Goal: Transaction & Acquisition: Purchase product/service

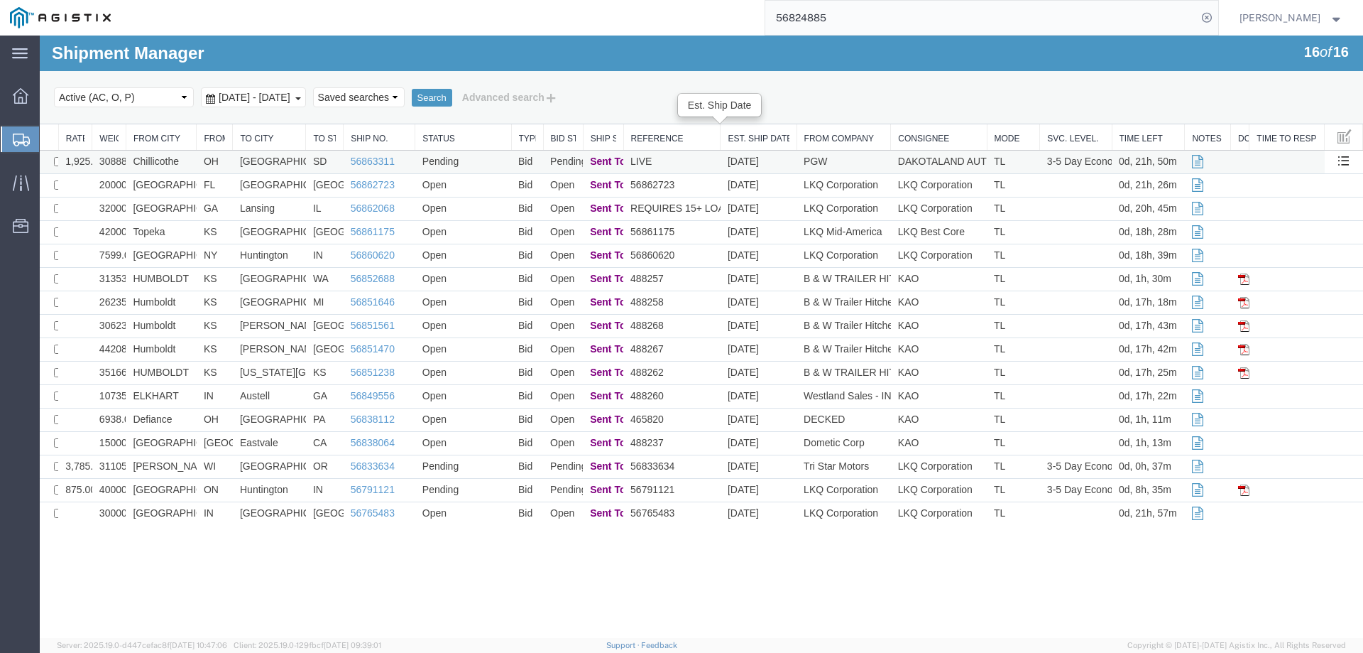
click at [682, 162] on td "LIVE" at bounding box center [671, 162] width 97 height 23
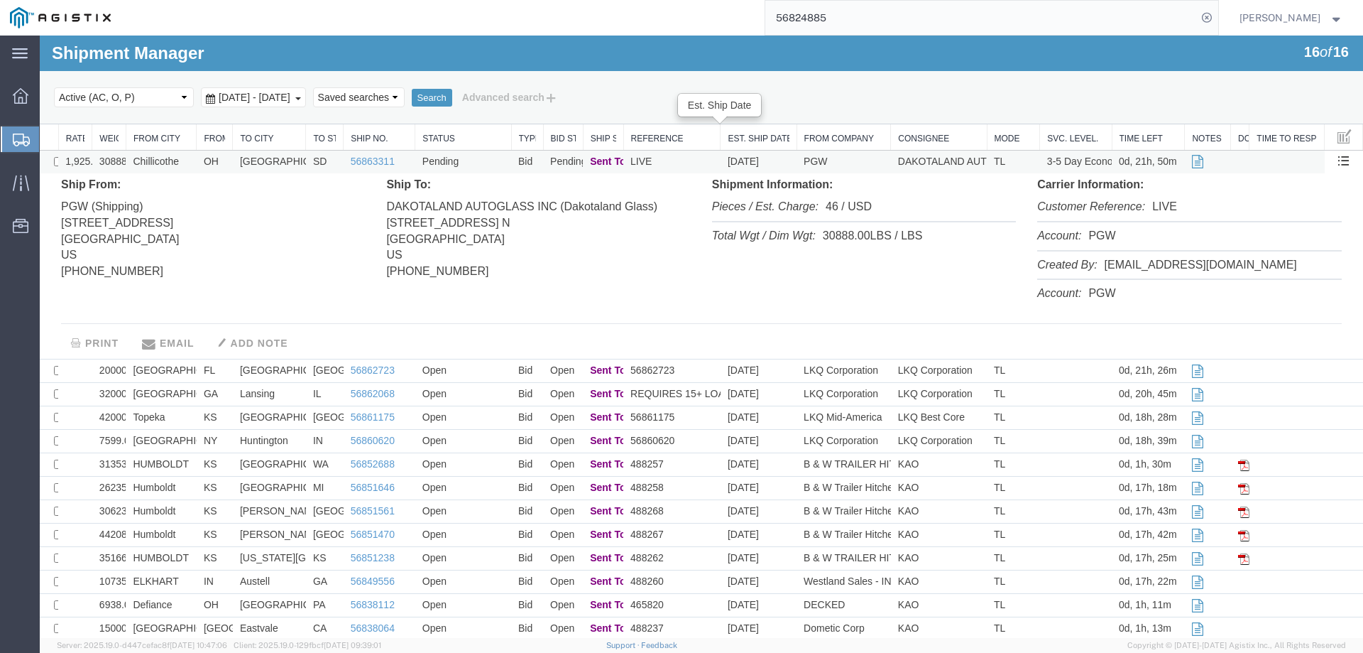
click at [682, 162] on td "LIVE" at bounding box center [671, 162] width 97 height 23
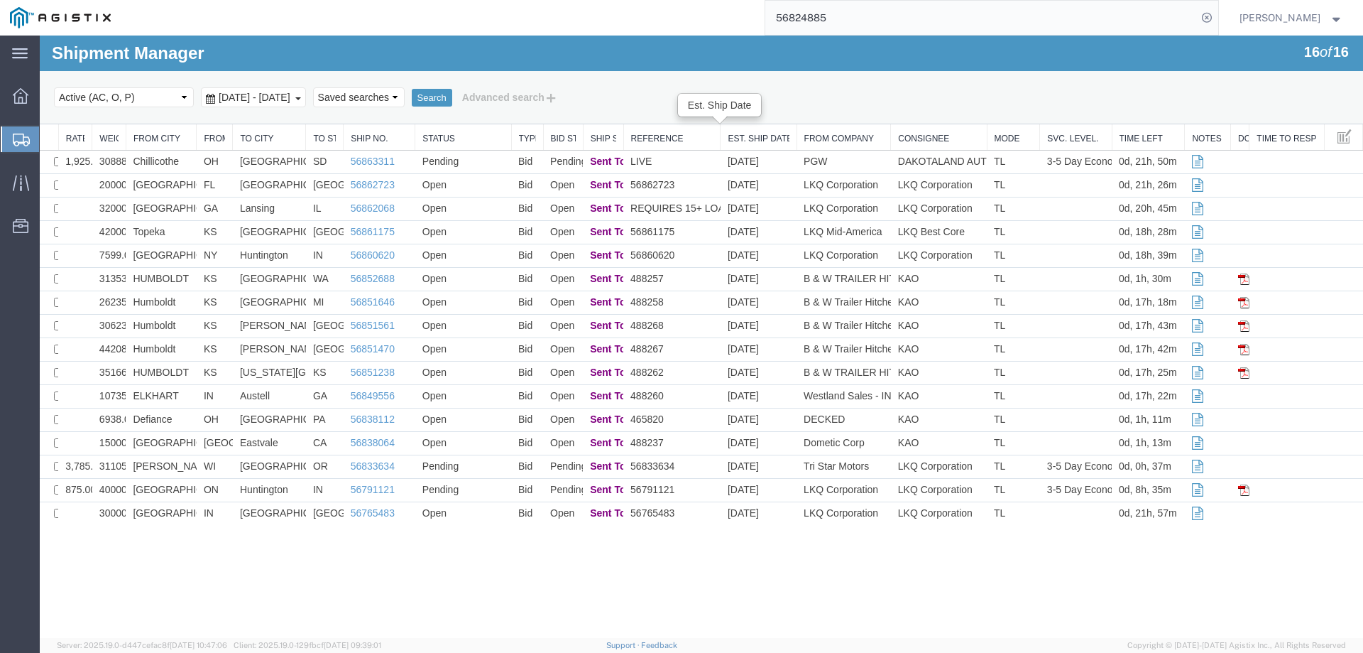
click at [12, 138] on div at bounding box center [21, 139] width 40 height 26
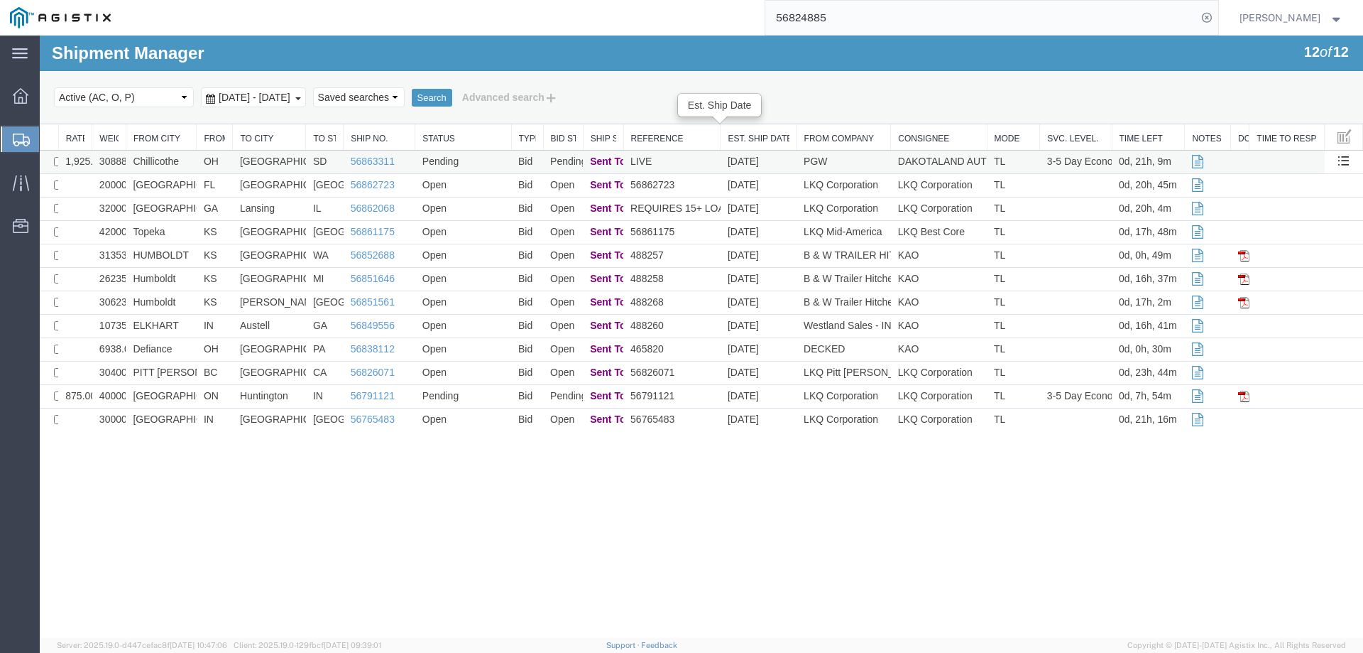
click at [506, 164] on td "Pending" at bounding box center [463, 162] width 96 height 23
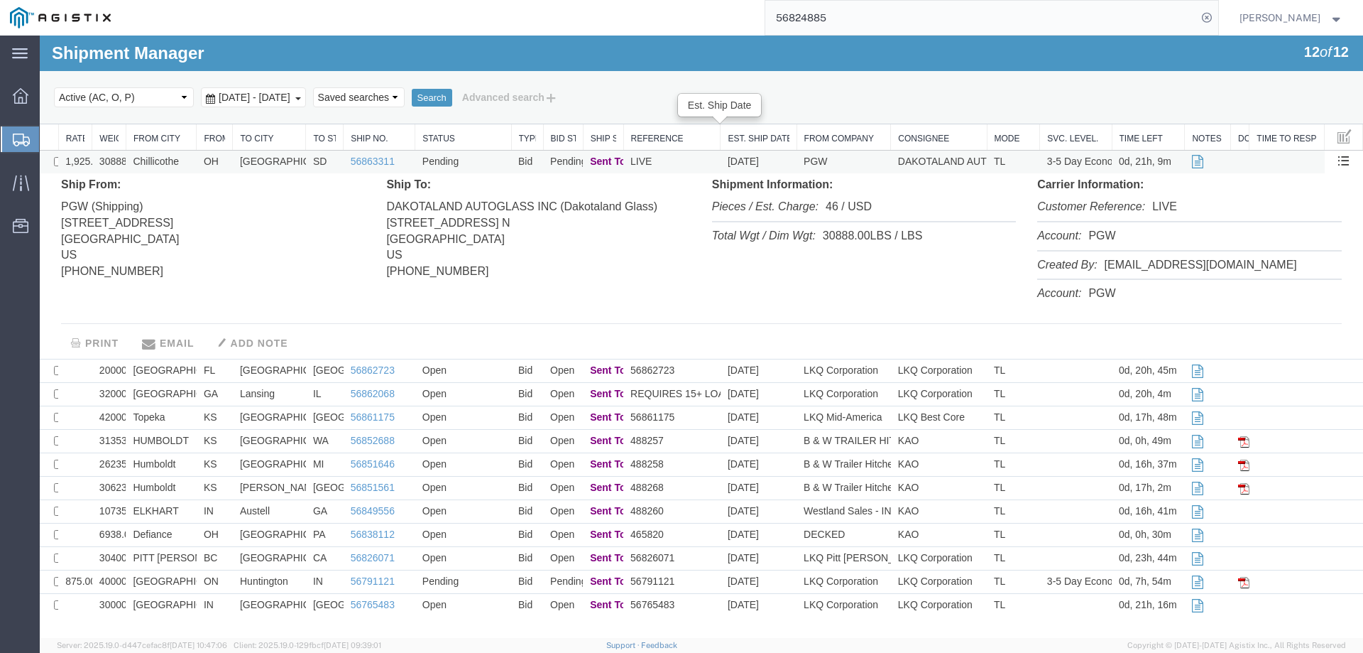
click at [506, 164] on td "Pending" at bounding box center [463, 162] width 96 height 23
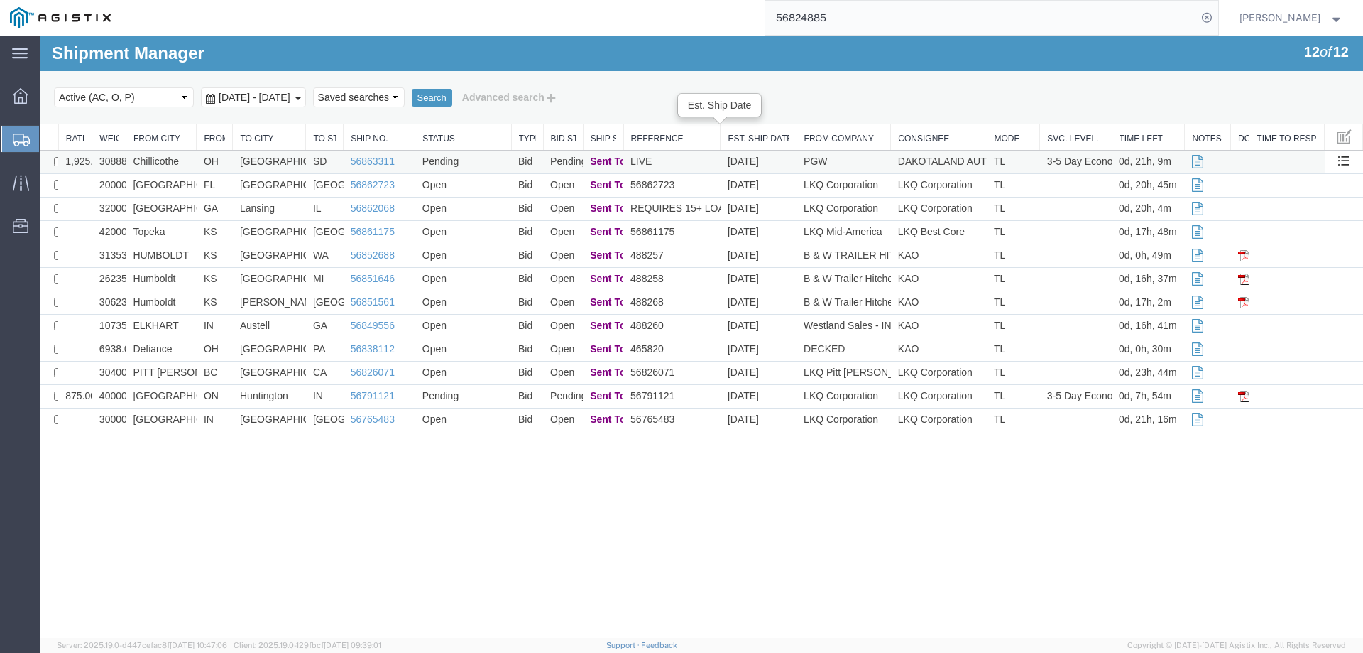
click at [686, 162] on td "LIVE" at bounding box center [671, 162] width 97 height 23
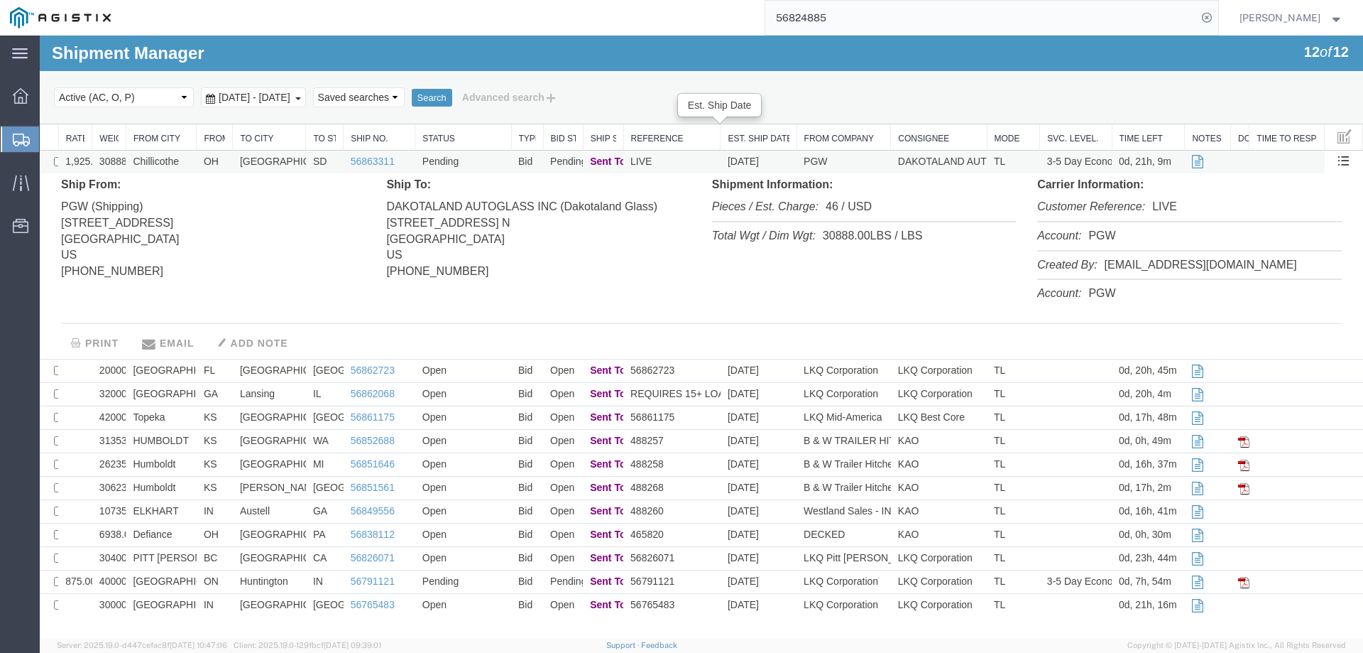
click at [686, 162] on td "LIVE" at bounding box center [671, 162] width 97 height 23
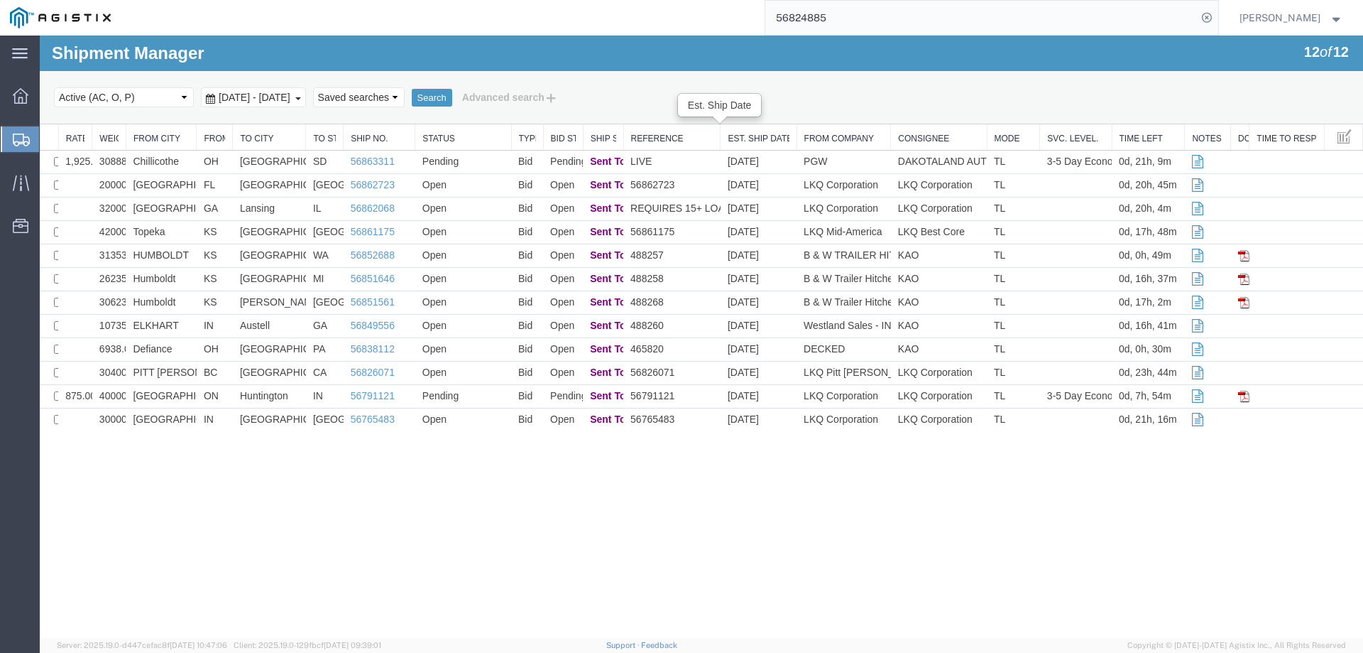
click at [20, 131] on div at bounding box center [21, 139] width 40 height 26
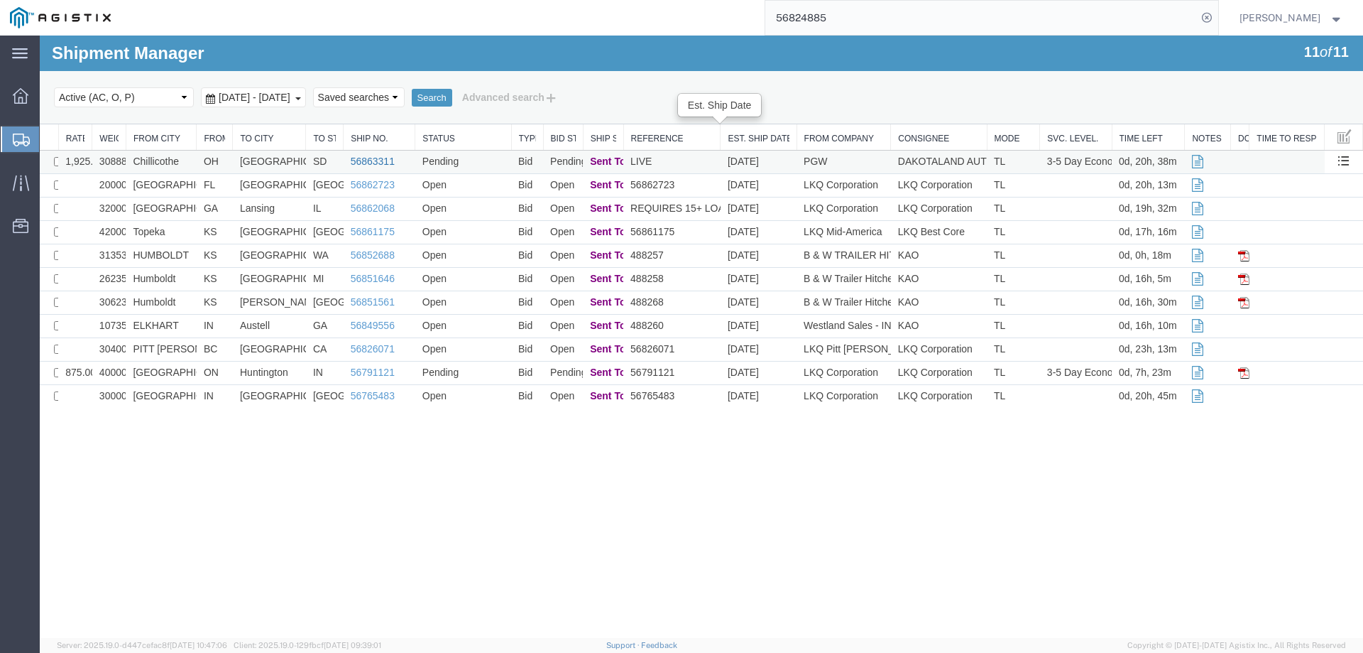
click at [364, 162] on link "56863311" at bounding box center [373, 161] width 44 height 11
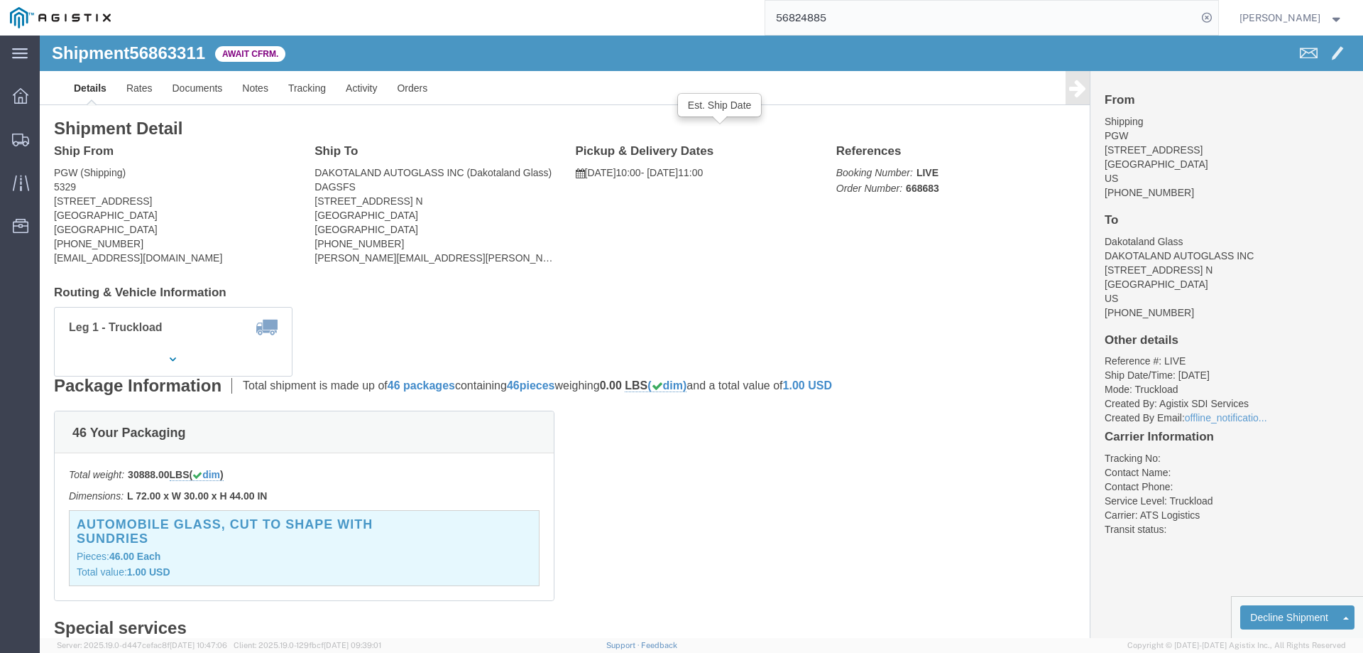
click span "56863311"
copy span "56863311"
click link "Confirm"
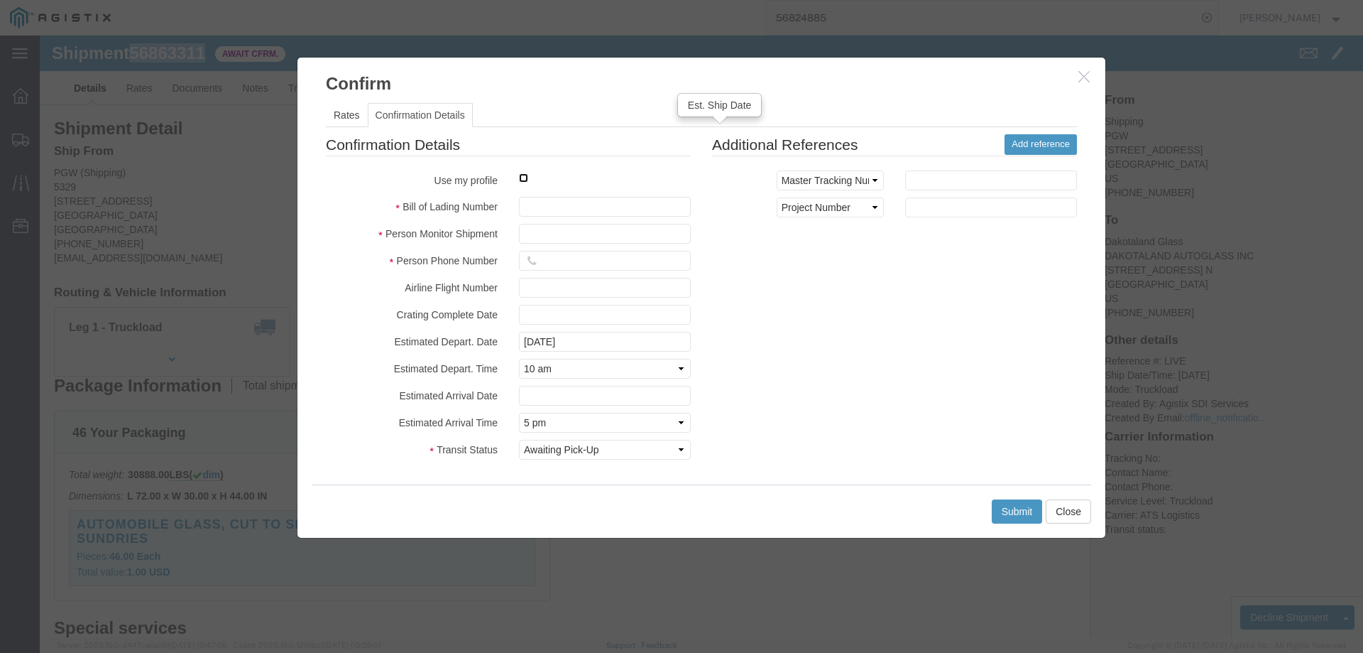
click input "checkbox"
checkbox input "true"
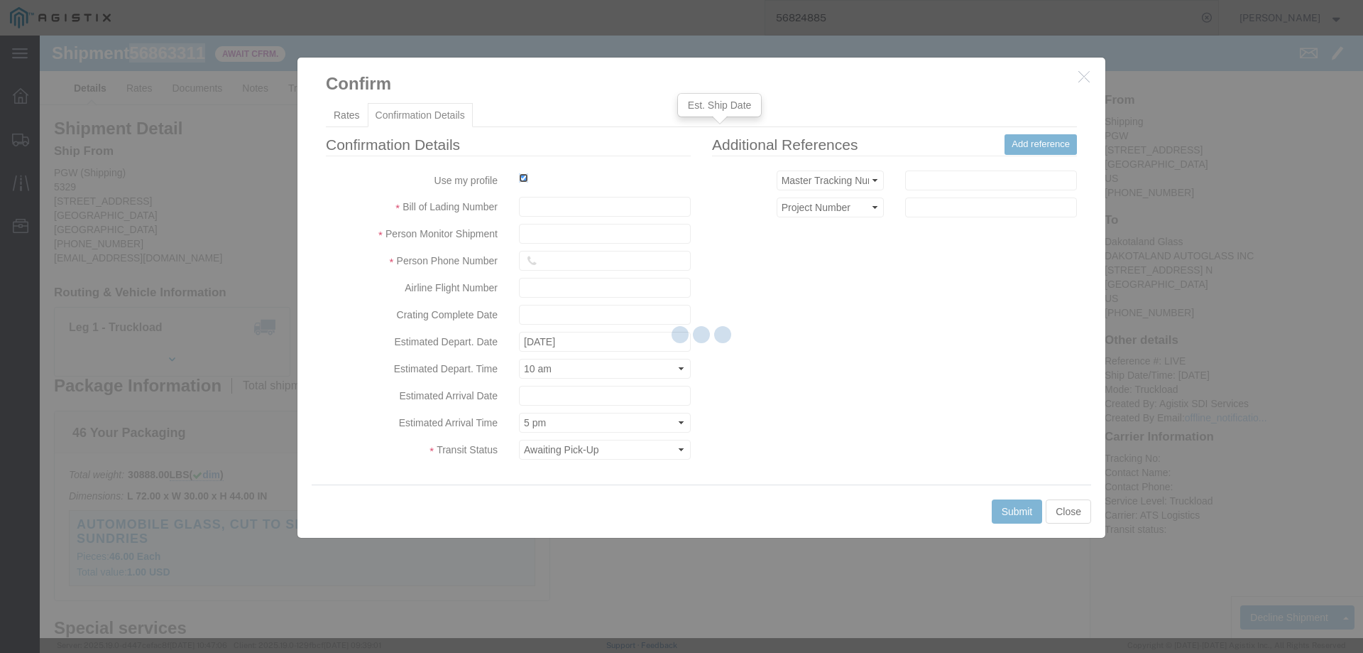
type input "[PERSON_NAME]"
type input "3204977237"
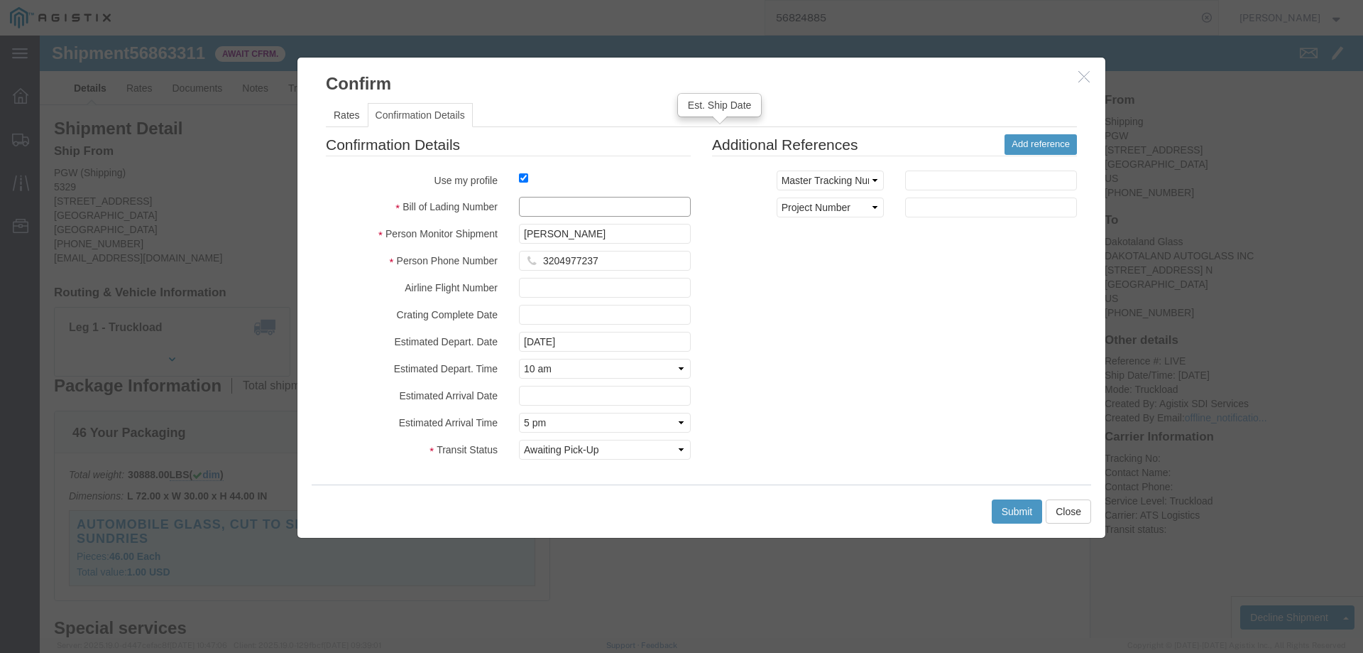
drag, startPoint x: 538, startPoint y: 211, endPoint x: 499, endPoint y: 176, distance: 52.3
click input "text"
paste input "56863311"
type input "56863311"
click button "Submit"
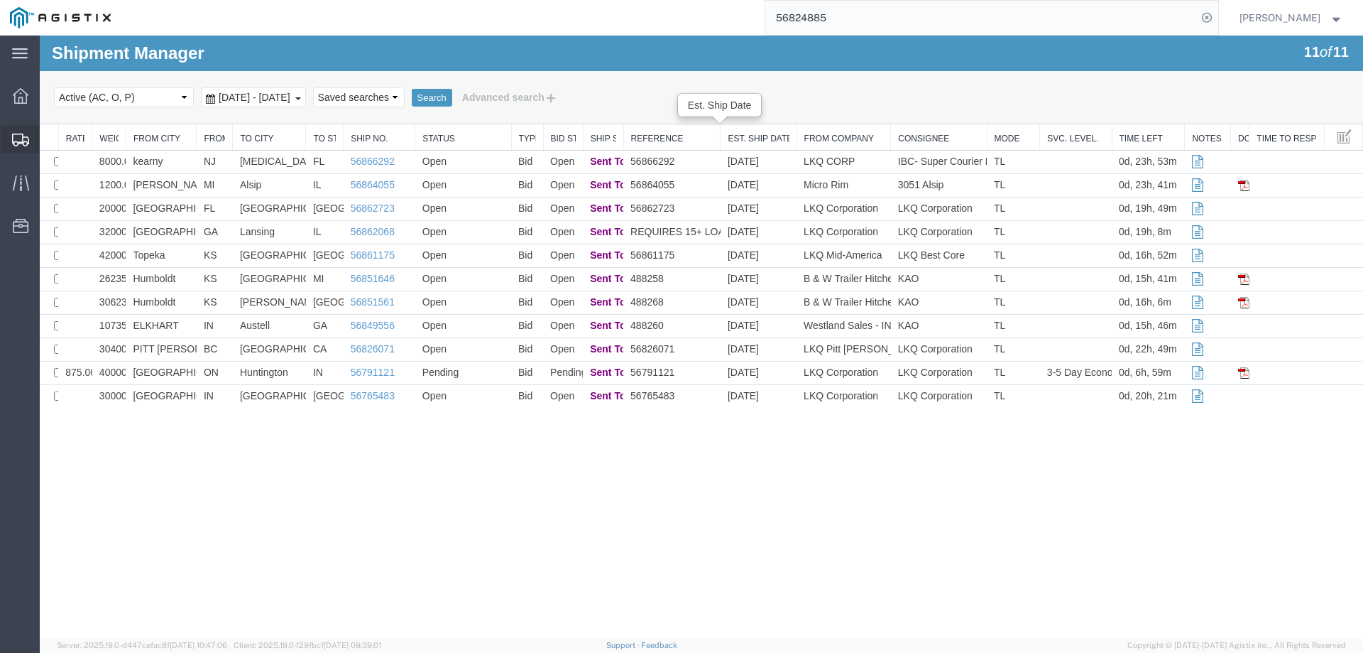
click at [15, 126] on div at bounding box center [21, 139] width 40 height 28
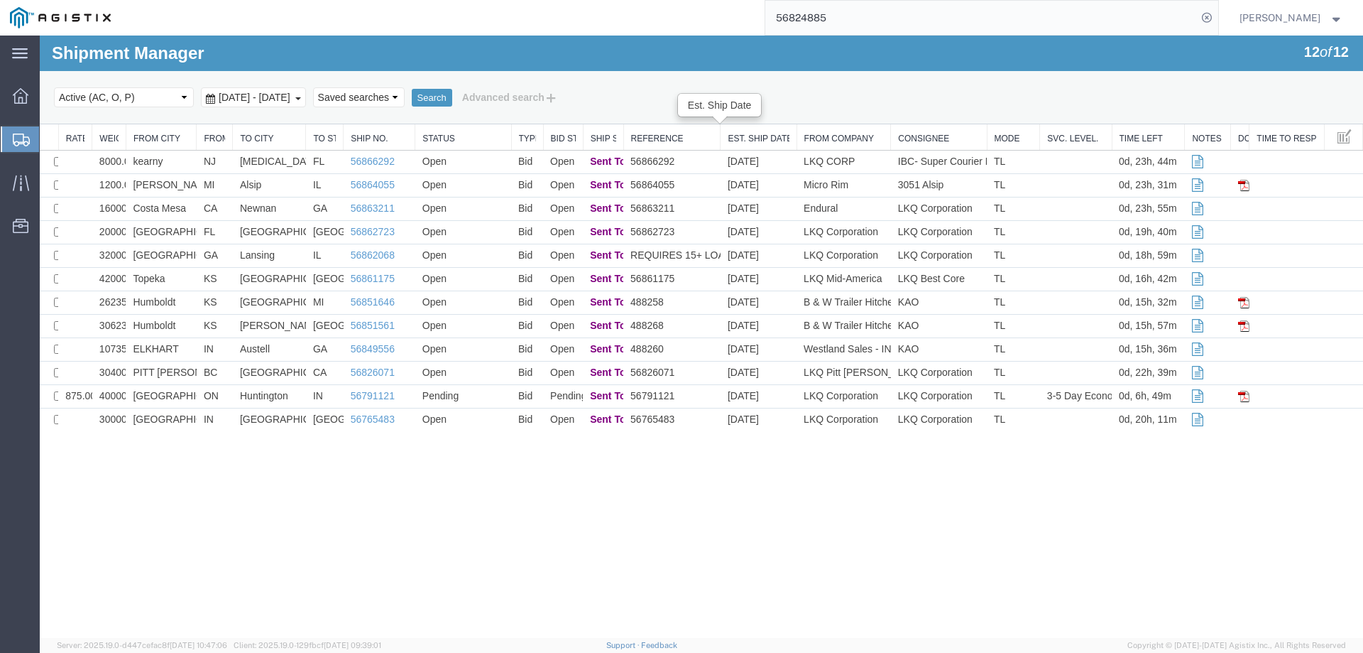
click at [18, 136] on icon at bounding box center [21, 140] width 17 height 13
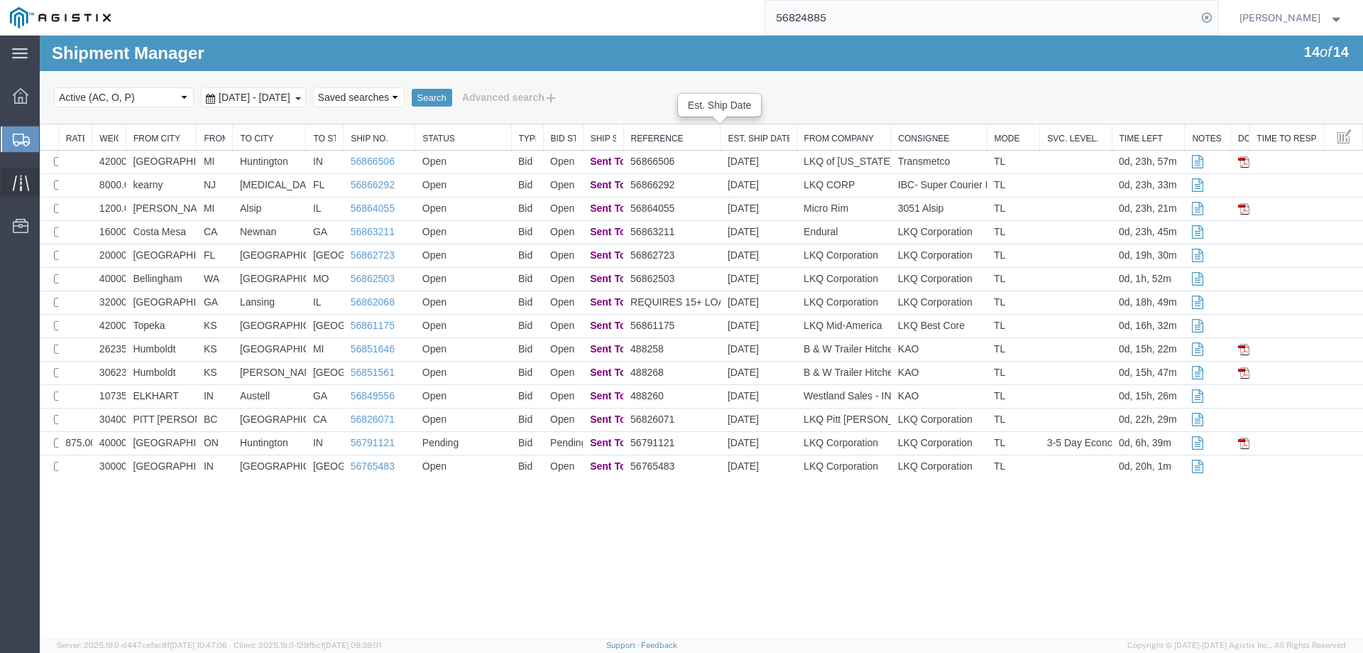
click at [20, 189] on icon at bounding box center [20, 183] width 16 height 16
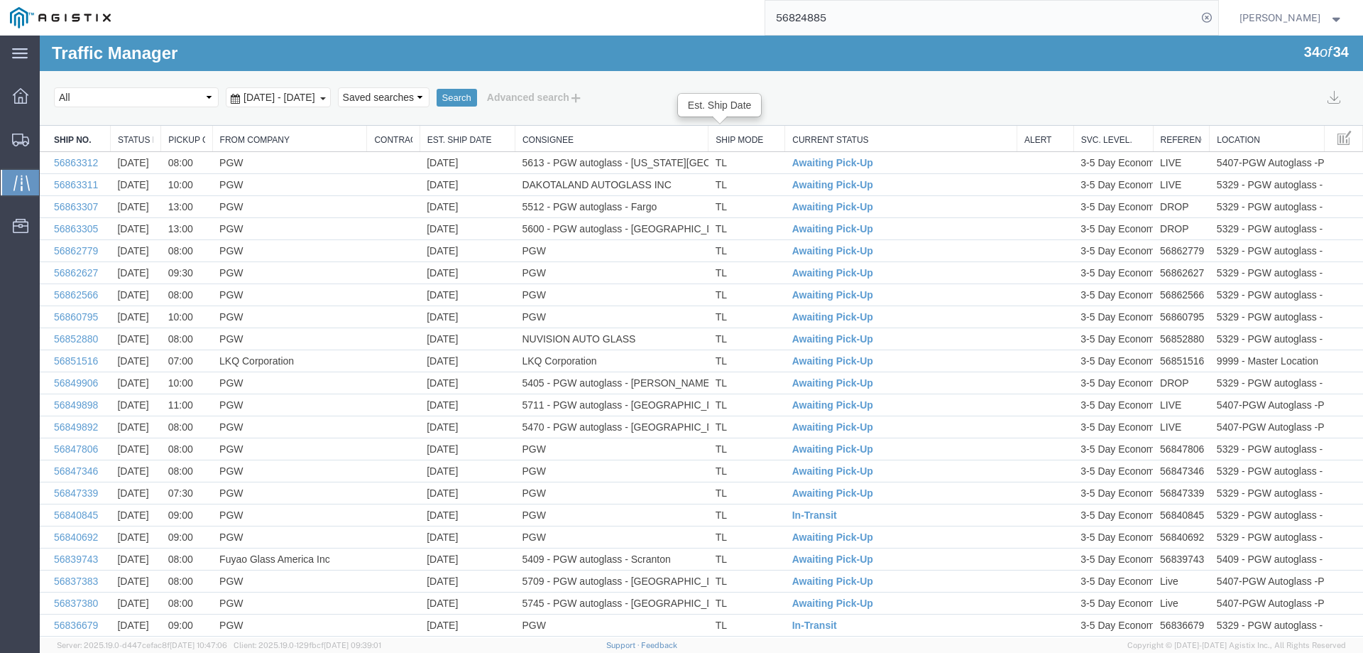
click at [447, 140] on link "Est. Ship Date" at bounding box center [467, 140] width 80 height 12
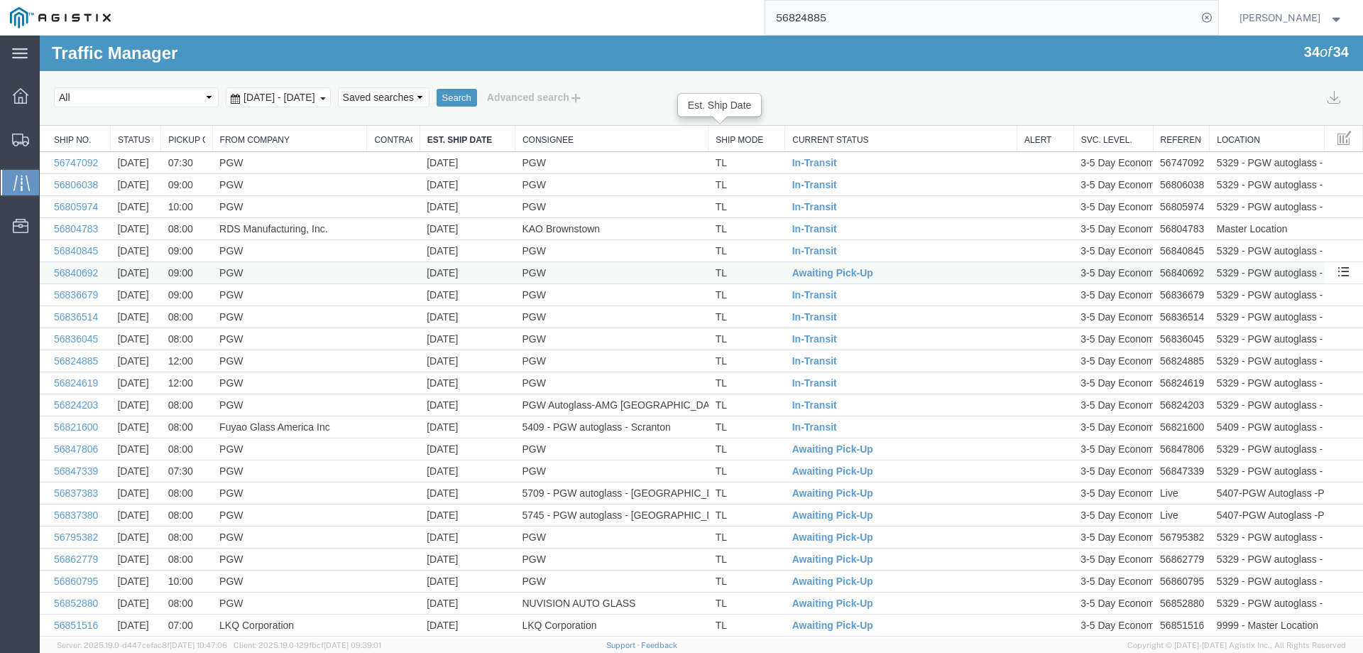
click at [767, 273] on td "TL" at bounding box center [747, 273] width 77 height 22
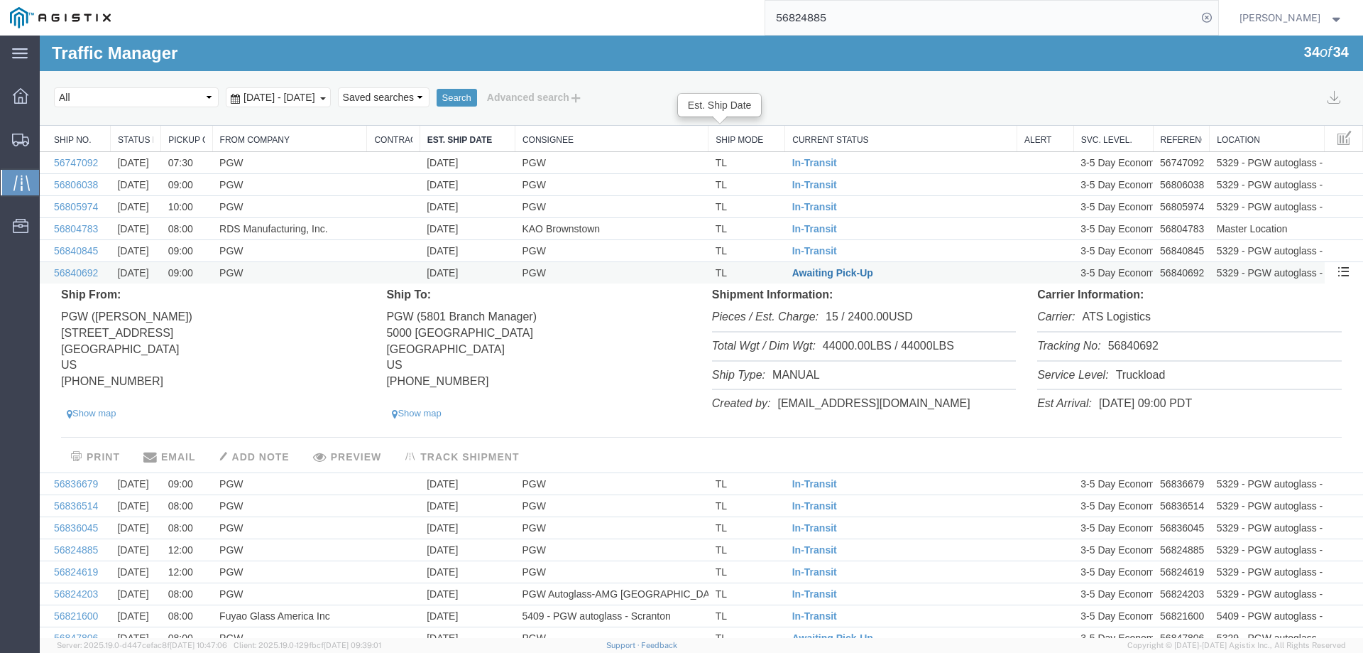
click at [815, 272] on span "Awaiting Pick-Up" at bounding box center [832, 272] width 81 height 11
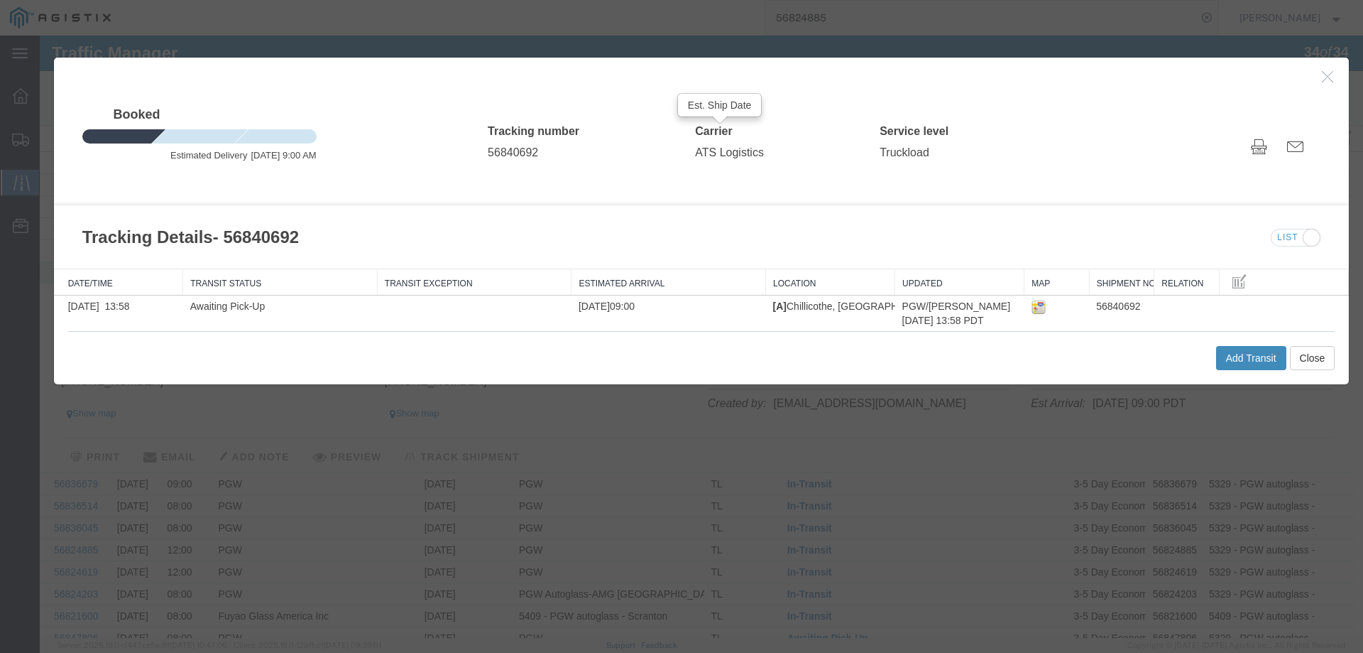
click at [1222, 349] on button "Add Transit" at bounding box center [1251, 358] width 70 height 24
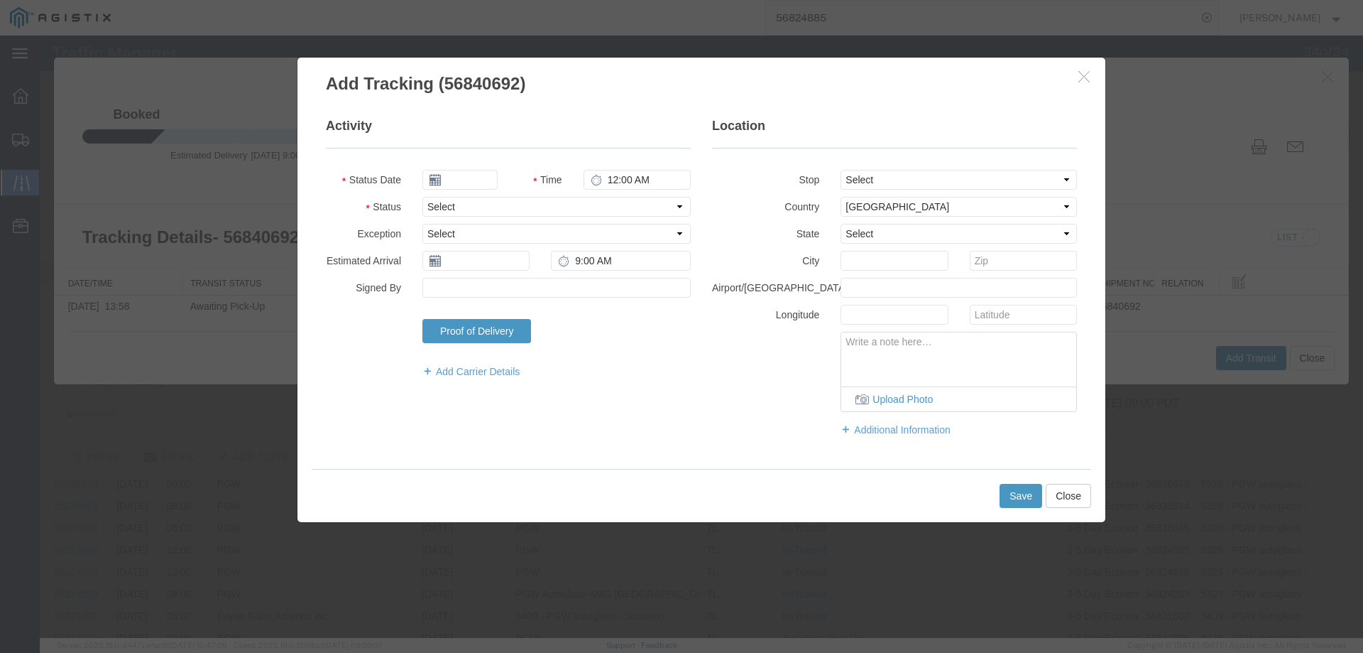
type input "[DATE]"
type input "4:00 PM"
drag, startPoint x: 472, startPoint y: 205, endPoint x: 479, endPoint y: 216, distance: 13.0
click at [473, 205] on select "Select Arrival Notice Available Arrival Notice Imported Arrive at Delivery Loca…" at bounding box center [557, 207] width 268 height 20
select select "INTRANST"
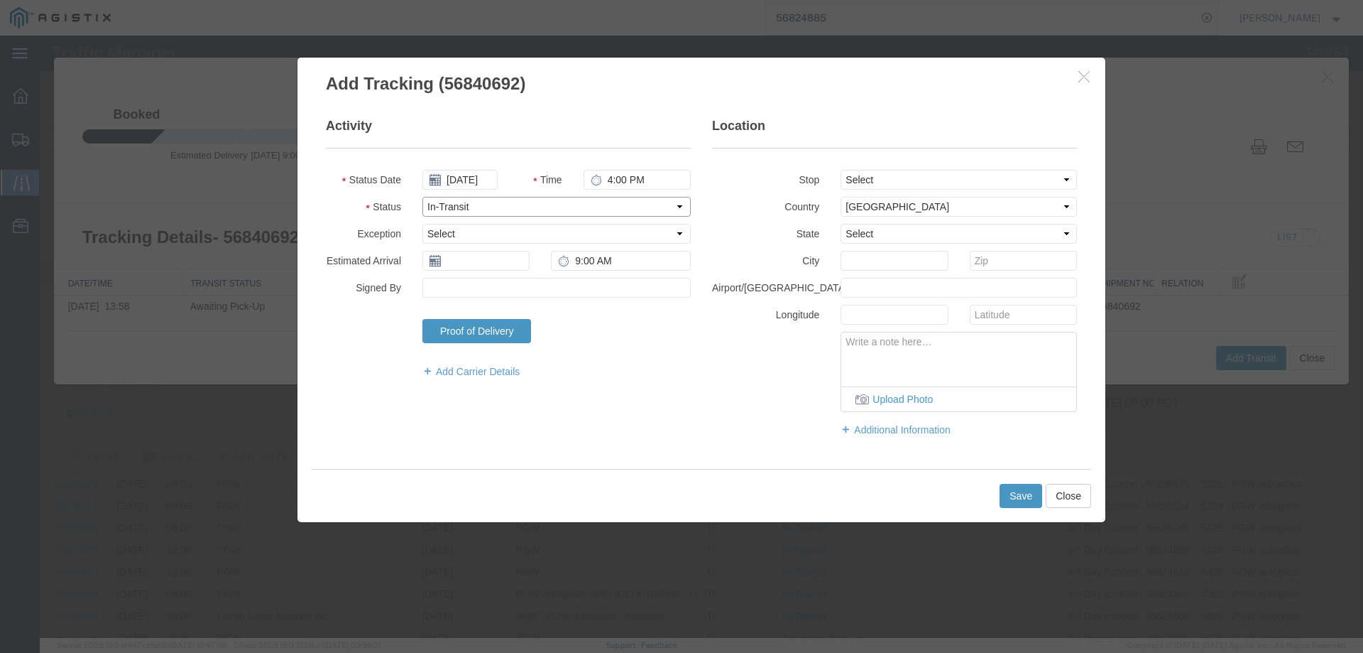
click at [423, 197] on select "Select Arrival Notice Available Arrival Notice Imported Arrive at Delivery Loca…" at bounding box center [557, 207] width 268 height 20
click at [1012, 496] on button "Save" at bounding box center [1021, 496] width 43 height 24
click at [459, 261] on input "text" at bounding box center [476, 261] width 107 height 20
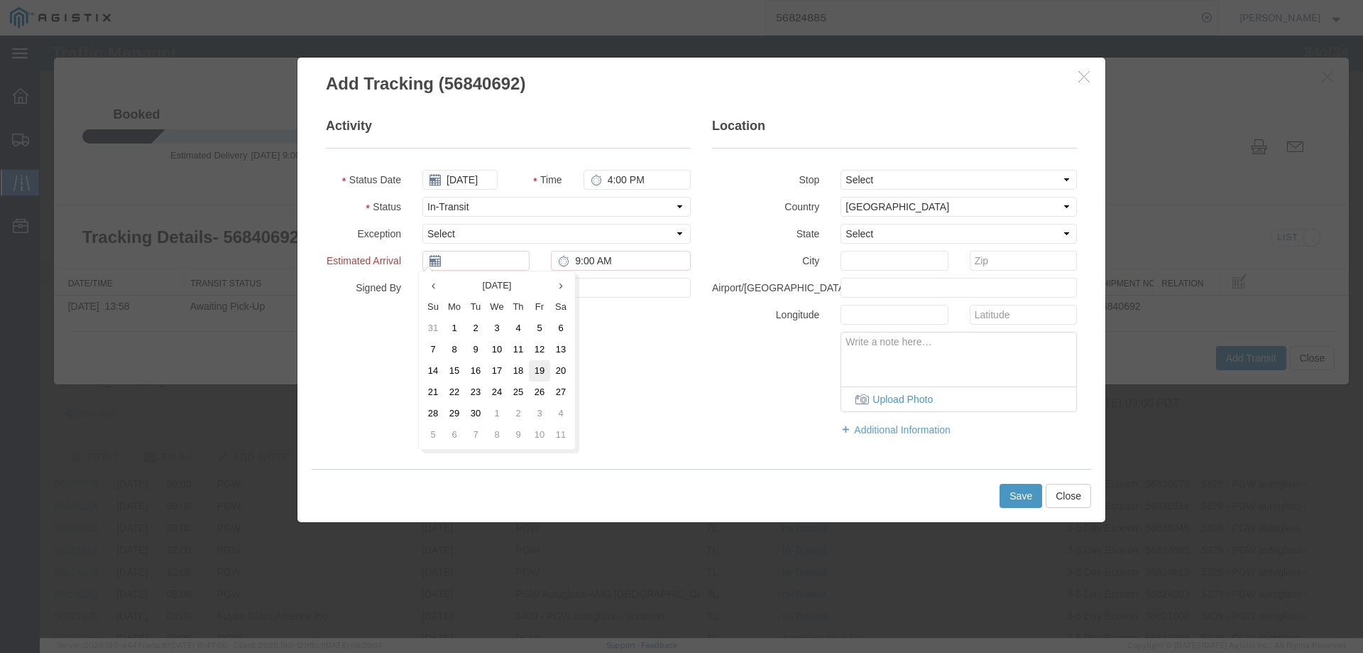
click at [543, 371] on td "19" at bounding box center [539, 370] width 21 height 21
type input "[DATE]"
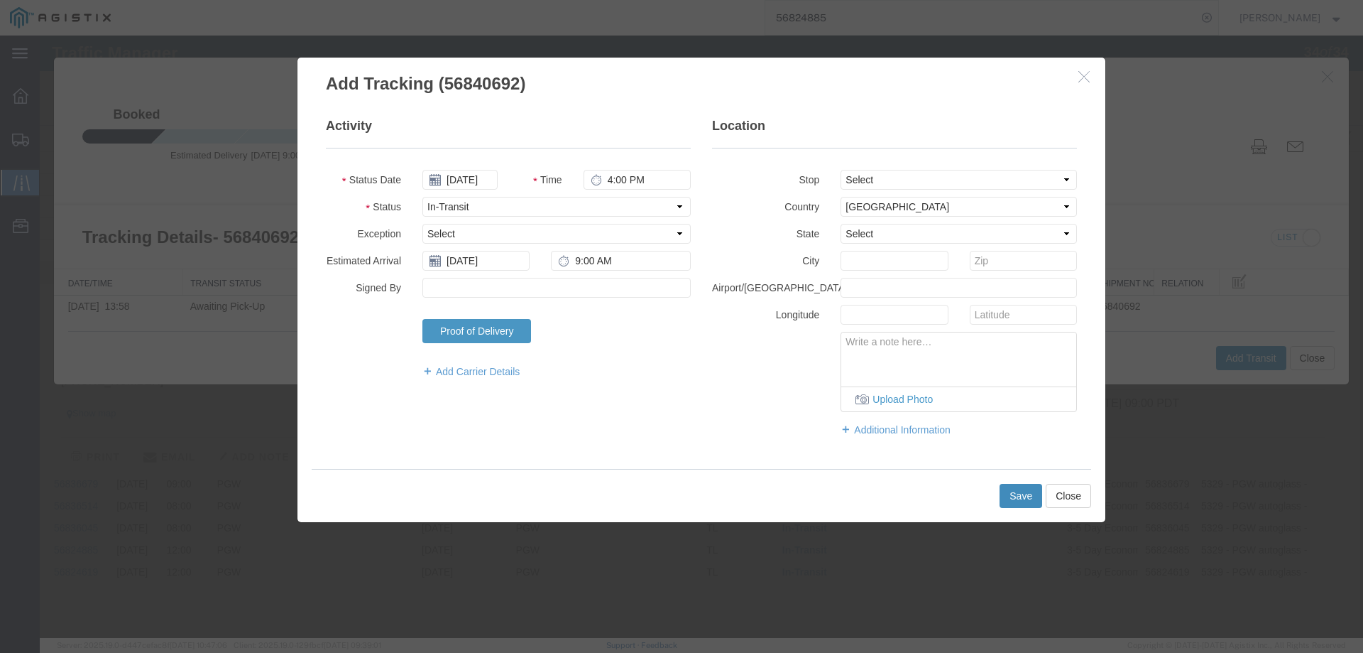
click at [1023, 499] on button "Save" at bounding box center [1021, 496] width 43 height 24
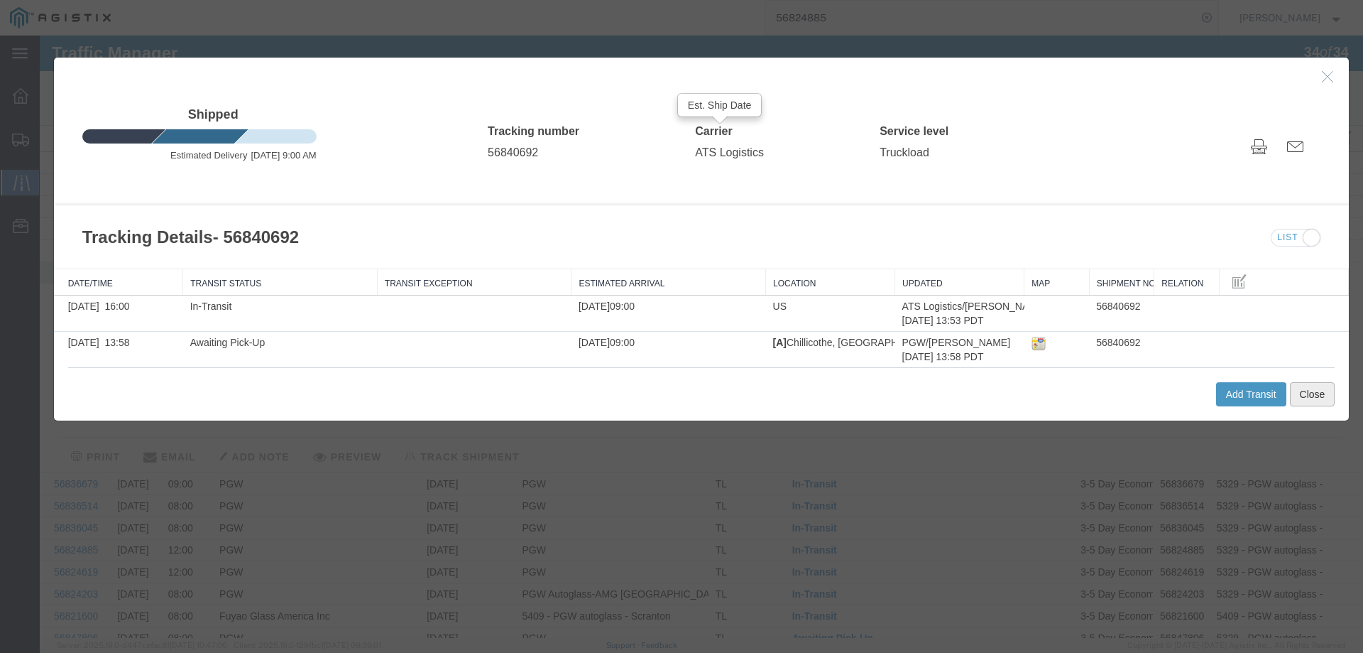
click at [1314, 398] on button "Close" at bounding box center [1312, 394] width 45 height 24
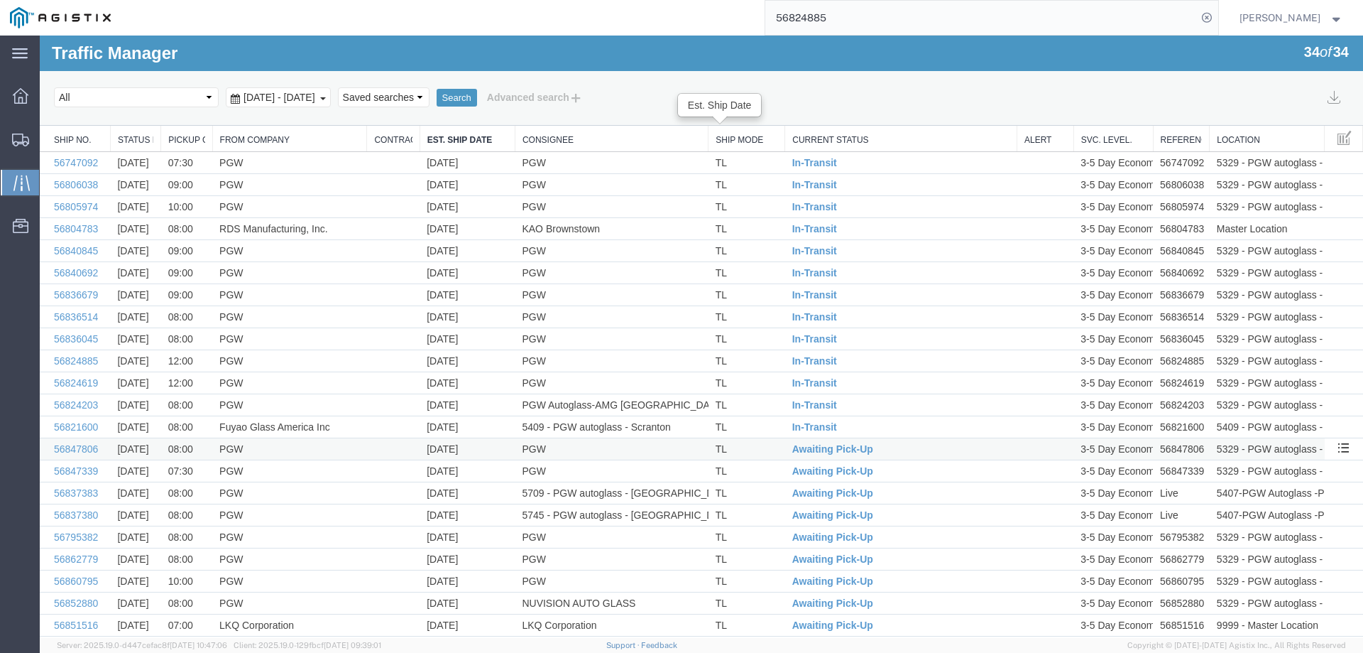
click at [759, 452] on td "TL" at bounding box center [747, 449] width 77 height 22
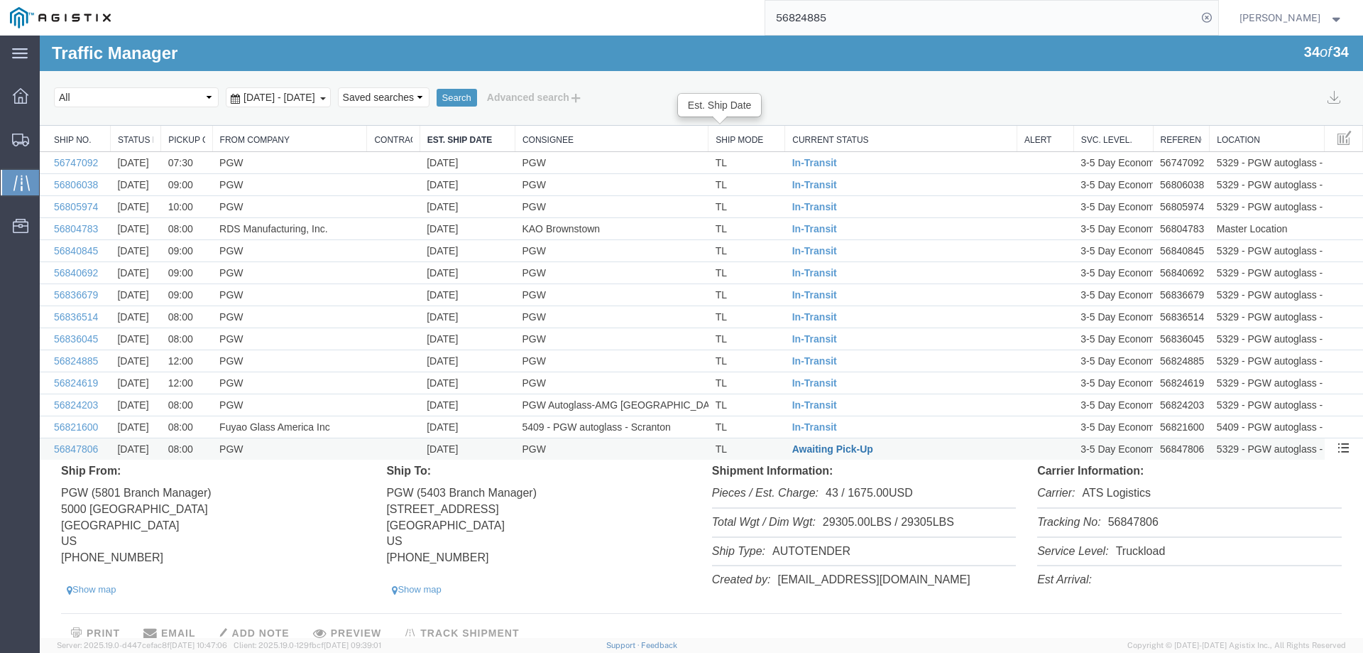
click at [834, 447] on span "Awaiting Pick-Up" at bounding box center [832, 448] width 81 height 11
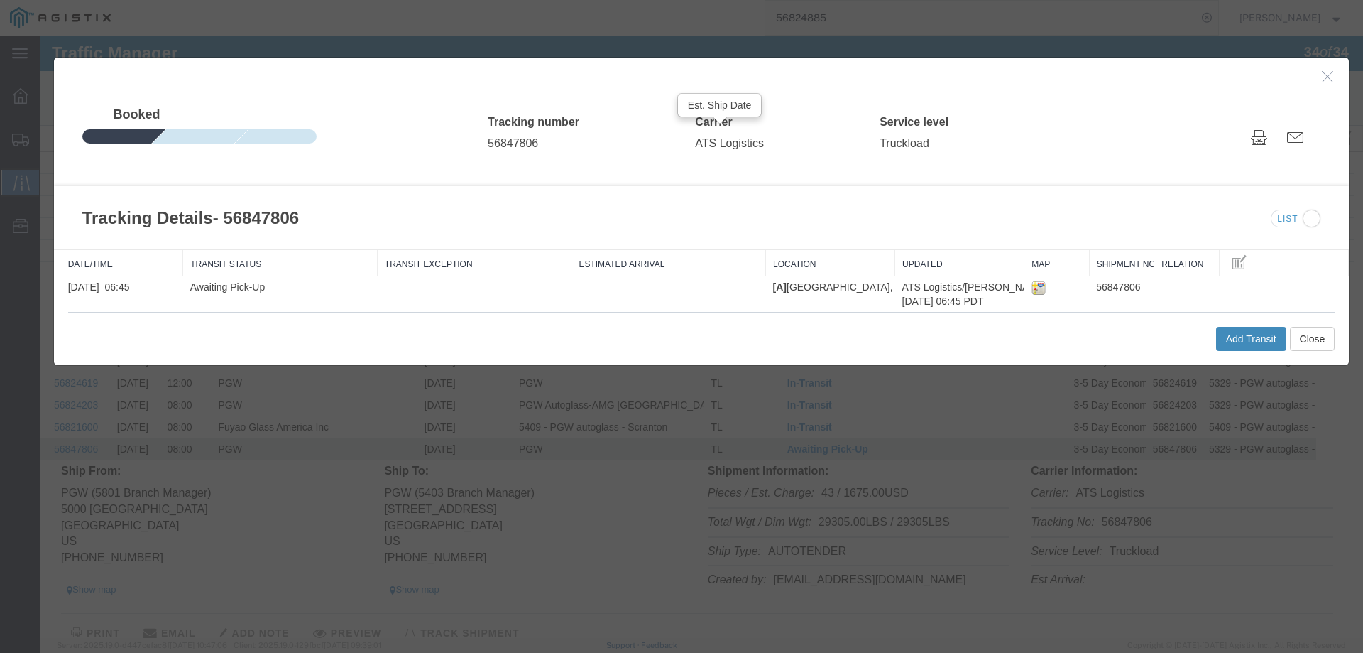
drag, startPoint x: 1274, startPoint y: 329, endPoint x: 1266, endPoint y: 332, distance: 8.3
click at [1266, 332] on button "Add Transit" at bounding box center [1251, 339] width 70 height 24
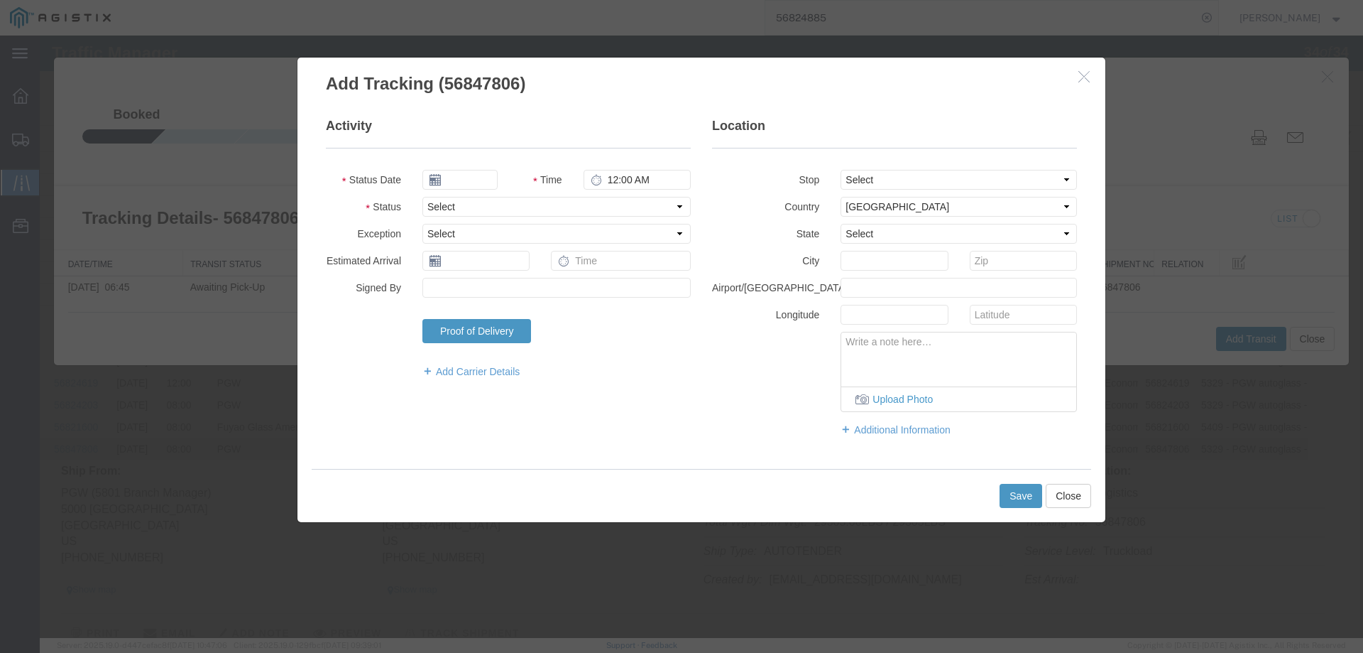
type input "[DATE]"
type input "4:00 PM"
click at [454, 195] on fieldset "Activity Status Date [DATE] Time 4:00 PM Status Select Arrival Notice Available…" at bounding box center [508, 255] width 365 height 276
click at [454, 204] on select "Select Arrival Notice Available Arrival Notice Imported Arrive at Delivery Loca…" at bounding box center [557, 207] width 268 height 20
select select "INTRANST"
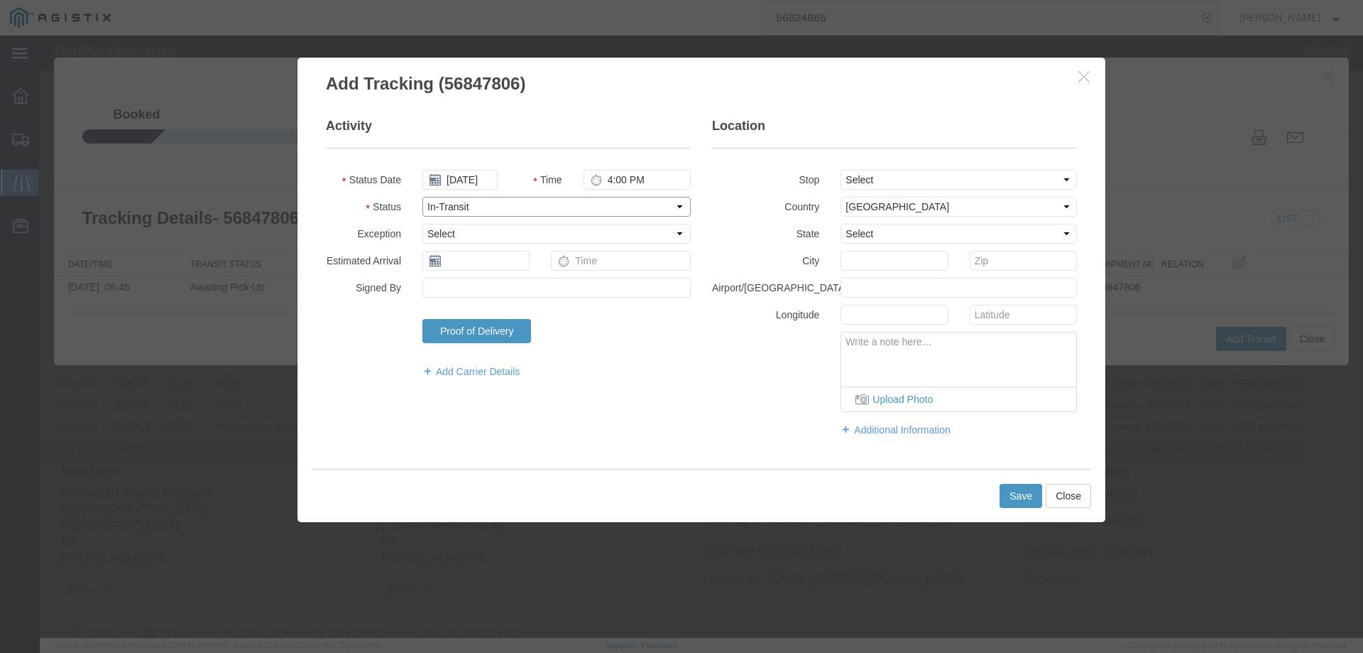
click at [423, 197] on select "Select Arrival Notice Available Arrival Notice Imported Arrive at Delivery Loca…" at bounding box center [557, 207] width 268 height 20
click at [1012, 494] on button "Save" at bounding box center [1021, 496] width 43 height 24
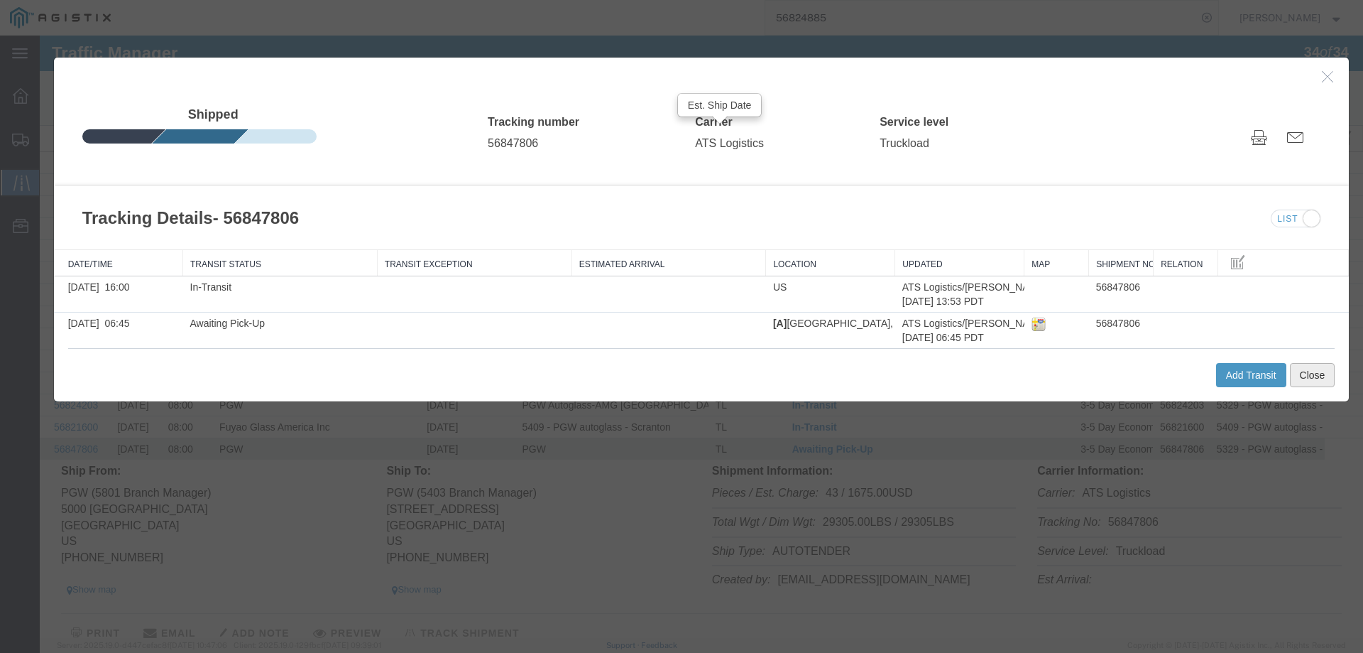
click at [1301, 376] on button "Close" at bounding box center [1312, 375] width 45 height 24
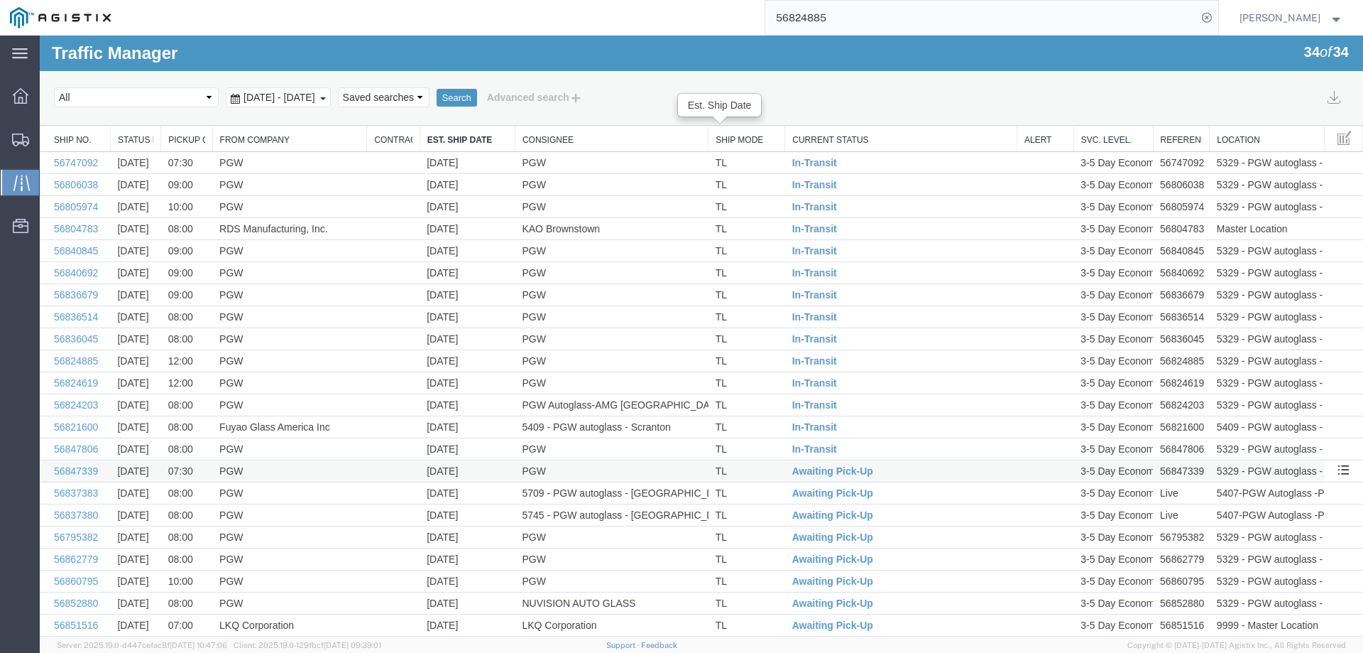
click at [752, 466] on td "TL" at bounding box center [747, 471] width 77 height 22
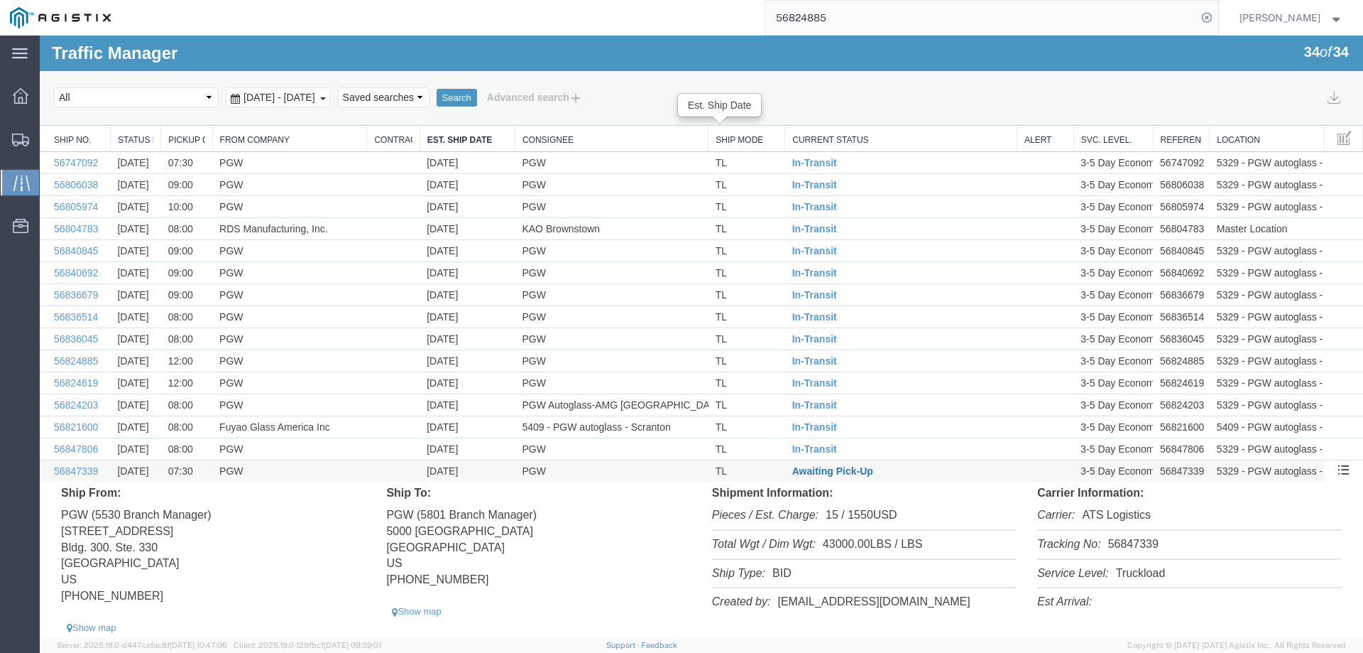
click at [819, 472] on span "Awaiting Pick-Up" at bounding box center [832, 470] width 81 height 11
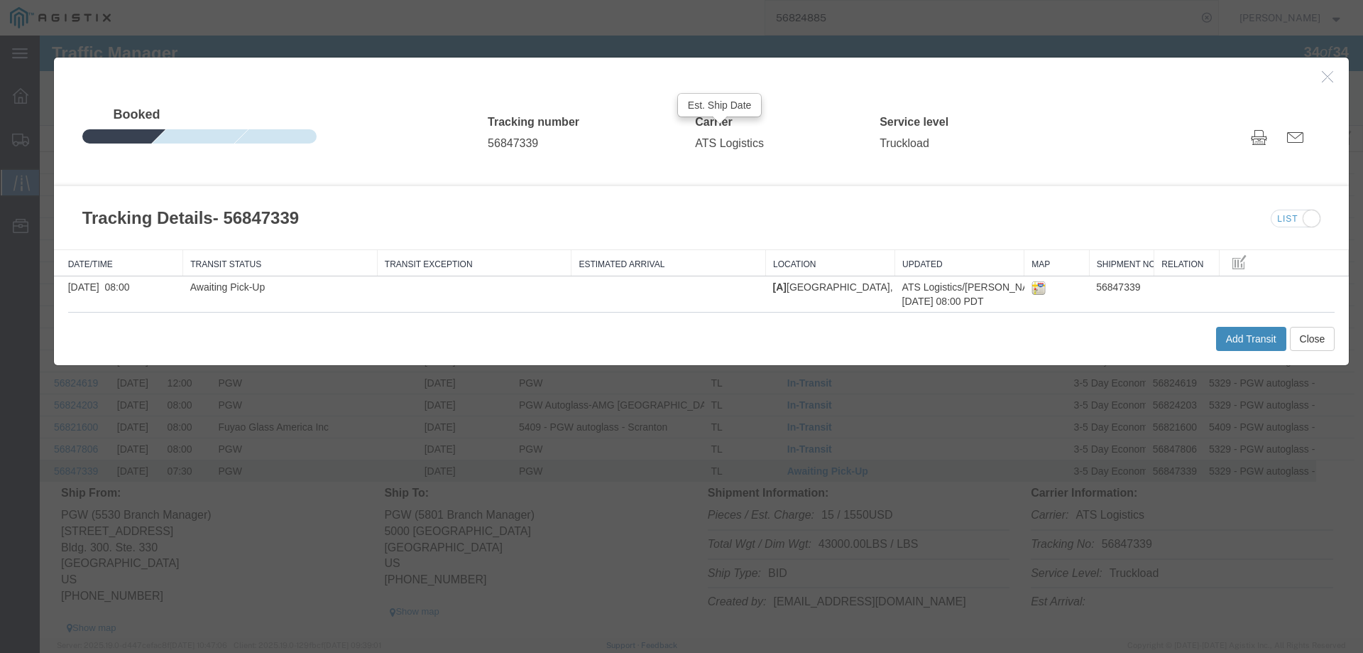
click at [1235, 343] on button "Add Transit" at bounding box center [1251, 339] width 70 height 24
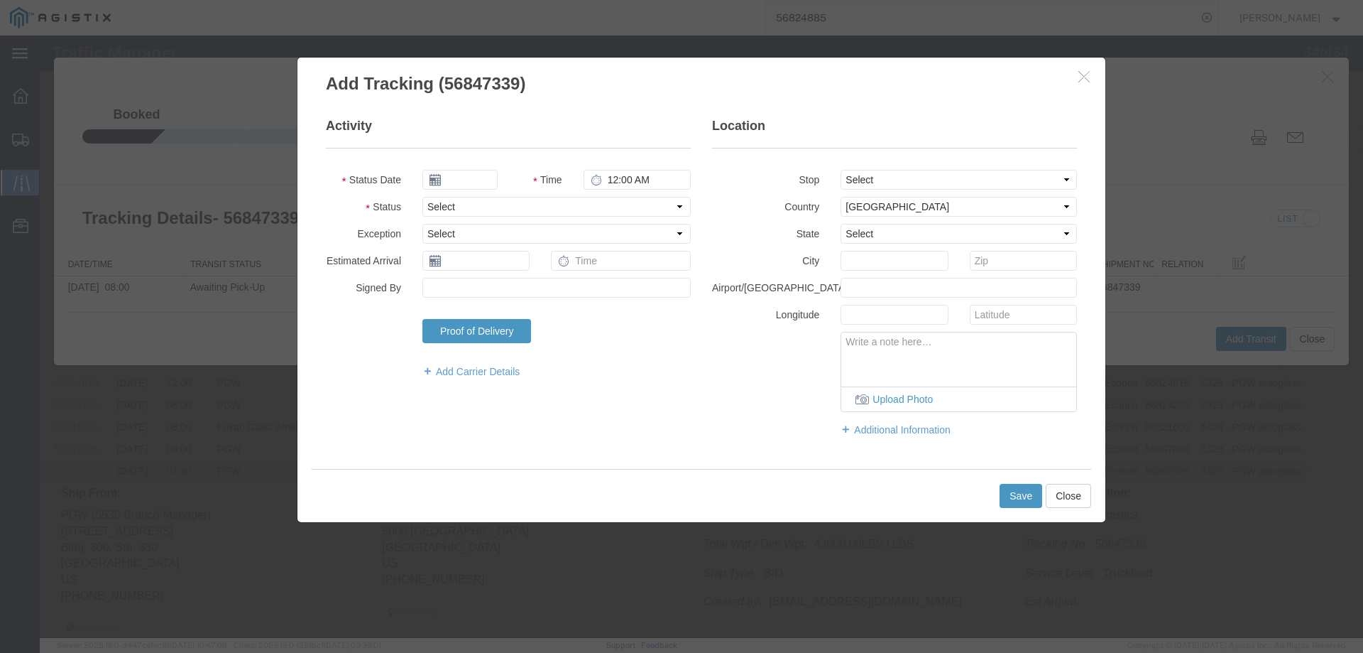
type input "[DATE]"
type input "4:00 PM"
drag, startPoint x: 469, startPoint y: 200, endPoint x: 465, endPoint y: 213, distance: 14.0
click at [467, 204] on select "Select Arrival Notice Available Arrival Notice Imported Arrive at Delivery Loca…" at bounding box center [557, 207] width 268 height 20
select select "INTRANST"
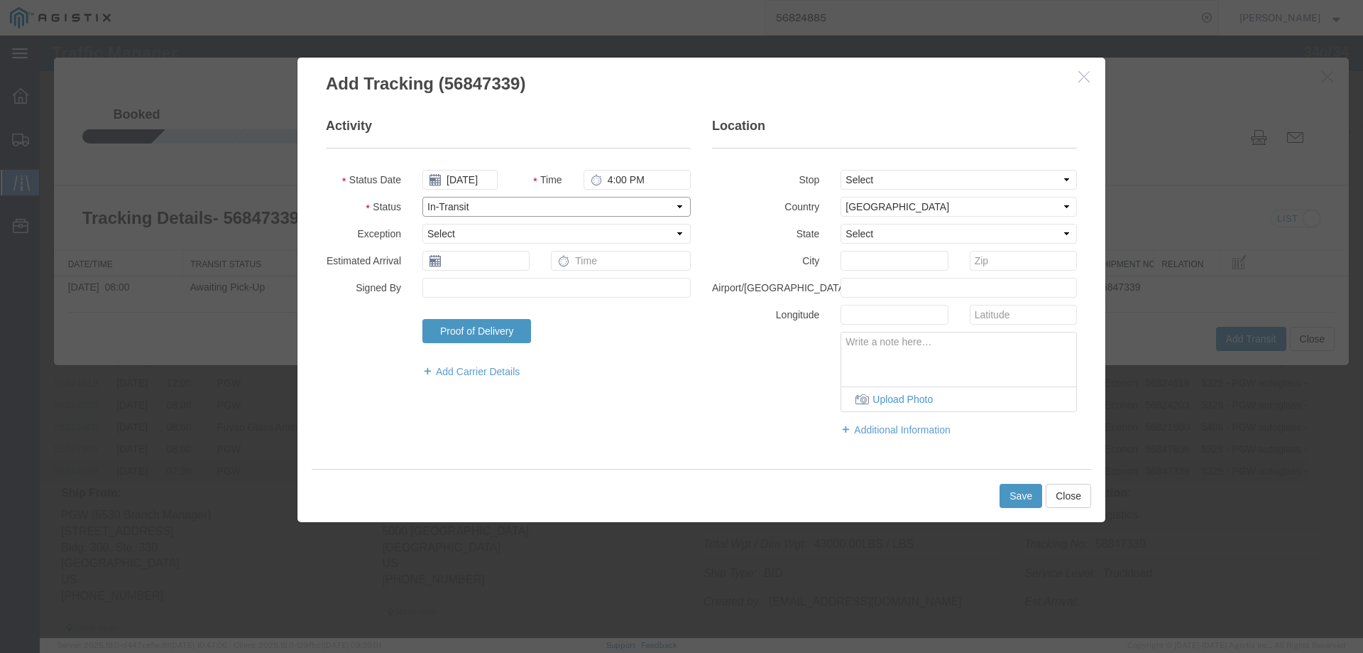
click at [423, 197] on select "Select Arrival Notice Available Arrival Notice Imported Arrive at Delivery Loca…" at bounding box center [557, 207] width 268 height 20
click at [1020, 492] on button "Save" at bounding box center [1021, 496] width 43 height 24
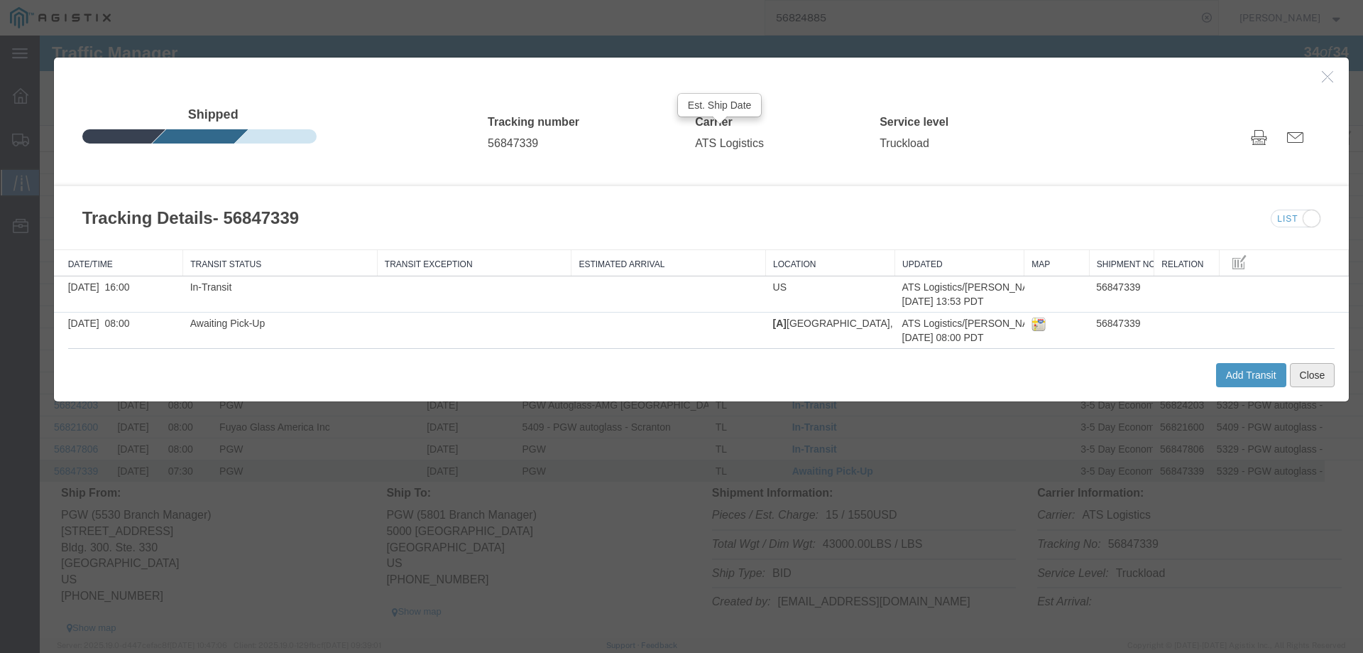
click at [1322, 369] on button "Close" at bounding box center [1312, 375] width 45 height 24
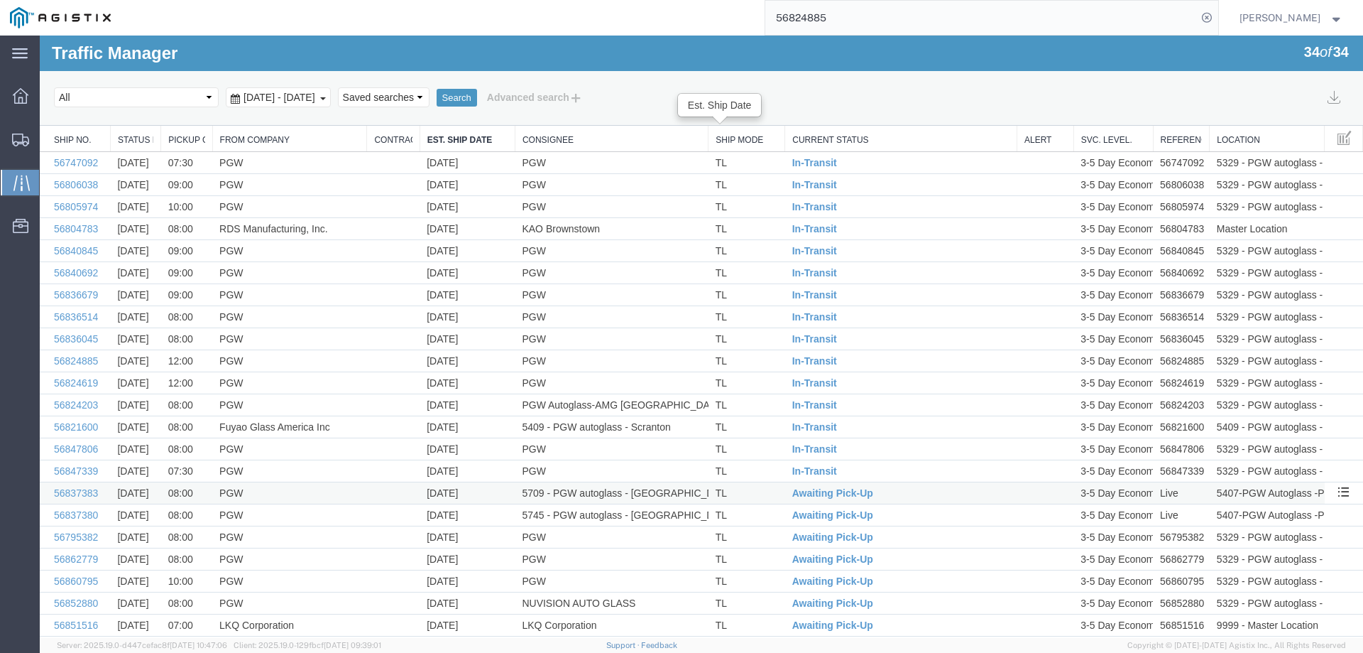
click at [765, 492] on td "TL" at bounding box center [747, 493] width 77 height 22
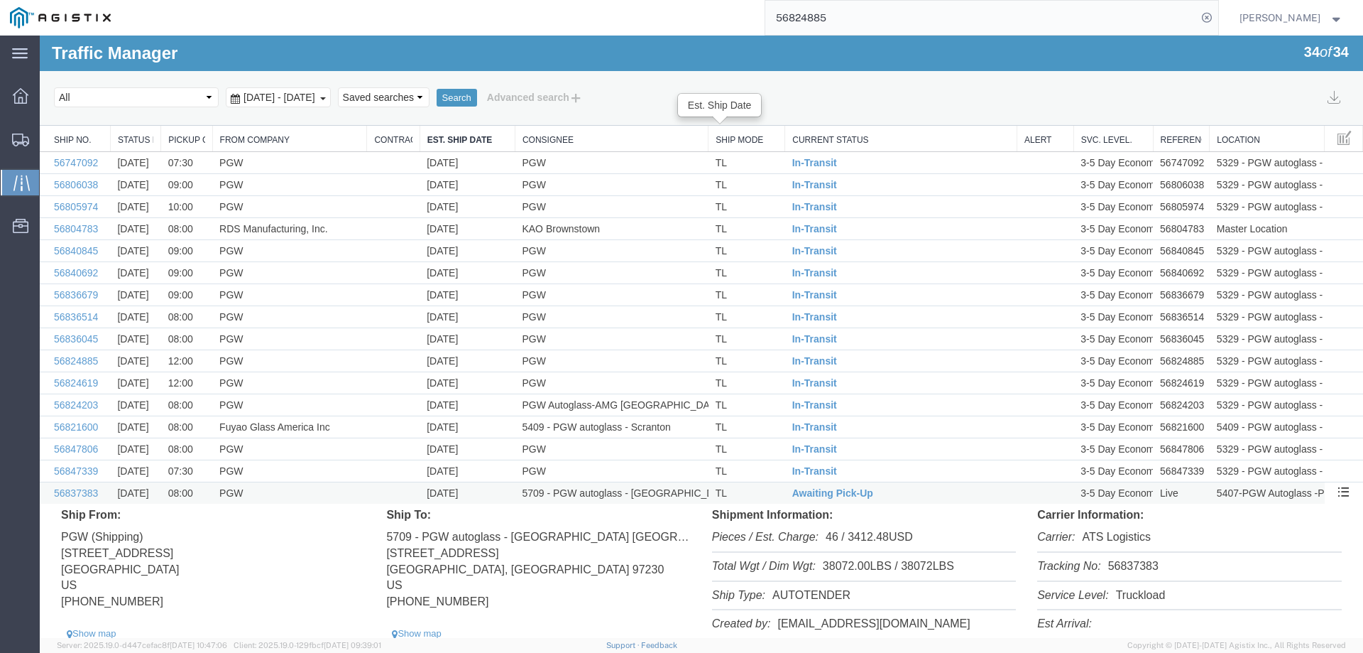
click at [763, 492] on td "TL" at bounding box center [747, 493] width 77 height 22
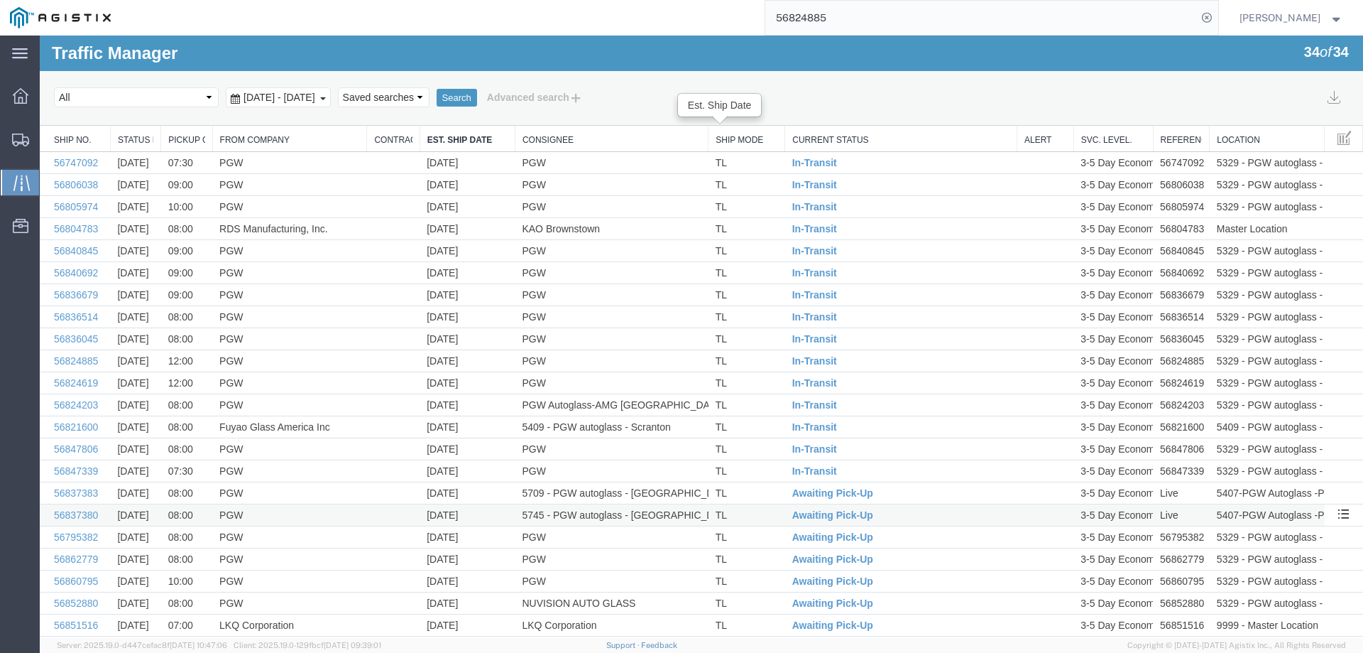
click at [768, 516] on td "TL" at bounding box center [747, 515] width 77 height 22
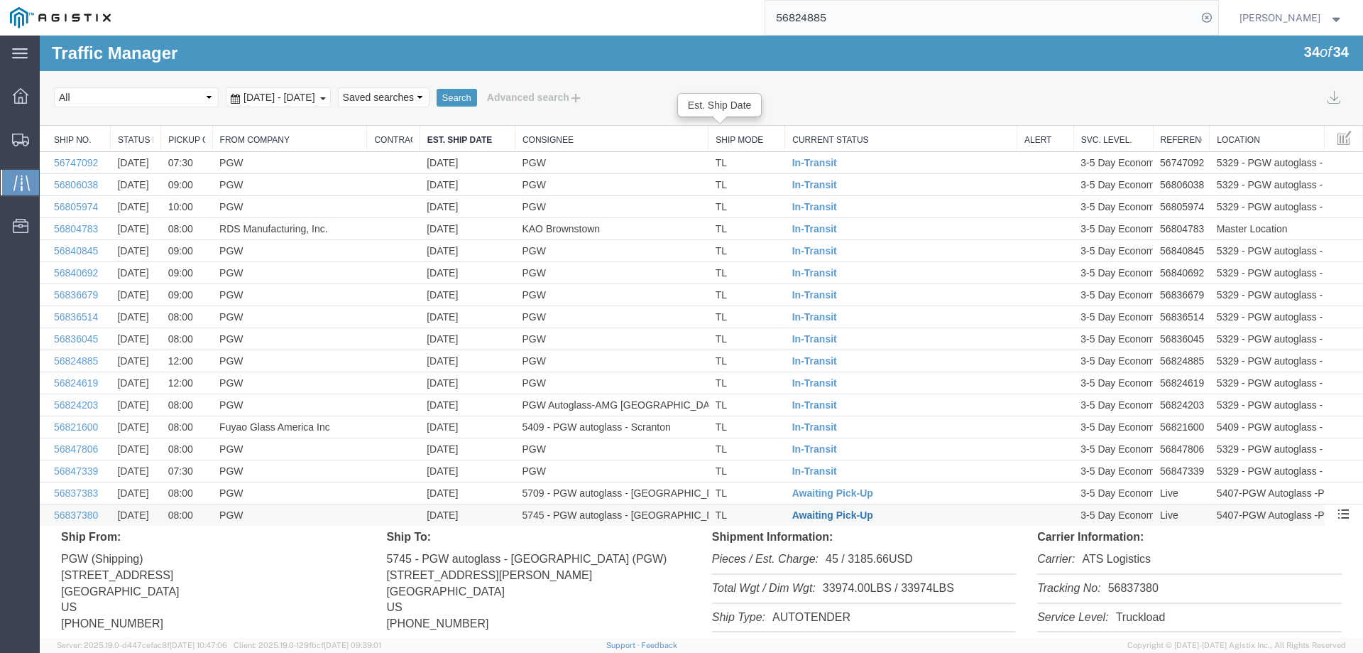
click at [798, 517] on span "Awaiting Pick-Up" at bounding box center [832, 514] width 81 height 11
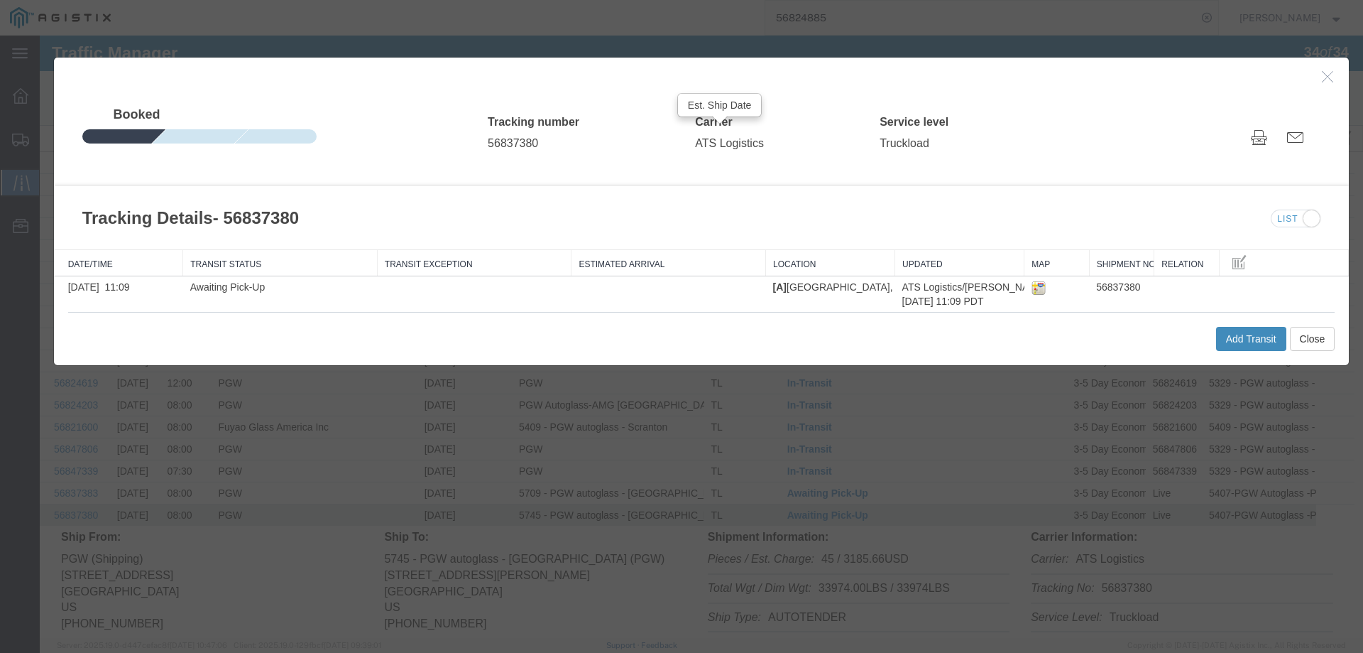
click at [1250, 345] on button "Add Transit" at bounding box center [1251, 339] width 70 height 24
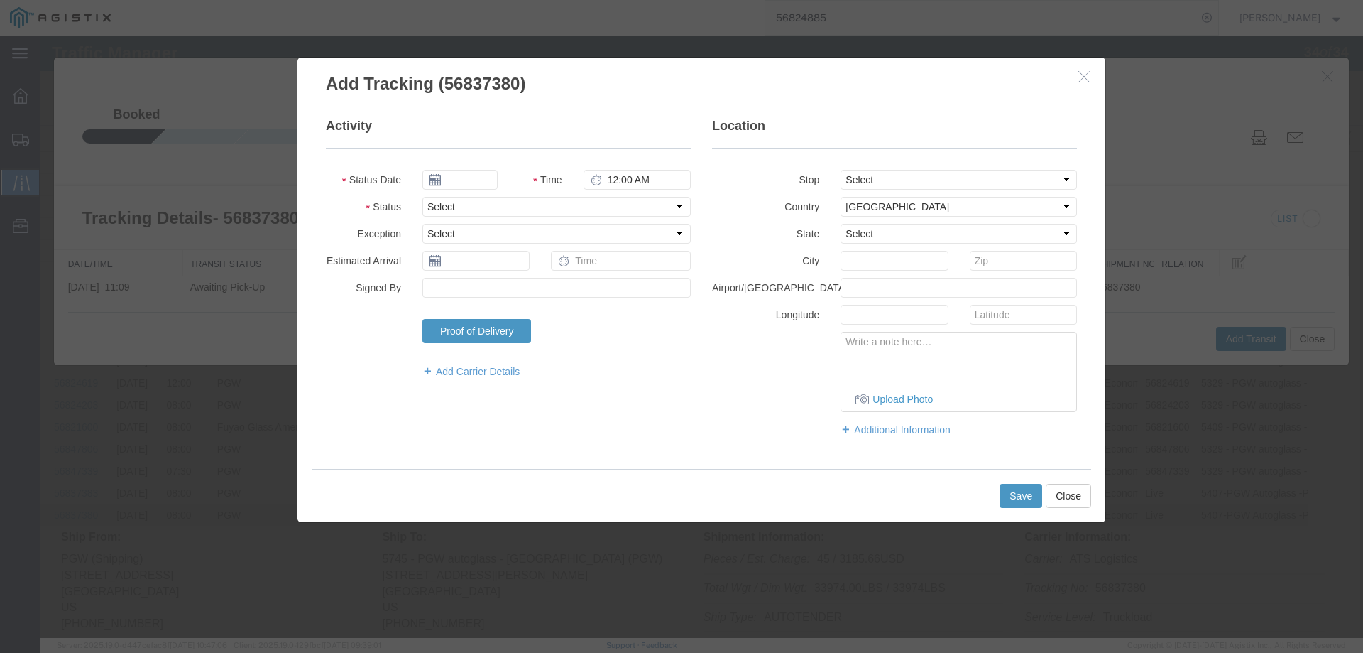
type input "[DATE]"
type input "4:00 PM"
click at [454, 207] on select "Select Arrival Notice Available Arrival Notice Imported Arrive at Delivery Loca…" at bounding box center [557, 207] width 268 height 20
select select "INTRANST"
click at [423, 197] on select "Select Arrival Notice Available Arrival Notice Imported Arrive at Delivery Loca…" at bounding box center [557, 207] width 268 height 20
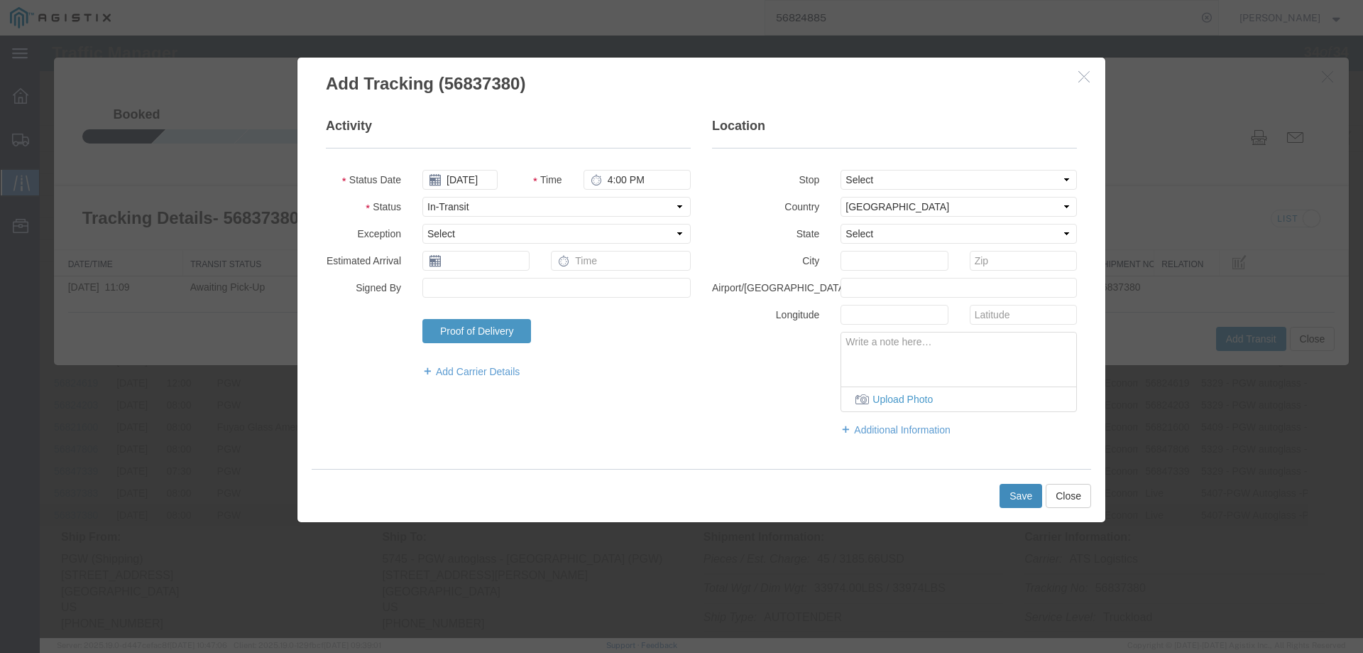
click at [1010, 486] on button "Save" at bounding box center [1021, 496] width 43 height 24
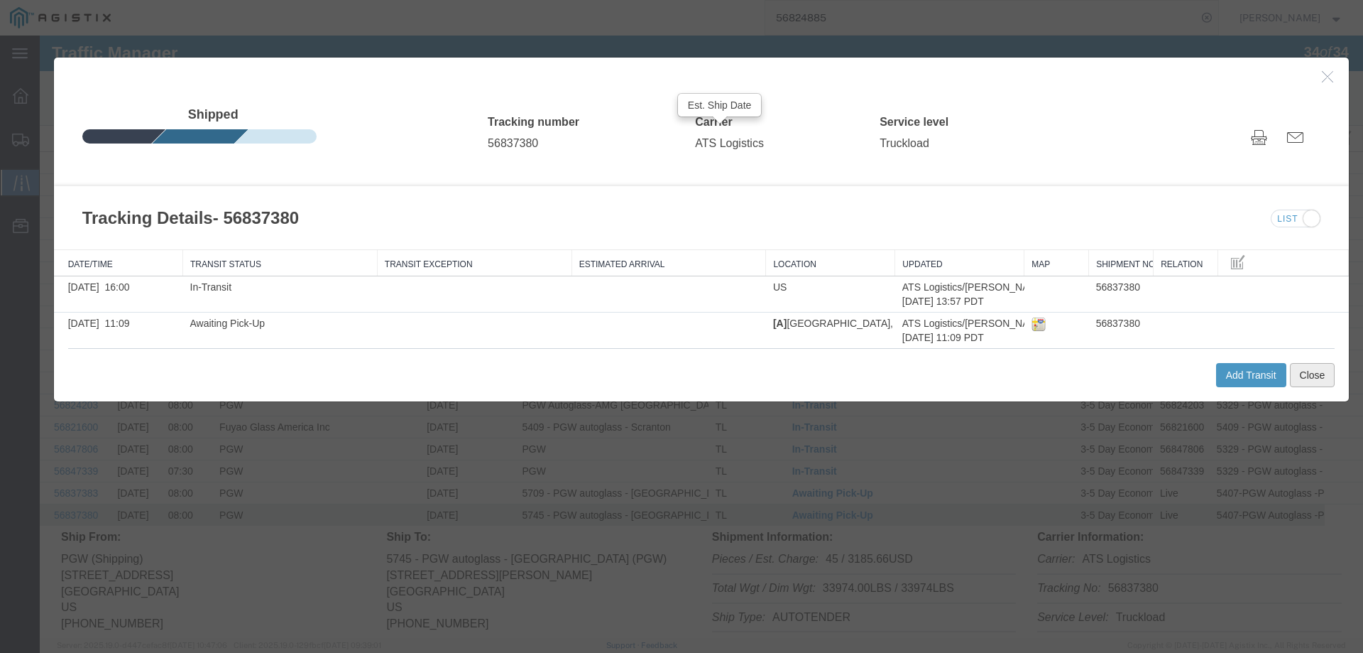
click at [1311, 373] on button "Close" at bounding box center [1312, 375] width 45 height 24
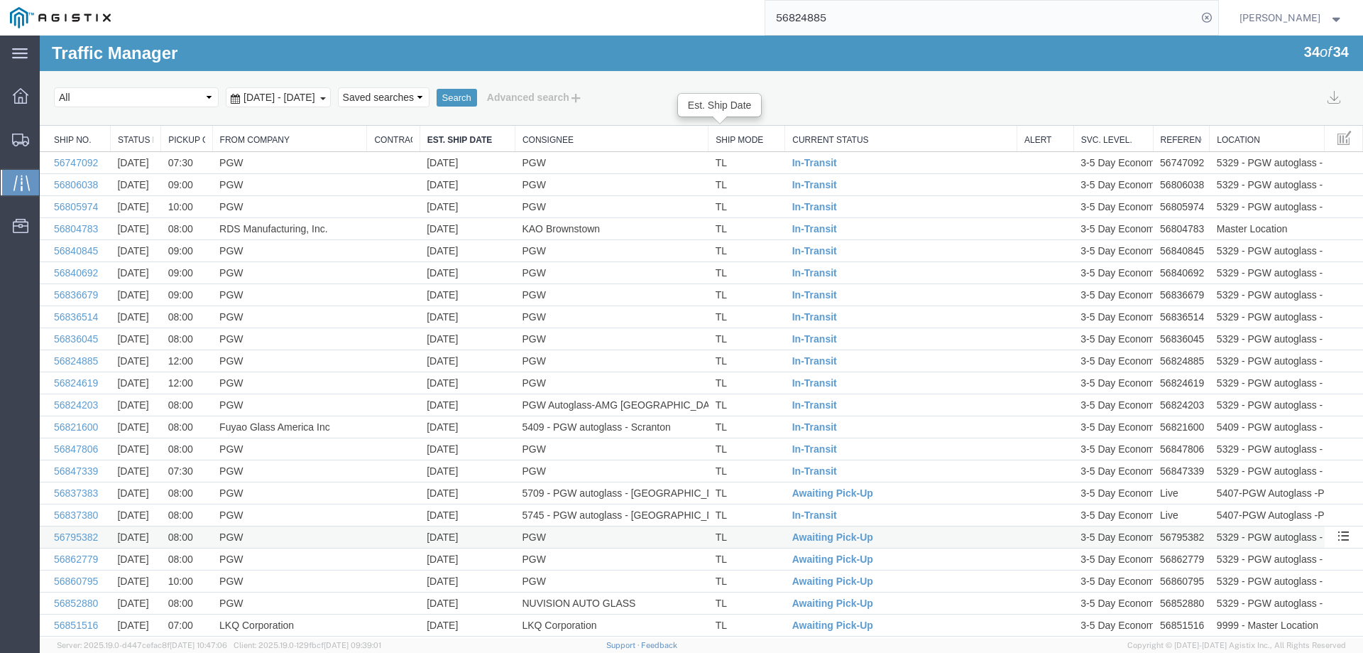
click at [765, 537] on td "TL" at bounding box center [747, 537] width 77 height 22
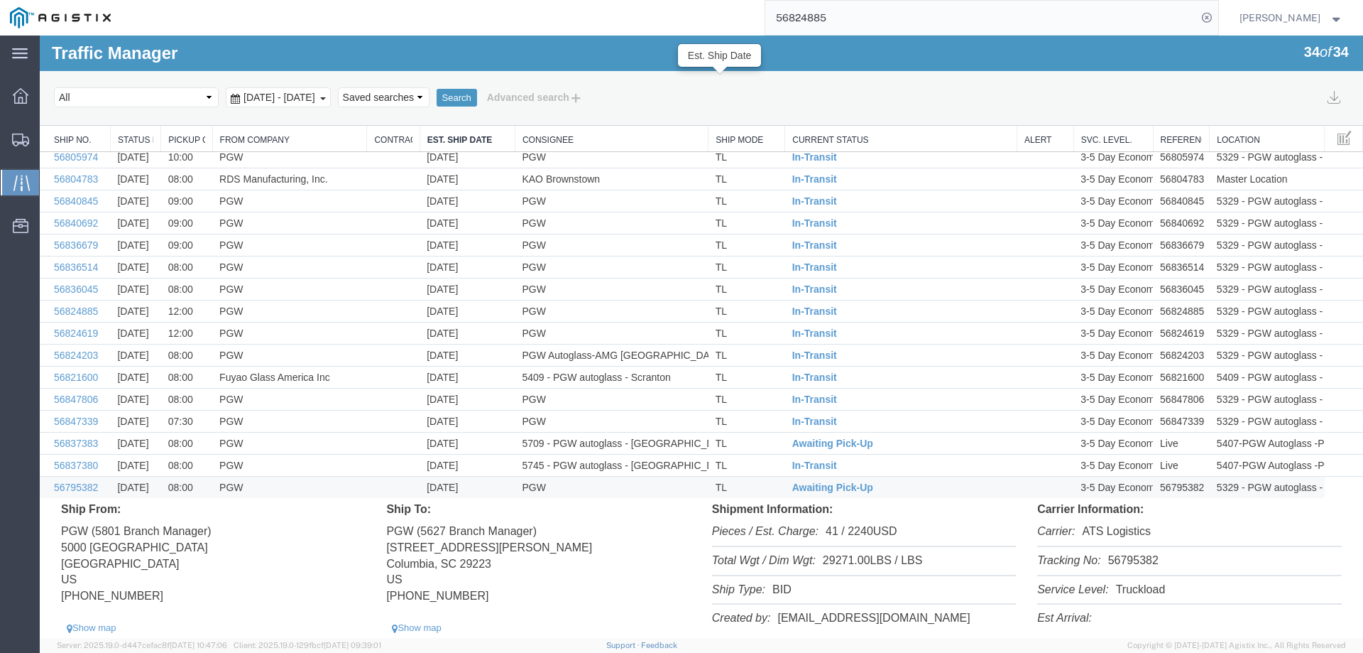
scroll to position [213, 0]
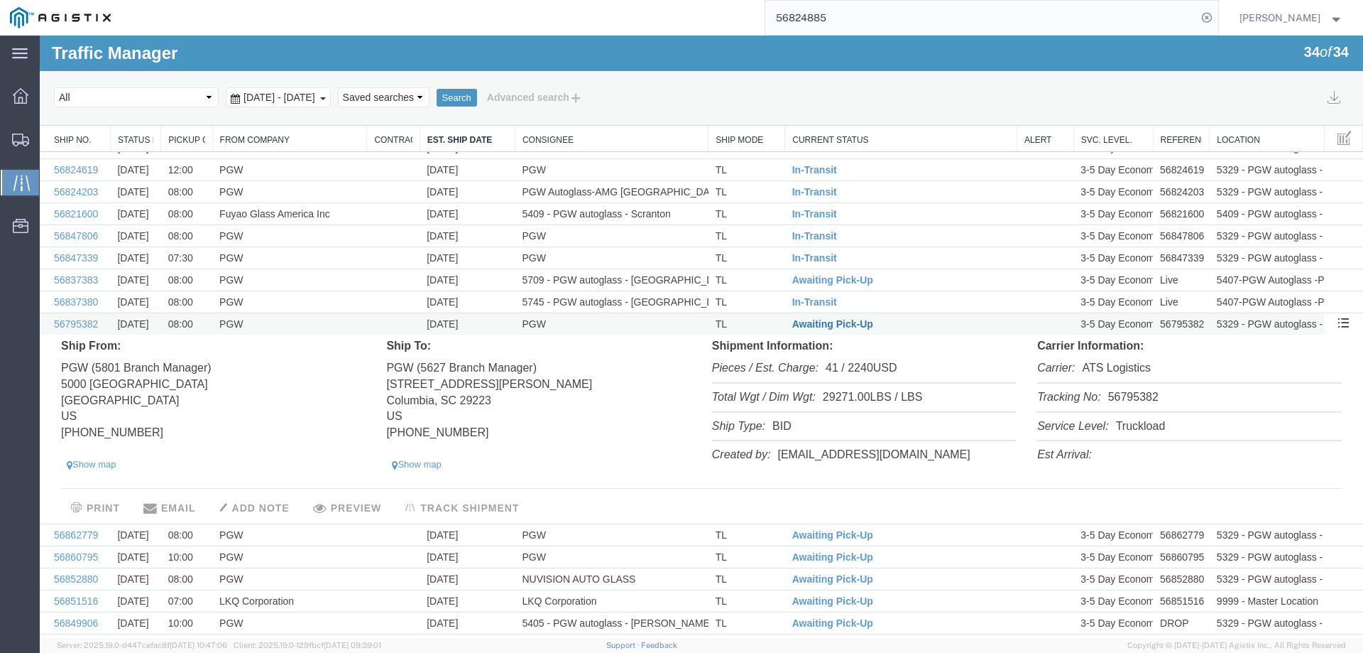
click at [822, 323] on span "Awaiting Pick-Up" at bounding box center [832, 323] width 81 height 11
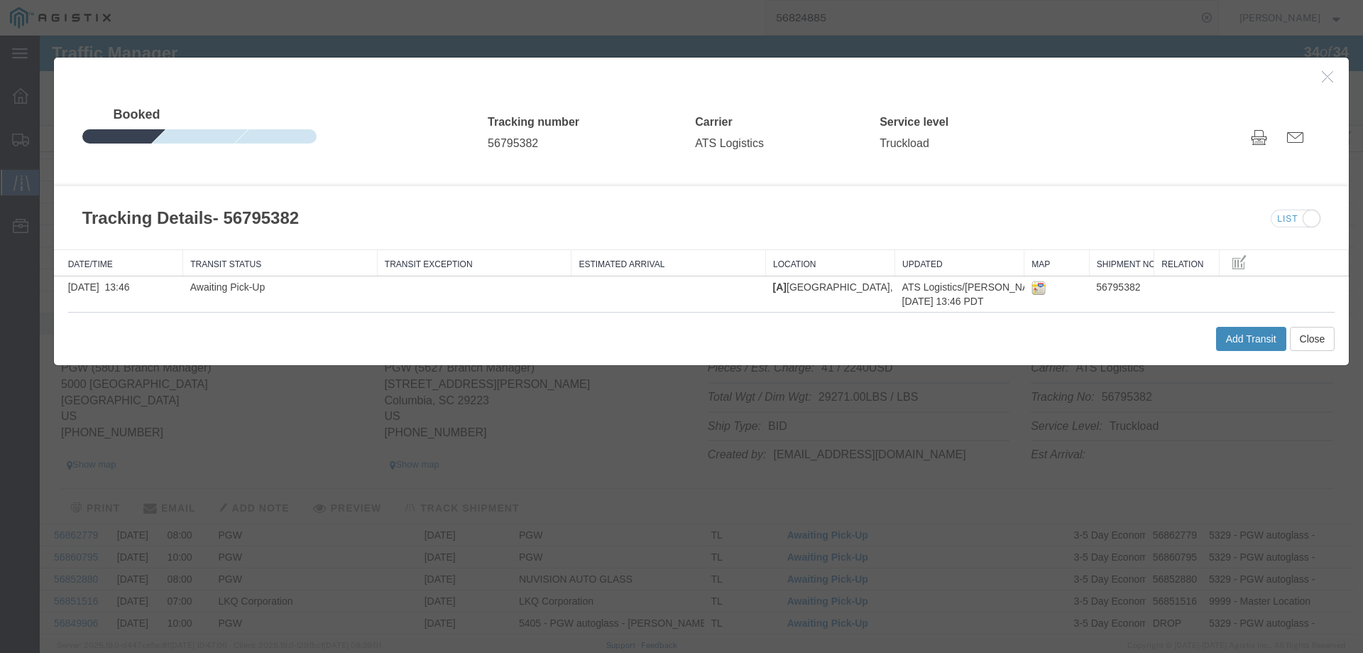
click at [1225, 339] on button "Add Transit" at bounding box center [1251, 339] width 70 height 24
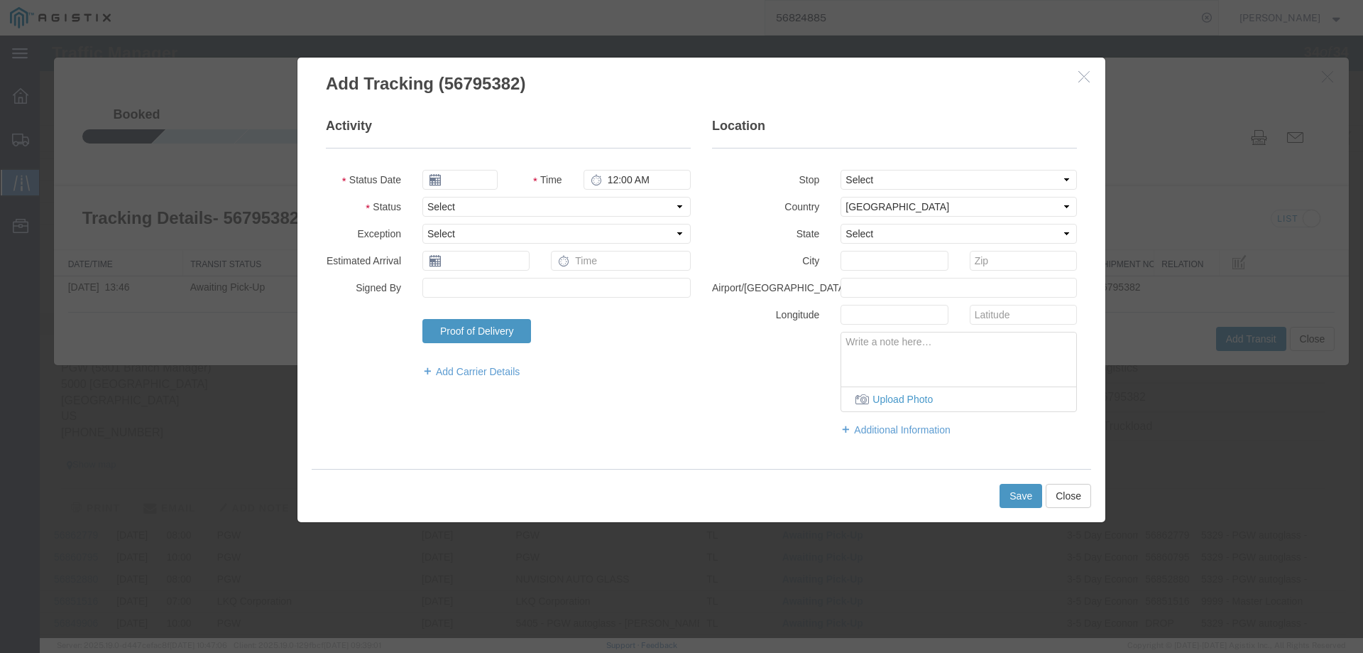
type input "[DATE]"
type input "4:00 PM"
click at [464, 213] on select "Select Arrival Notice Available Arrival Notice Imported Arrive at Delivery Loca…" at bounding box center [557, 207] width 268 height 20
select select "INTRANST"
click at [423, 197] on select "Select Arrival Notice Available Arrival Notice Imported Arrive at Delivery Loca…" at bounding box center [557, 207] width 268 height 20
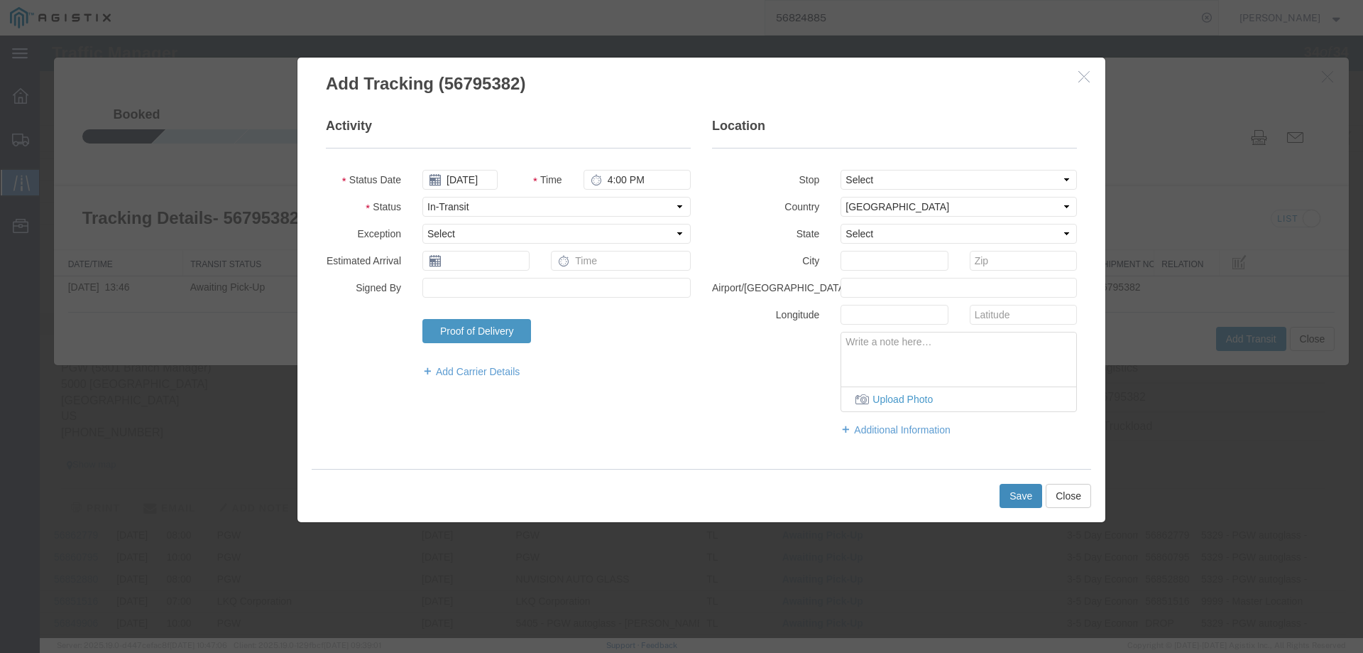
click at [1015, 495] on button "Save" at bounding box center [1021, 496] width 43 height 24
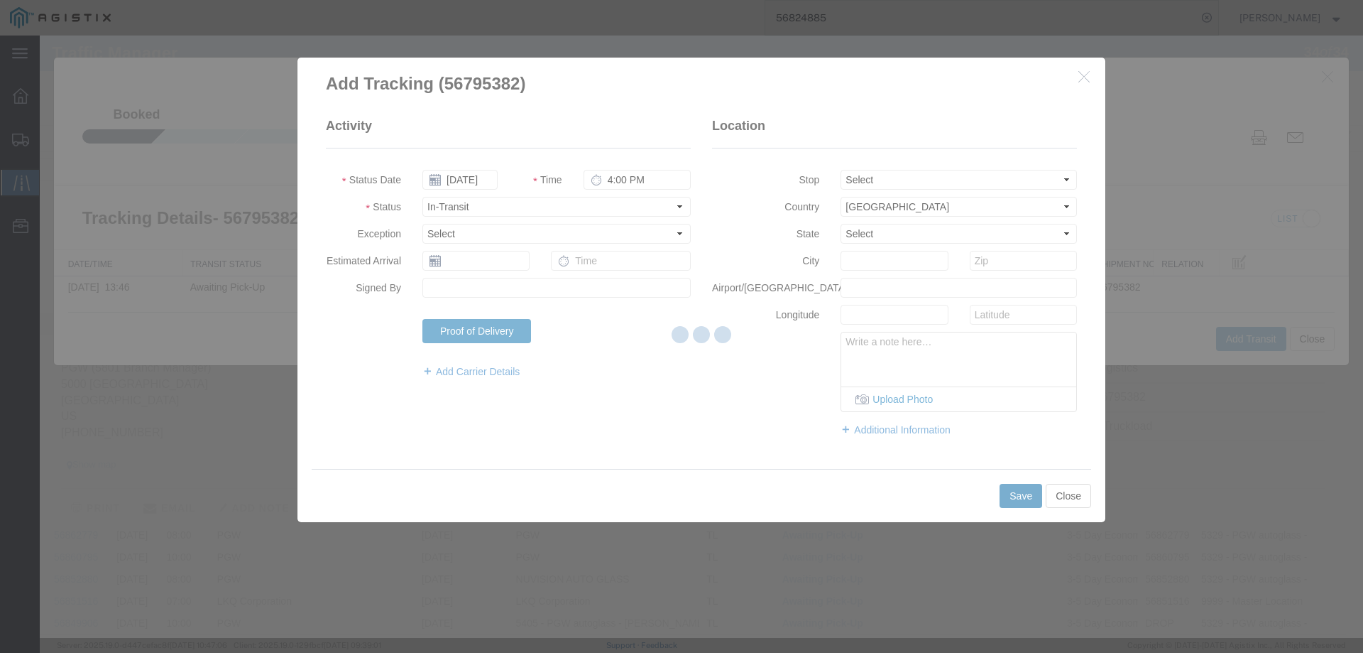
scroll to position [0, 0]
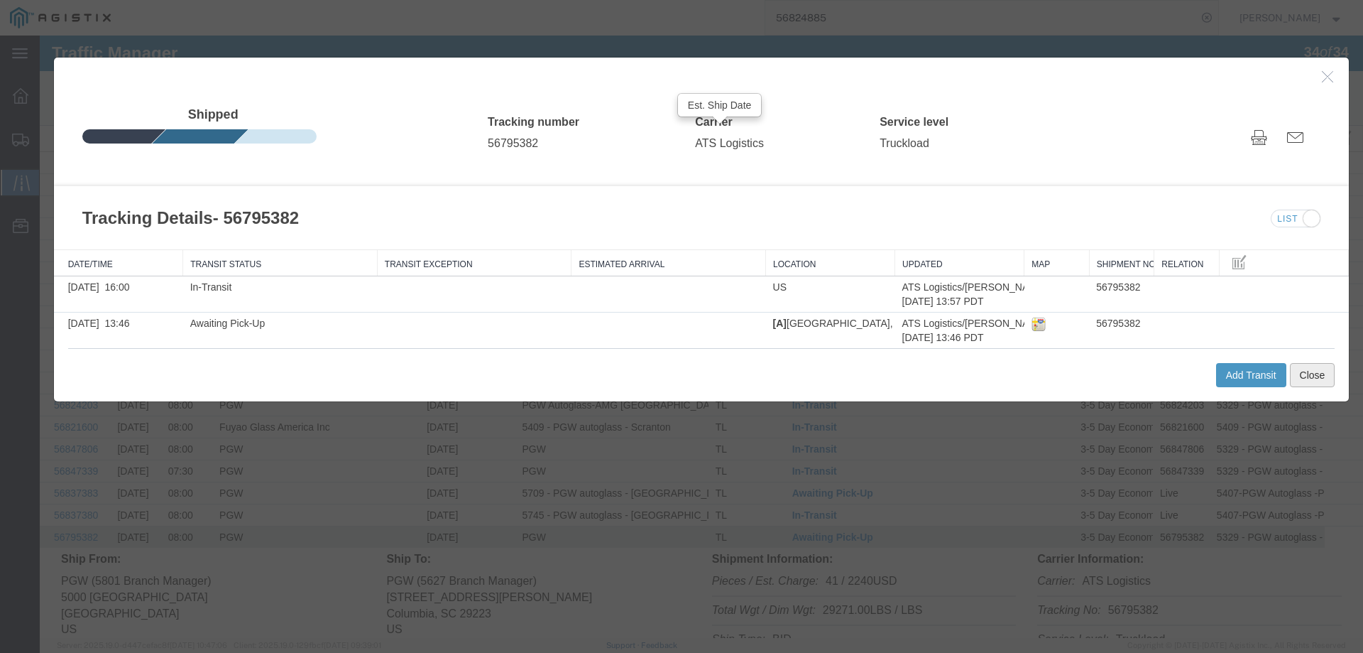
click at [1302, 371] on button "Close" at bounding box center [1312, 375] width 45 height 24
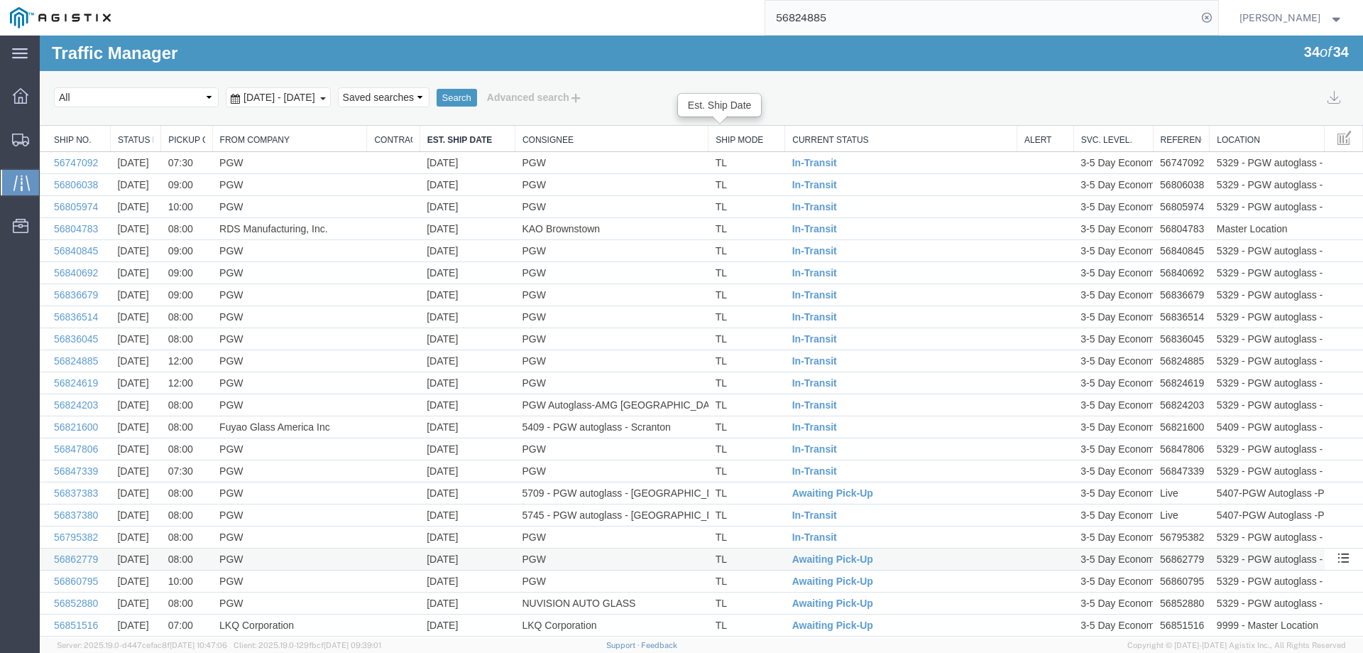
click at [768, 560] on td "TL" at bounding box center [747, 559] width 77 height 22
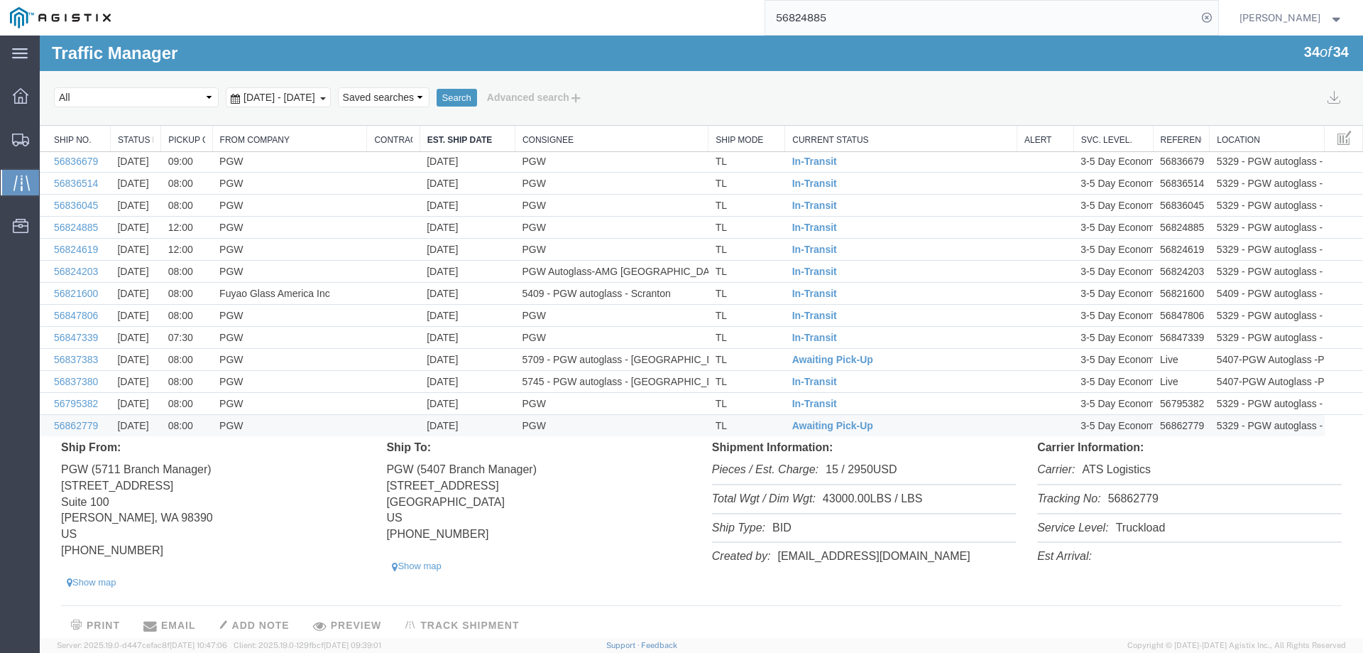
scroll to position [142, 0]
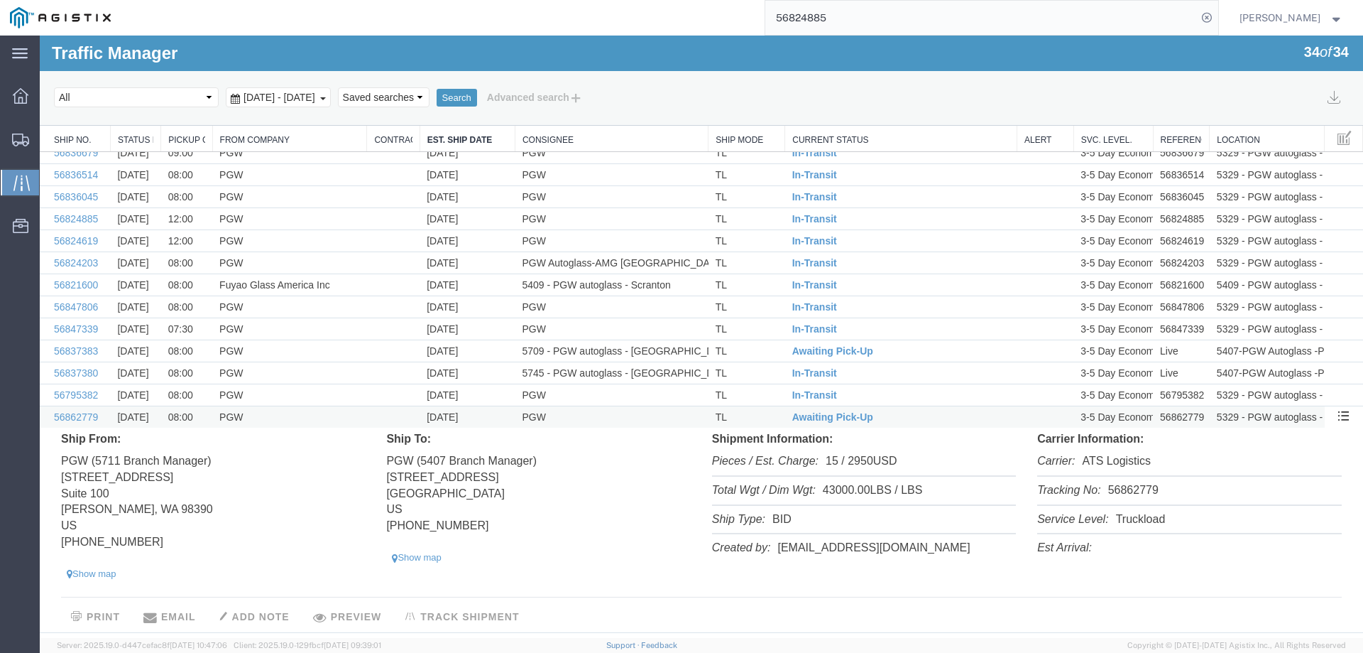
click at [743, 415] on td "TL" at bounding box center [747, 417] width 77 height 22
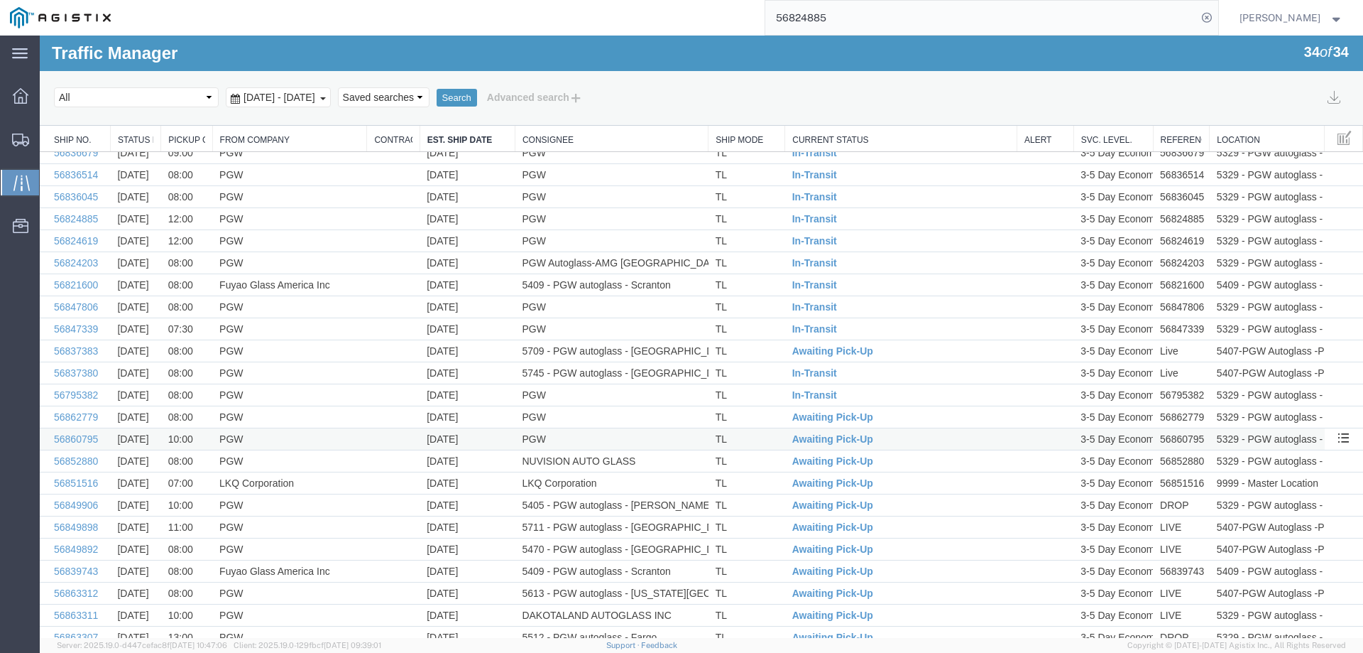
click at [753, 440] on td "TL" at bounding box center [747, 439] width 77 height 22
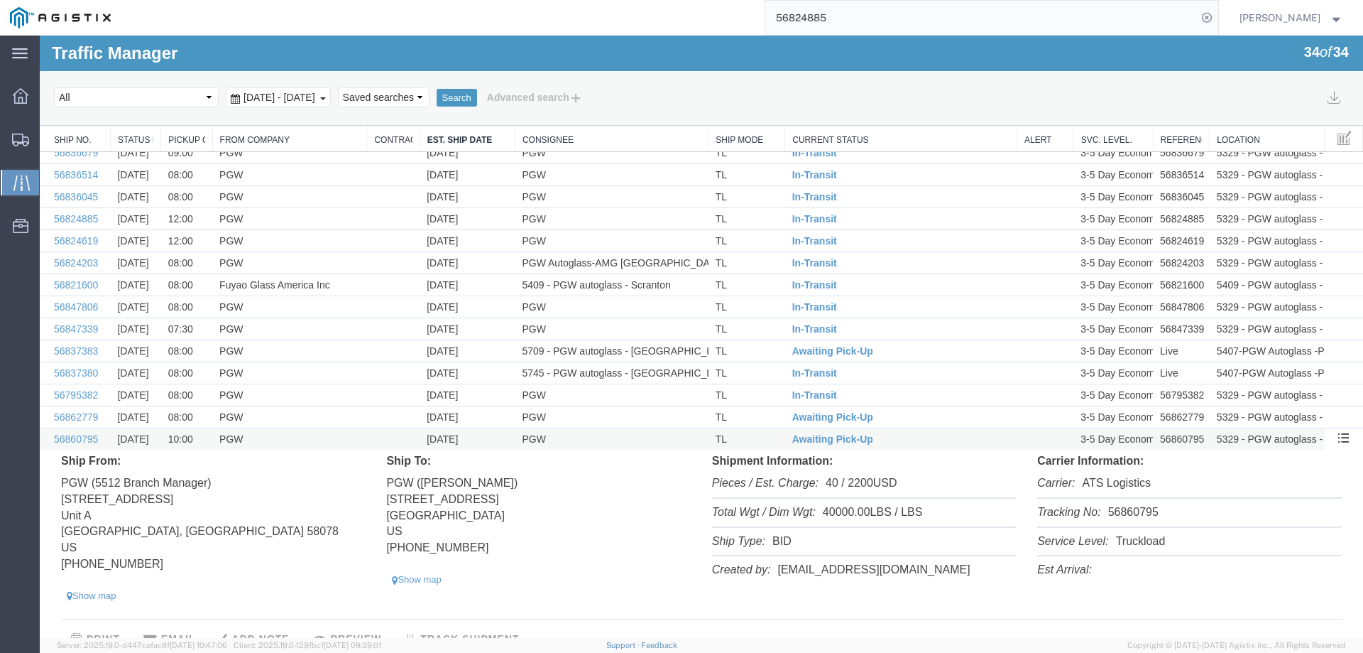
click at [753, 440] on td "TL" at bounding box center [747, 439] width 77 height 22
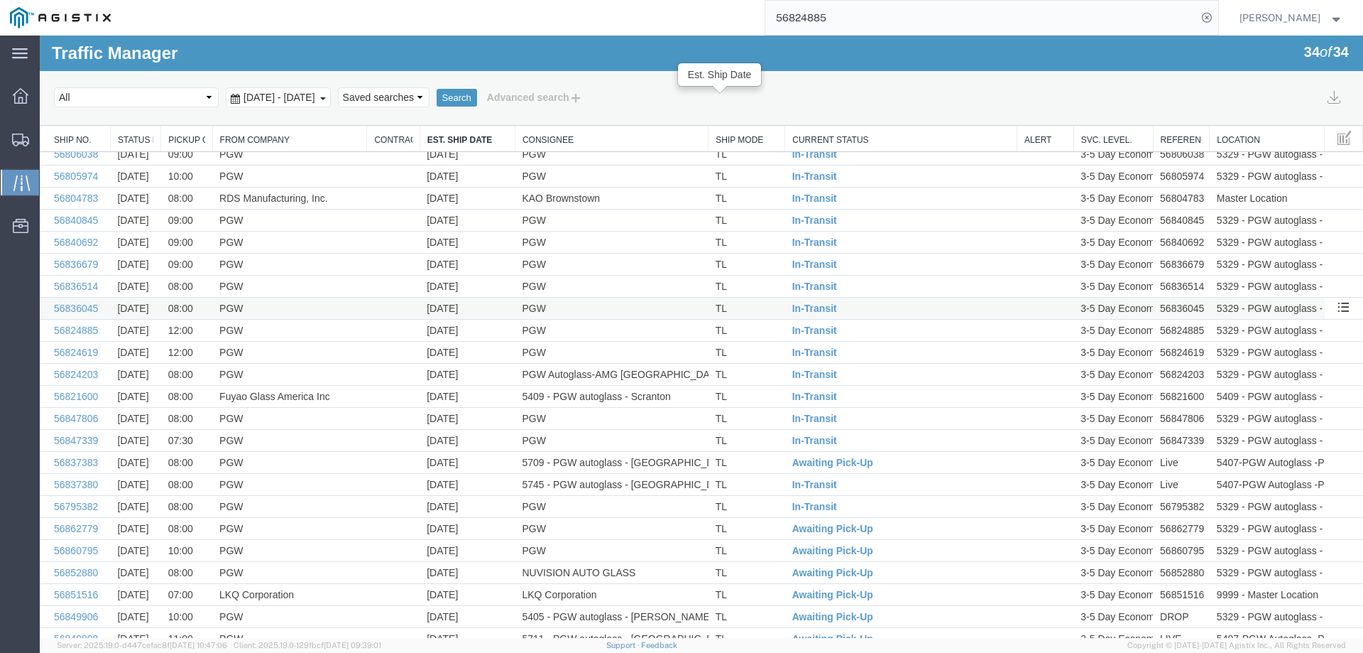
scroll to position [0, 0]
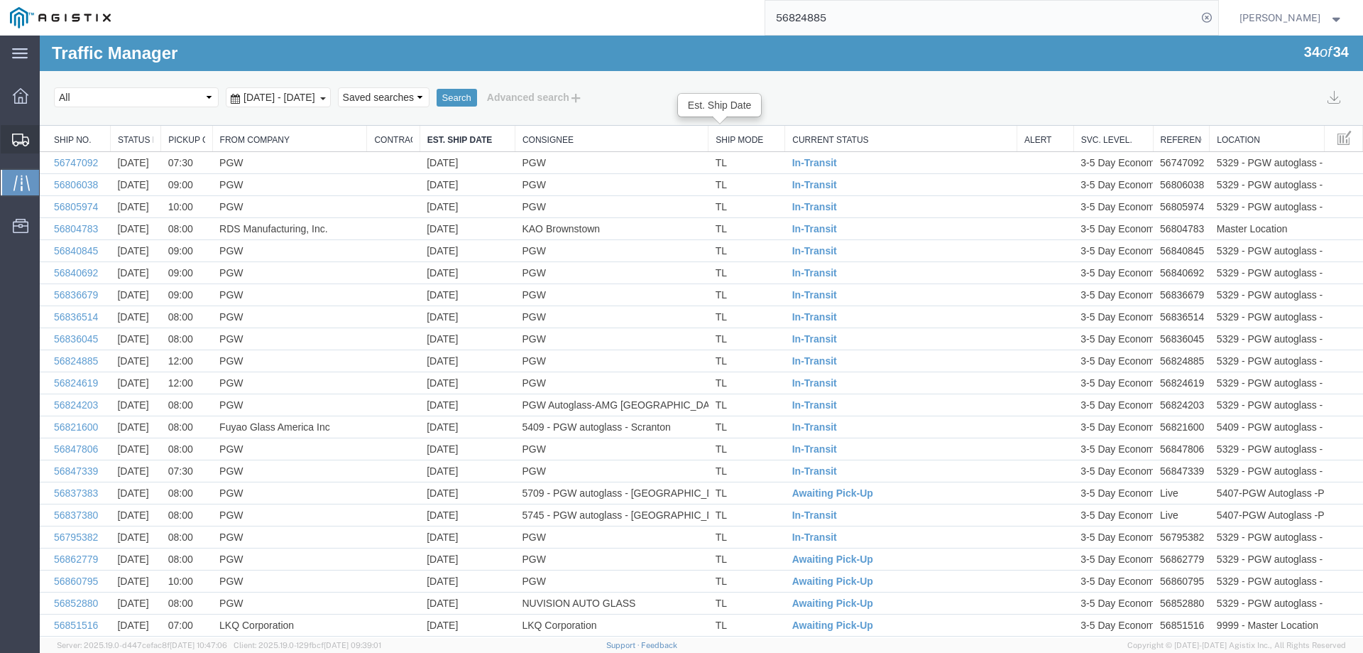
click at [8, 141] on div at bounding box center [21, 139] width 40 height 28
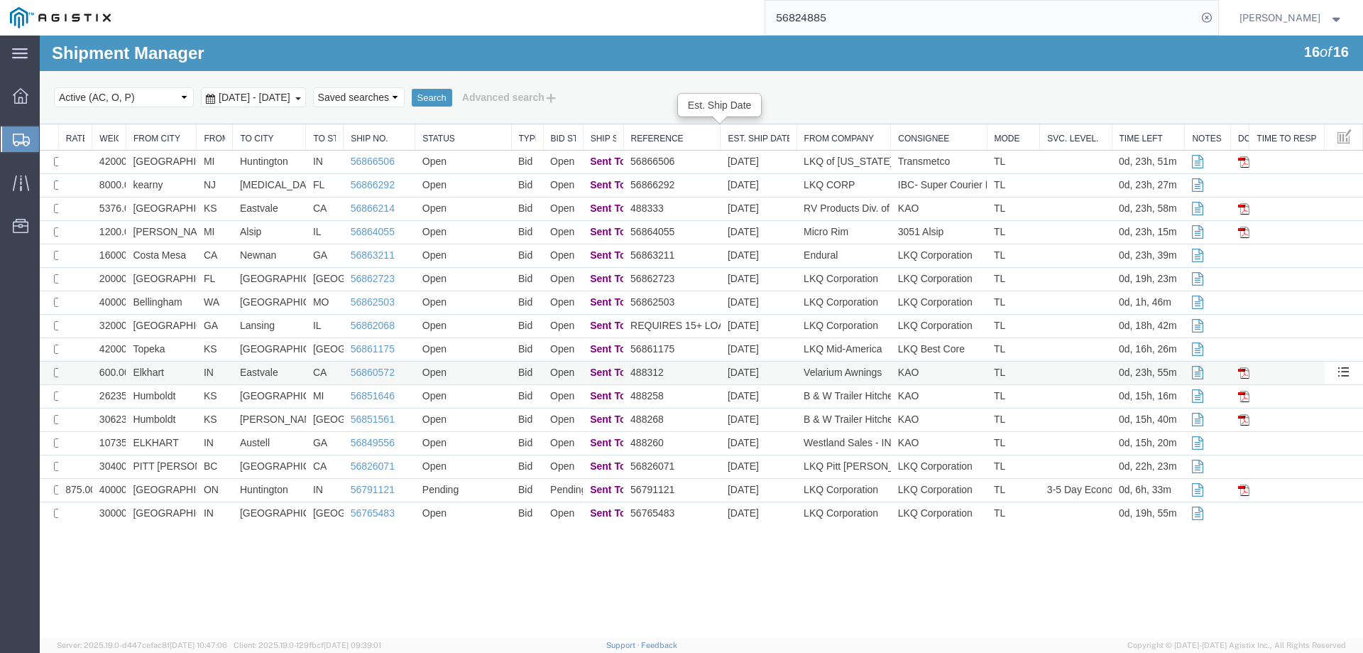
click at [942, 373] on td "KAO" at bounding box center [939, 372] width 96 height 23
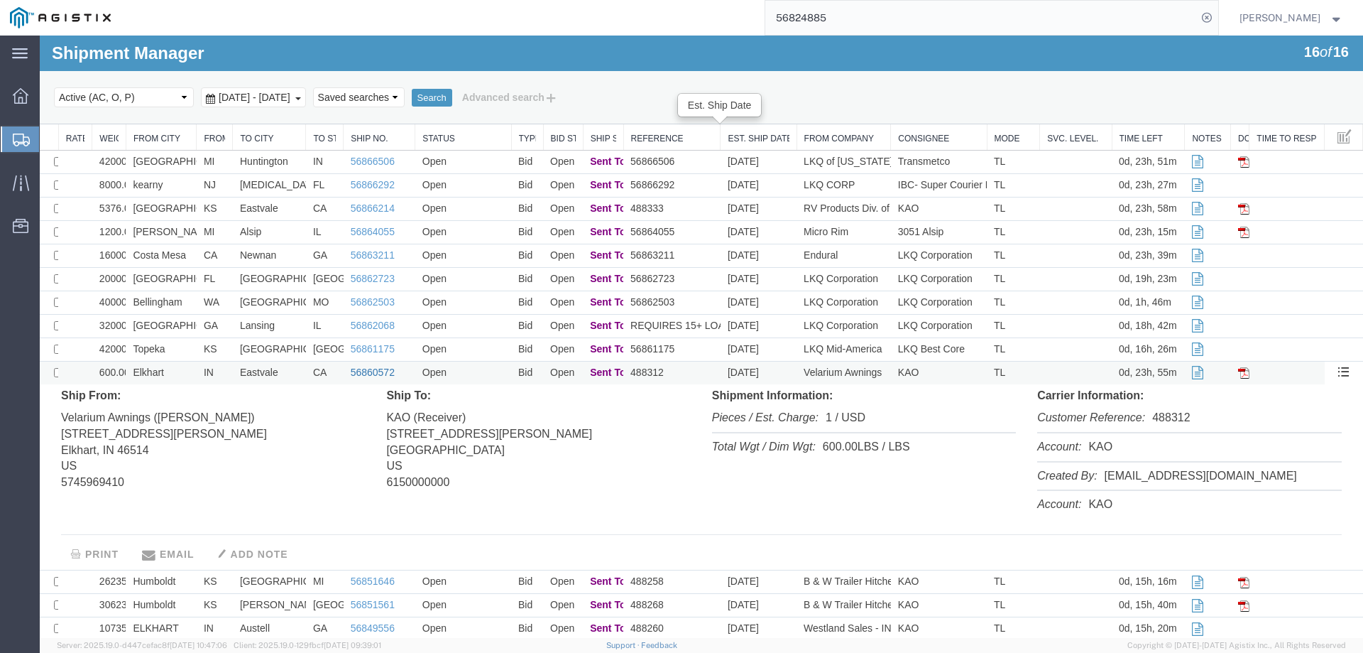
click at [356, 371] on link "56860572" at bounding box center [373, 371] width 44 height 11
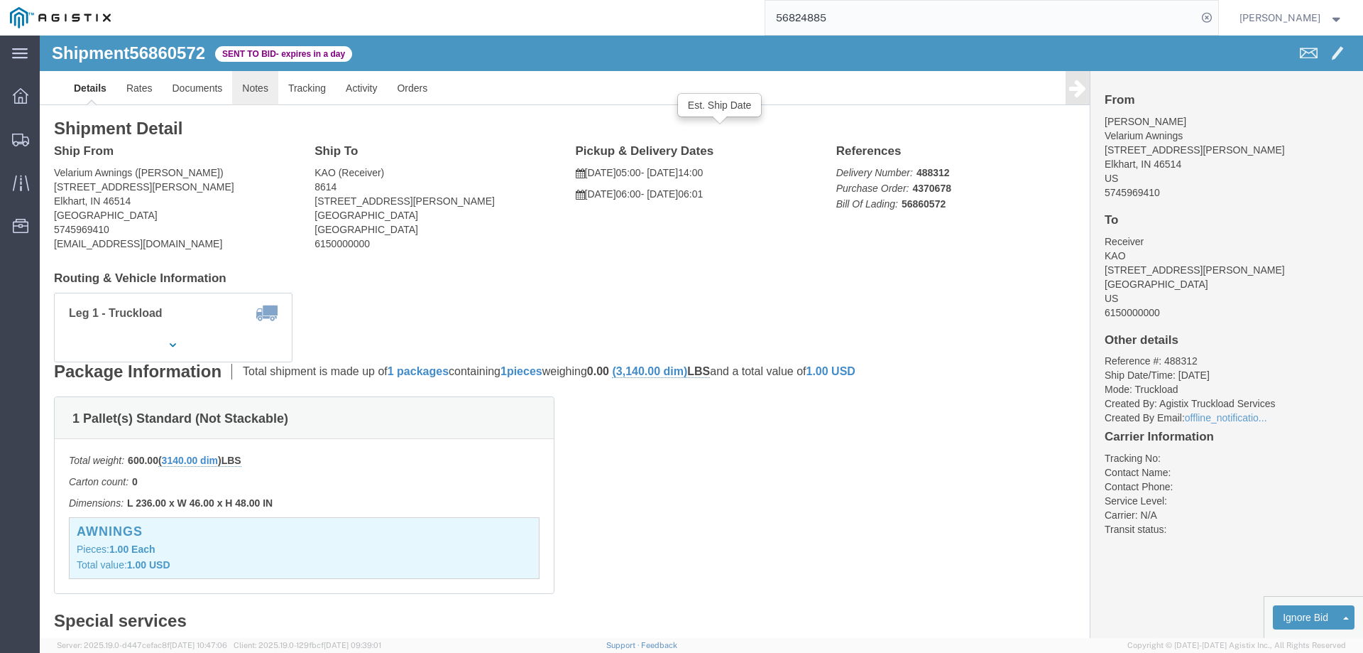
click link "Notes"
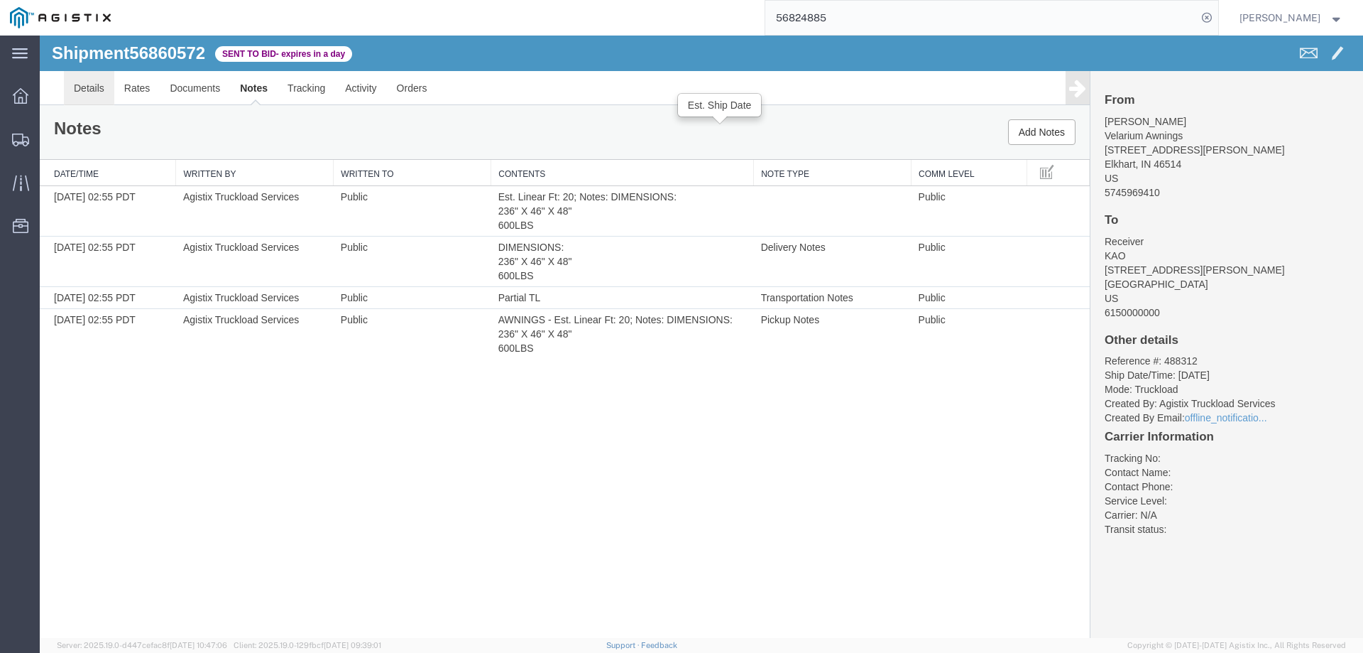
click at [87, 85] on link "Details" at bounding box center [89, 88] width 50 height 34
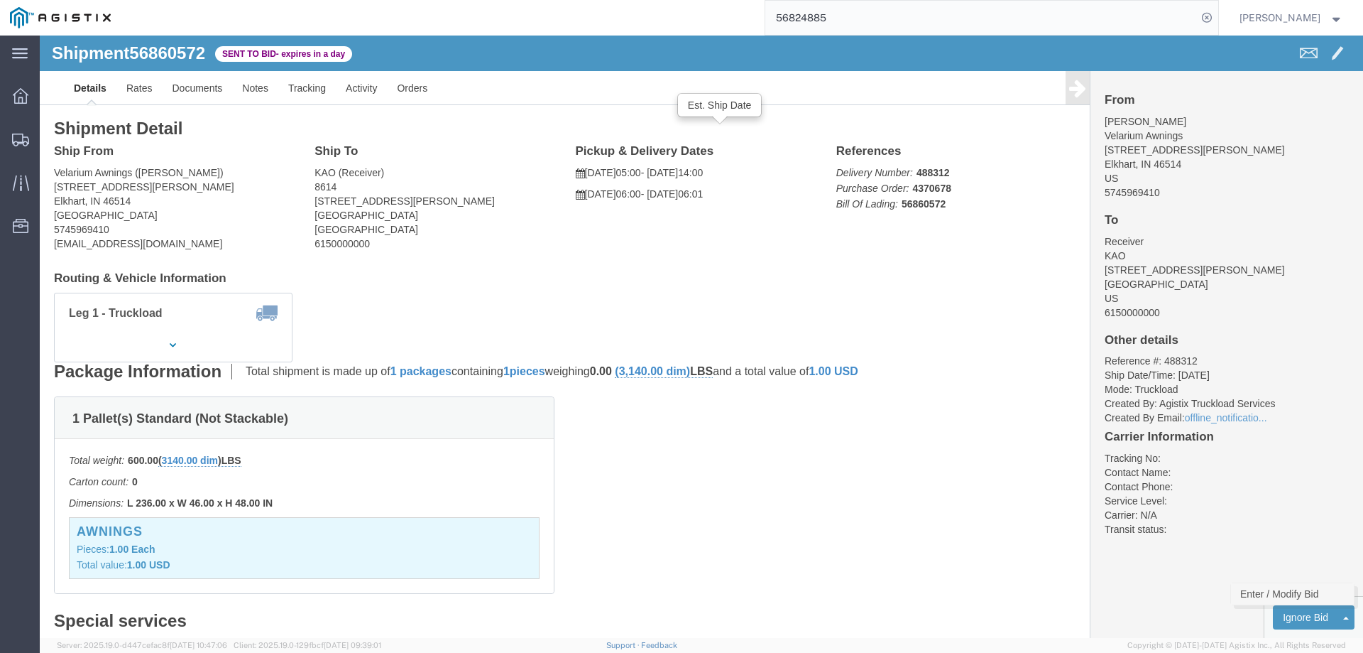
click link "Enter / Modify Bid"
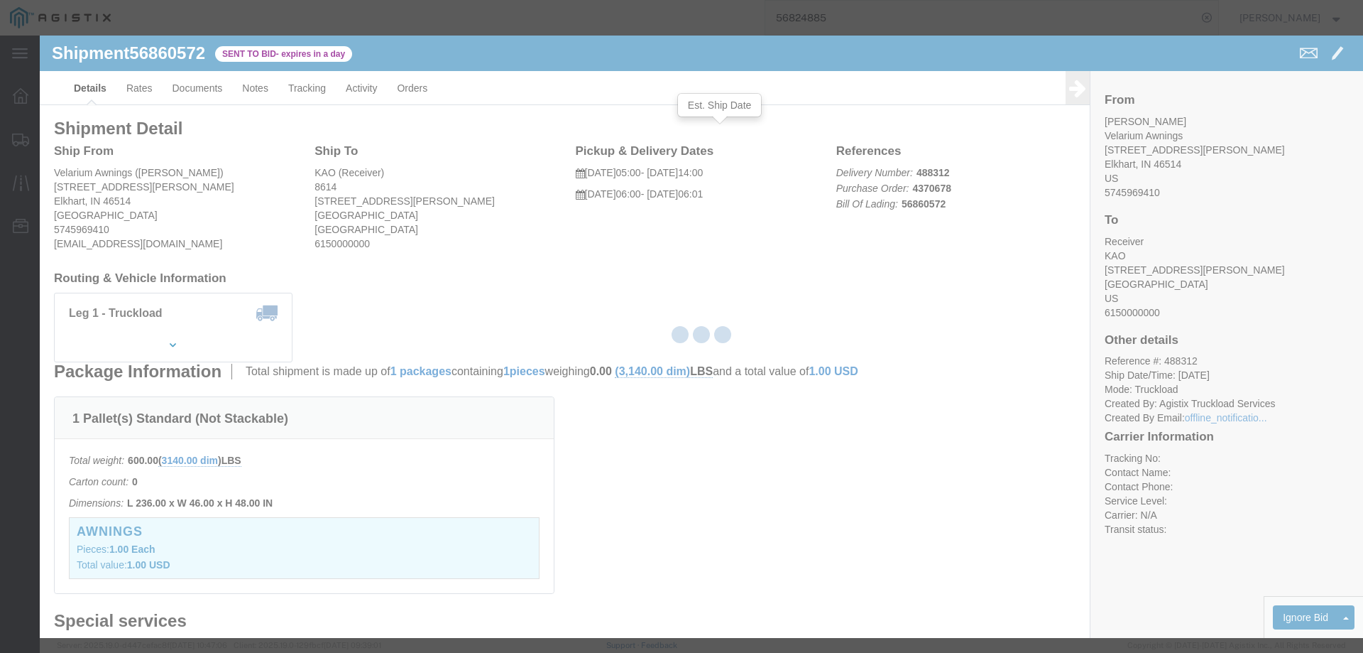
select select "146"
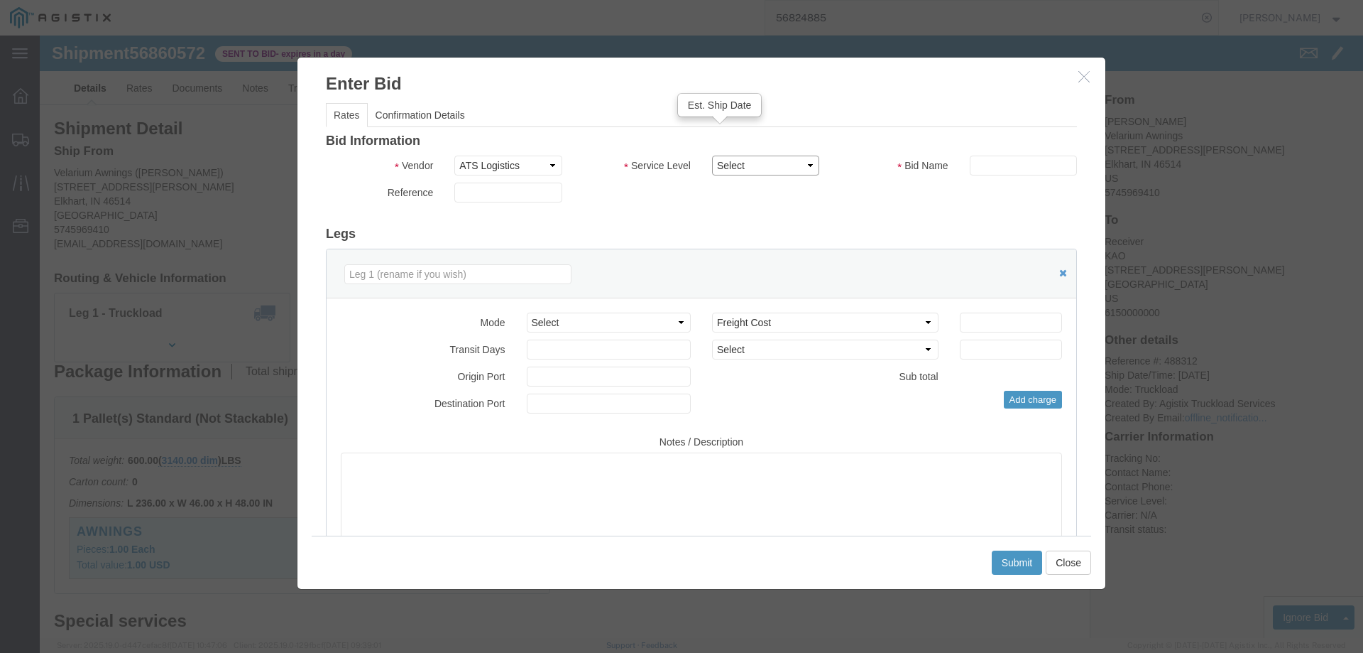
click select "Select CONESTOGA DFRM/STEP Economy TL Flatbed Intermodal LTL Standard Next Day …"
select select "25032"
click select "Select CONESTOGA DFRM/STEP Economy TL Flatbed Intermodal LTL Standard Next Day …"
click input "text"
type input "ats"
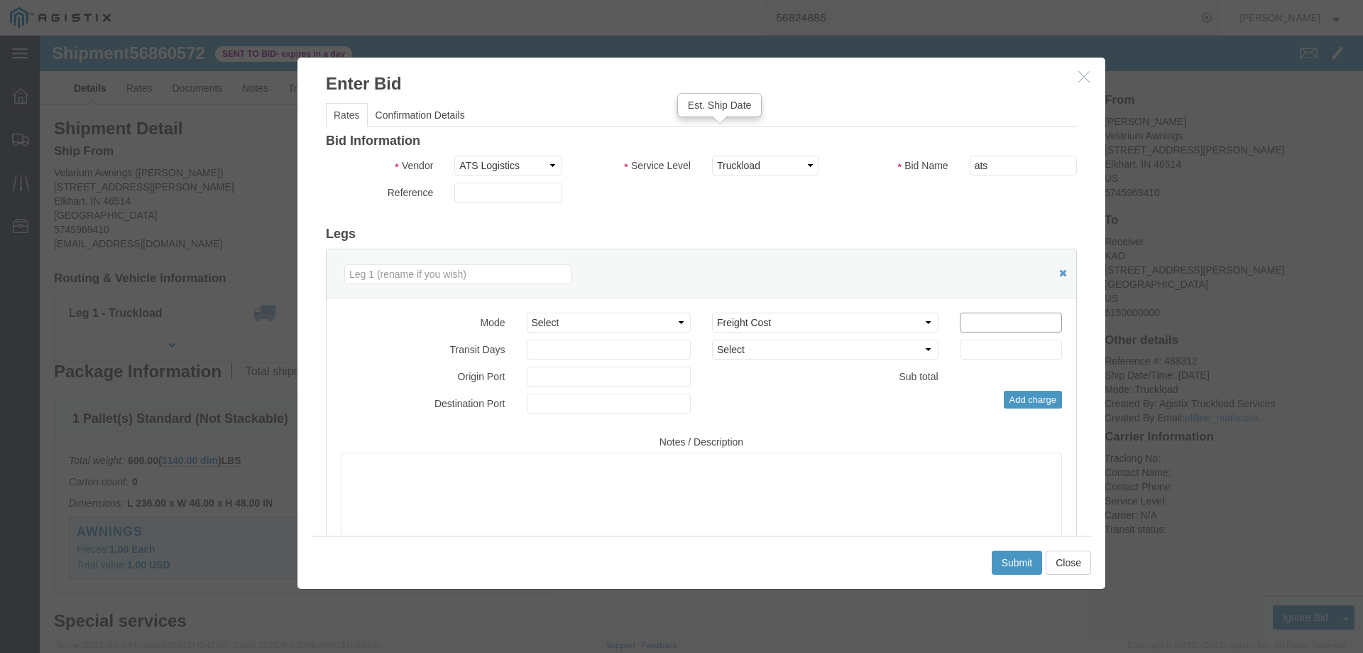
click input "number"
type input "1800"
click button "Submit"
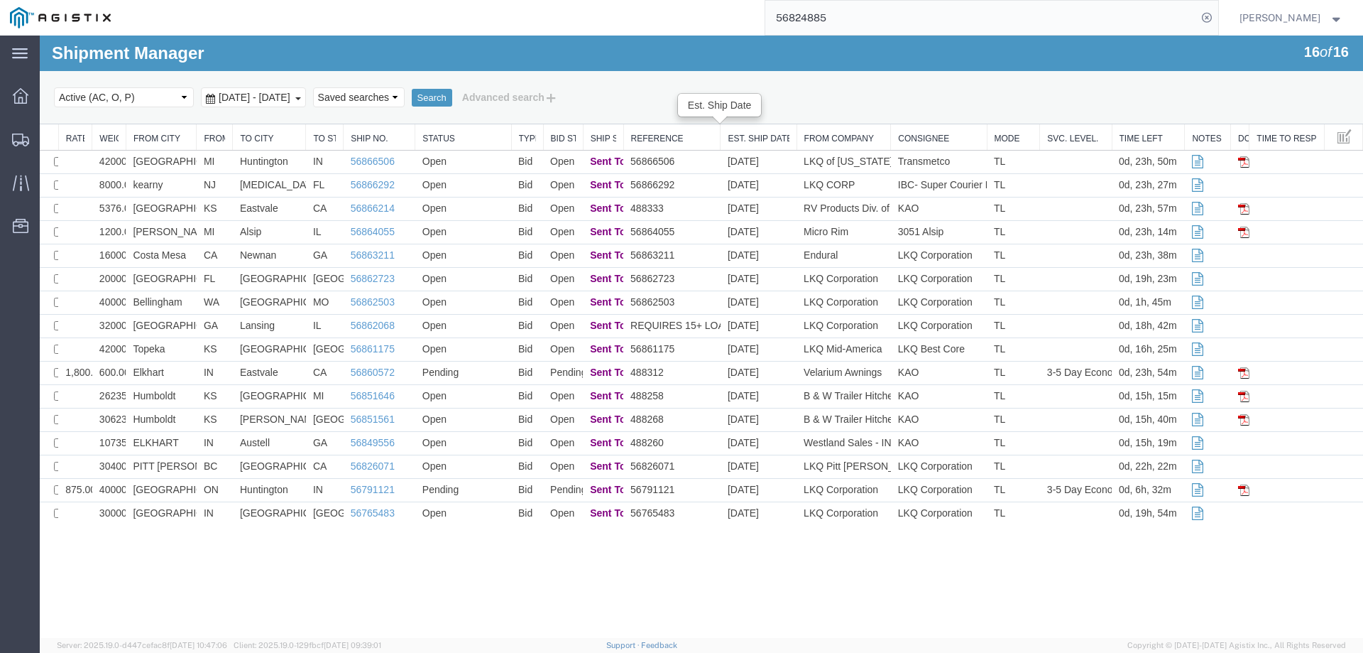
click at [956, 91] on div "Select status Active (AC, O, P) All Approved Awaiting Confirmation (AC) Booked …" at bounding box center [701, 97] width 1295 height 24
click at [255, 207] on td "Eastvale" at bounding box center [269, 208] width 73 height 23
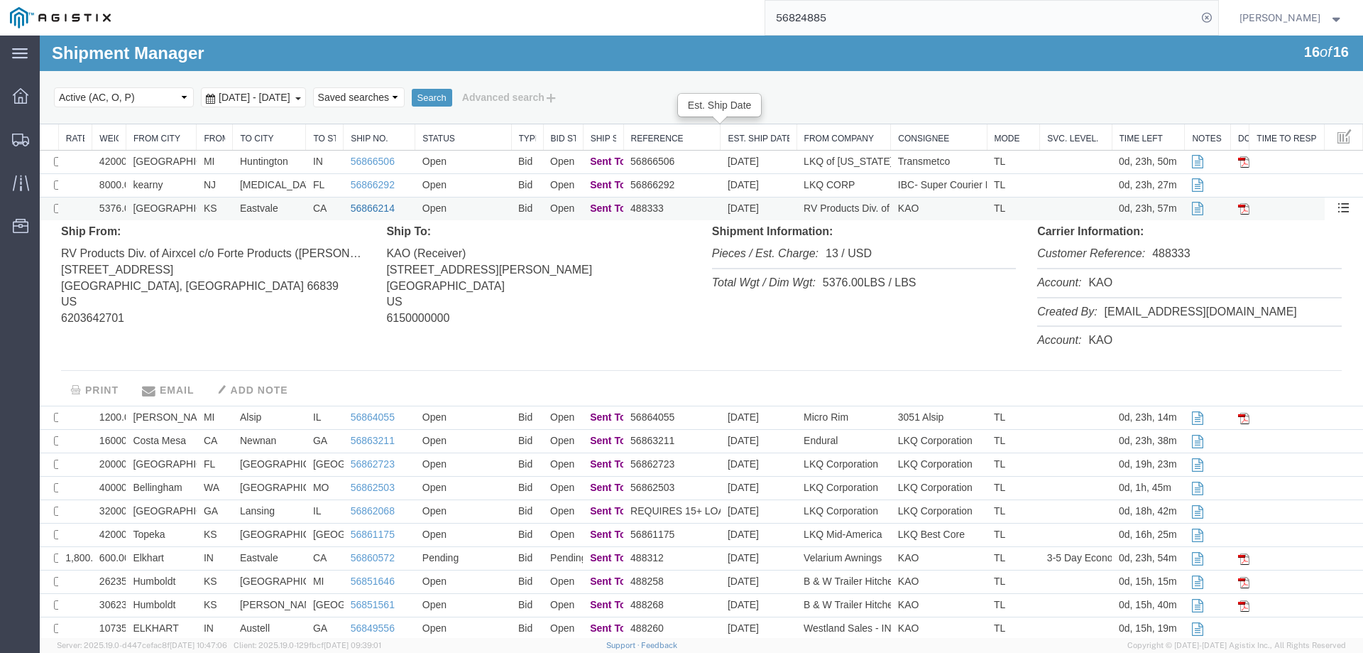
click at [356, 207] on link "56866214" at bounding box center [373, 207] width 44 height 11
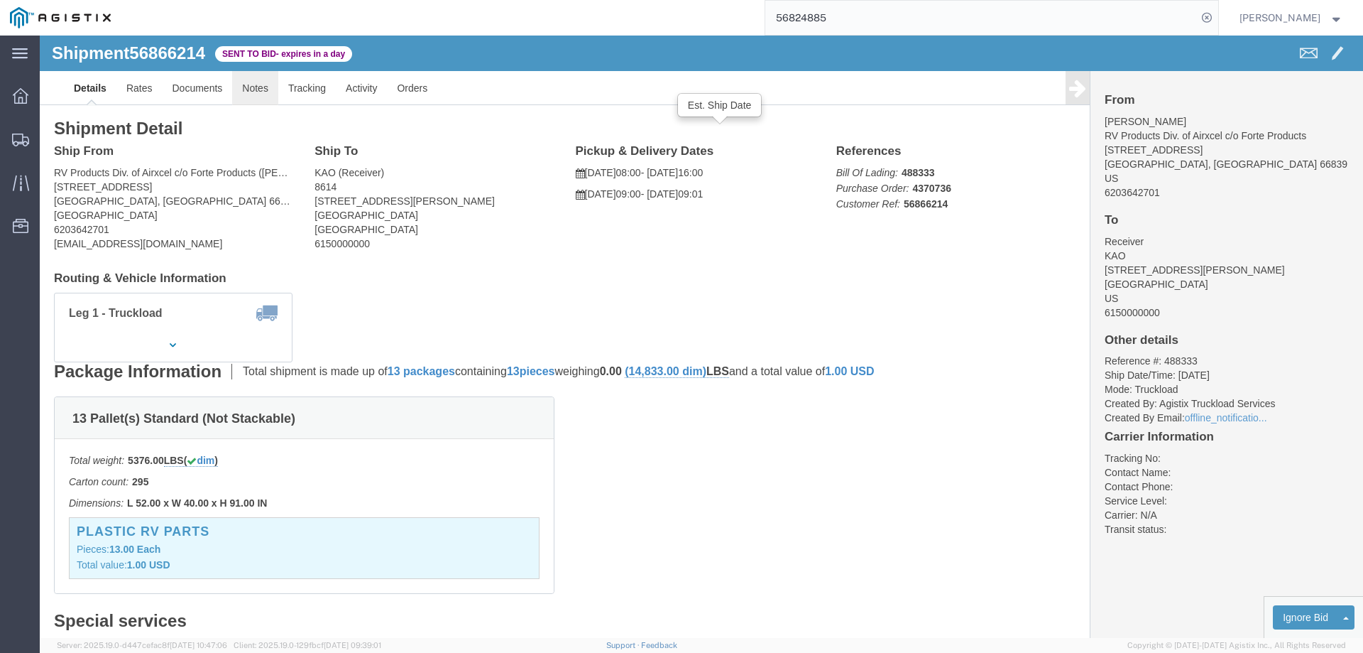
click link "Notes"
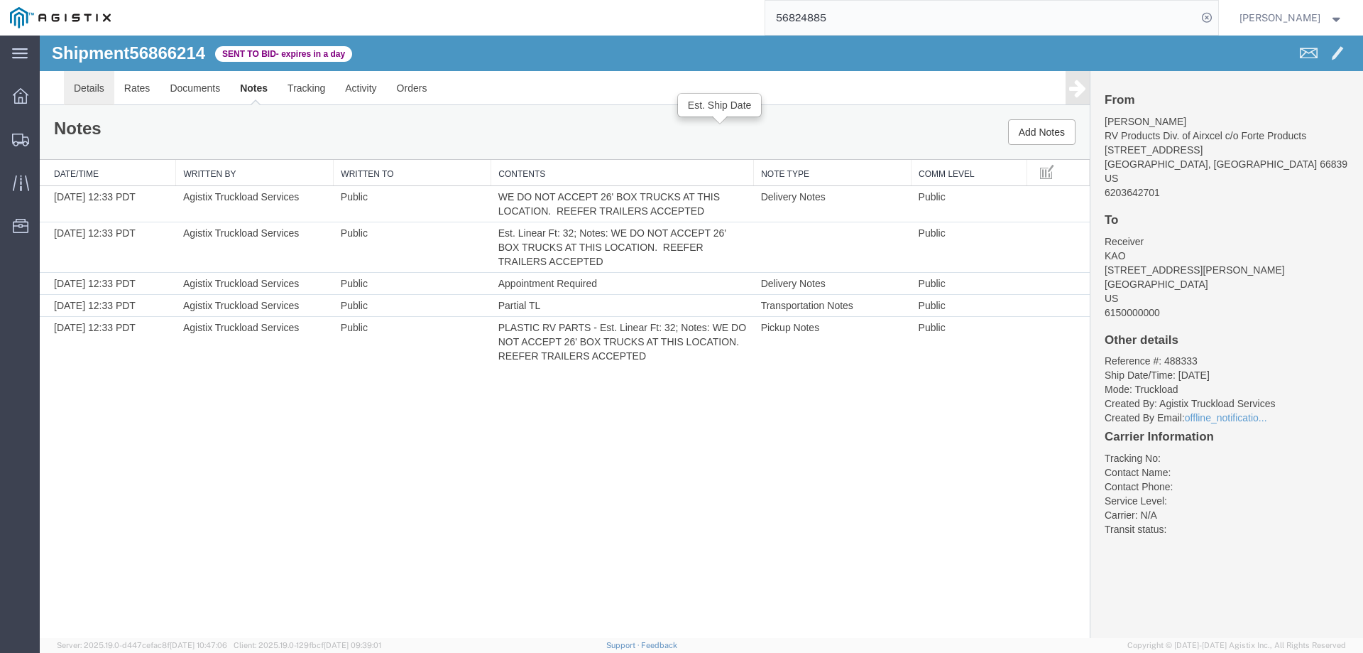
click at [85, 87] on link "Details" at bounding box center [89, 88] width 50 height 34
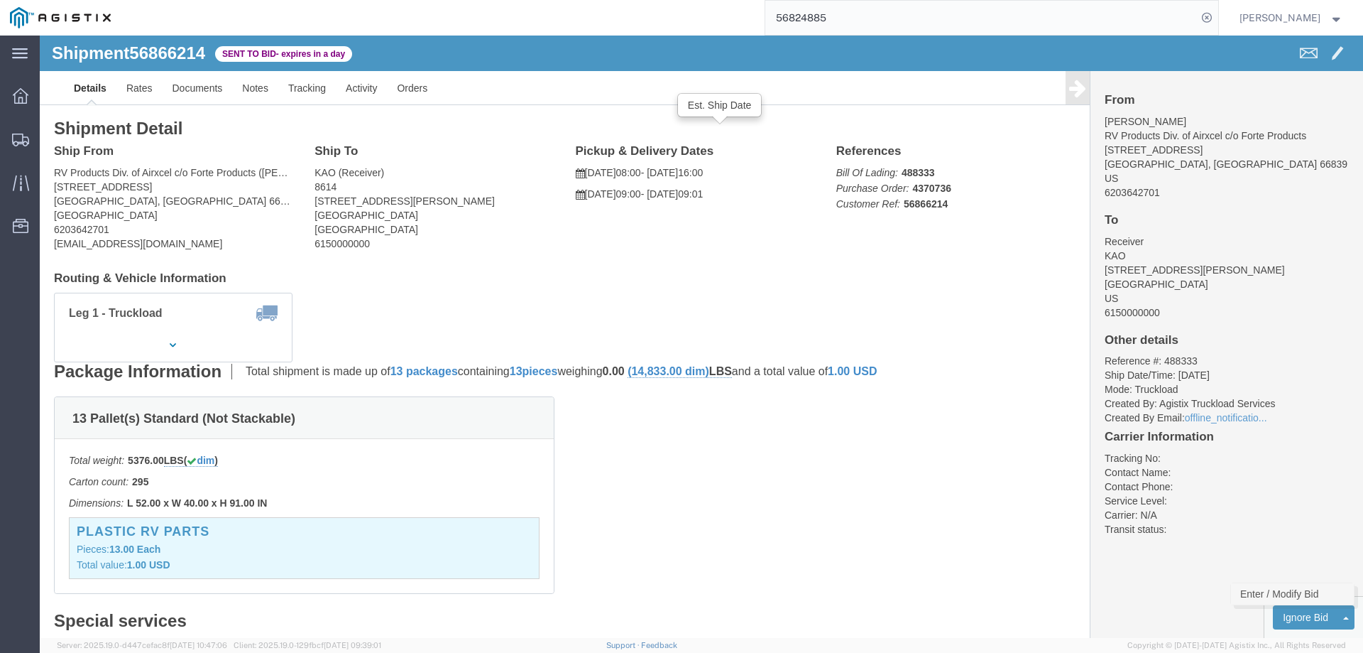
click link "Enter / Modify Bid"
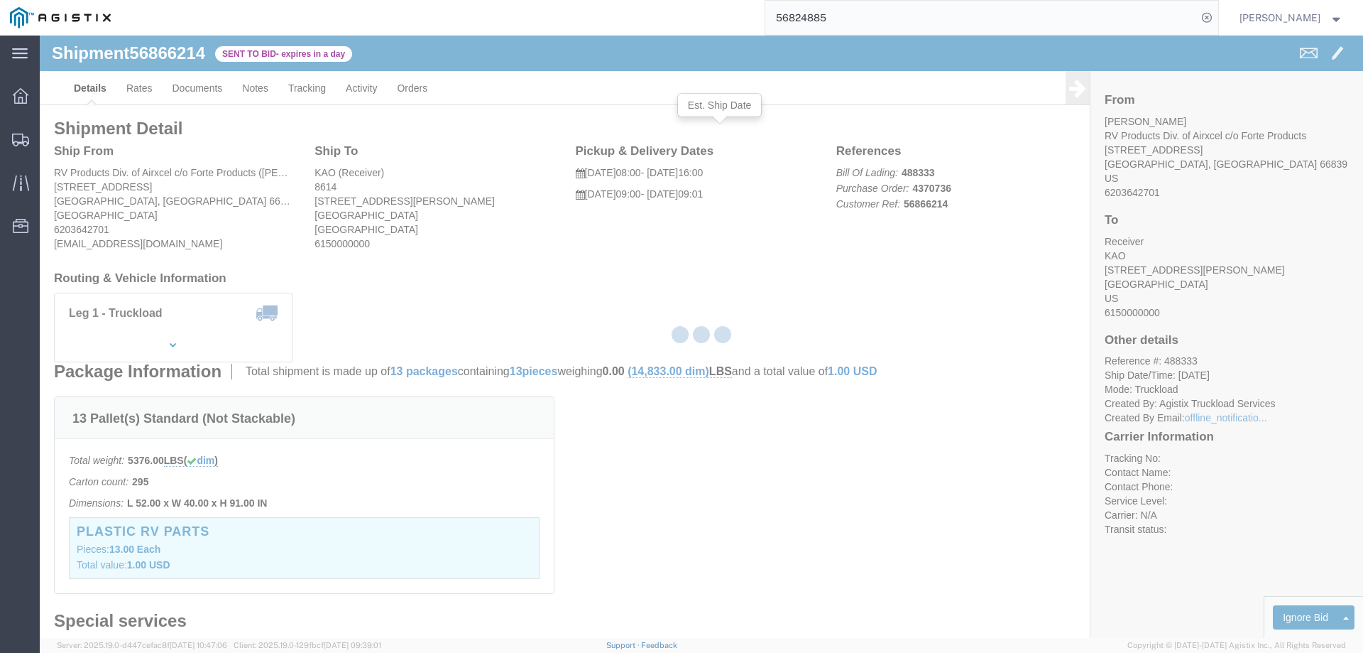
select select "146"
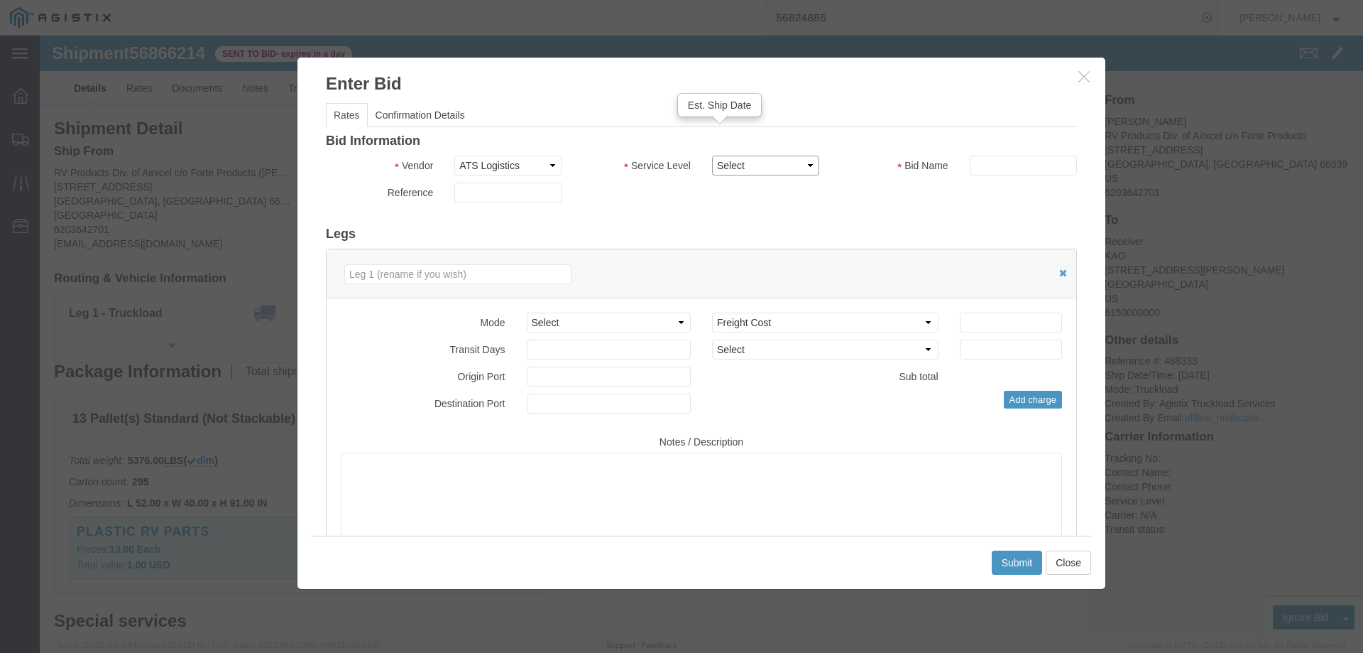
click select "Select CONESTOGA DFRM/STEP Economy TL Flatbed Intermodal LTL Standard Next Day …"
select select "25032"
click select "Select CONESTOGA DFRM/STEP Economy TL Flatbed Intermodal LTL Standard Next Day …"
click input "text"
type input "ats"
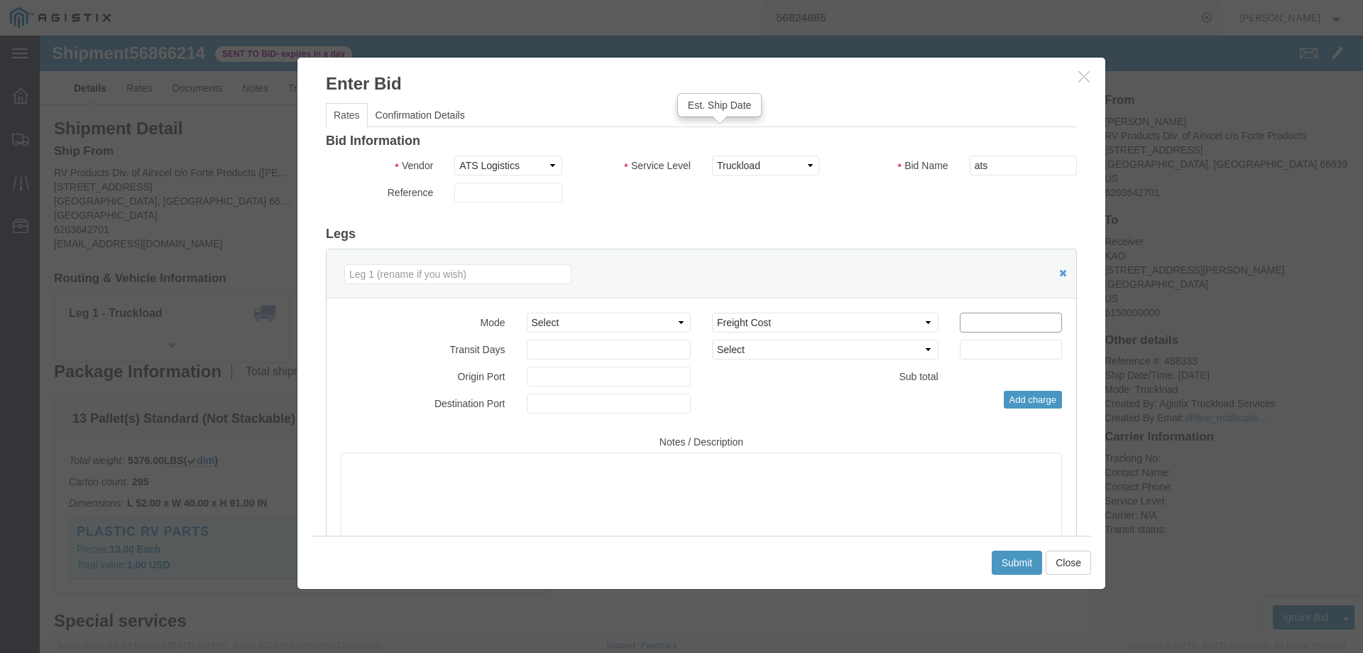
click input "number"
type input "1875"
click button "Submit"
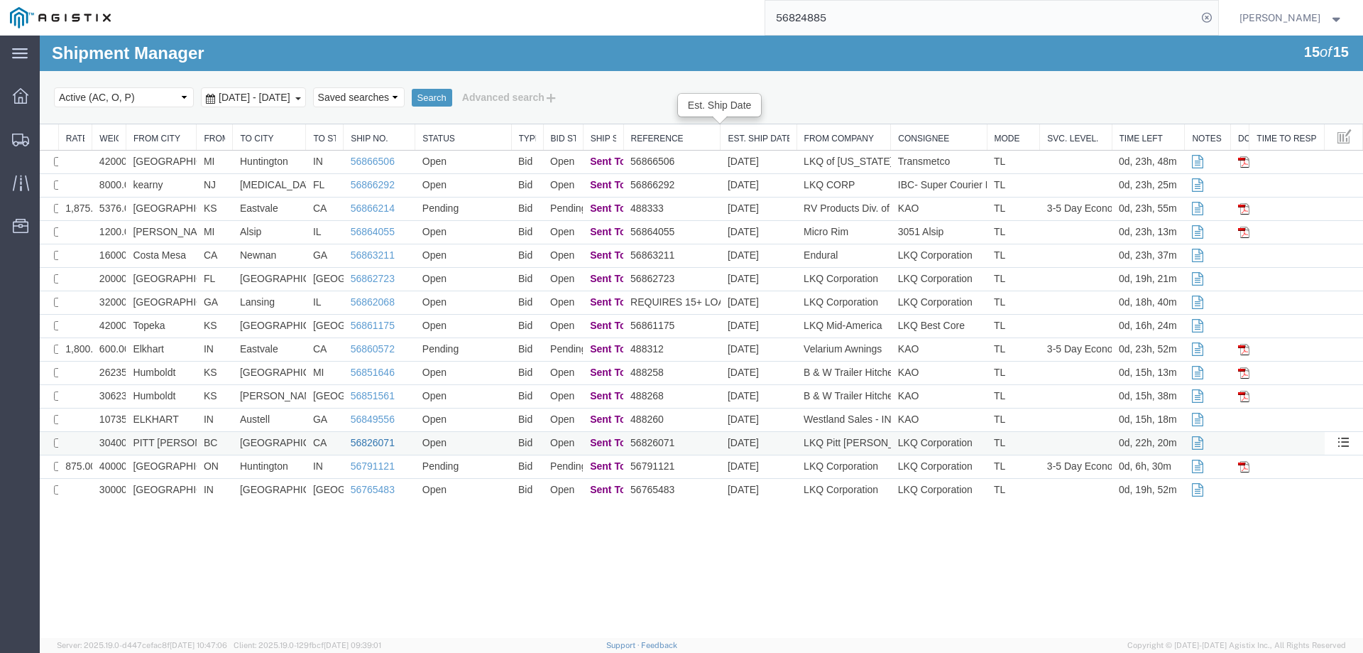
click at [369, 443] on link "56826071" at bounding box center [373, 442] width 44 height 11
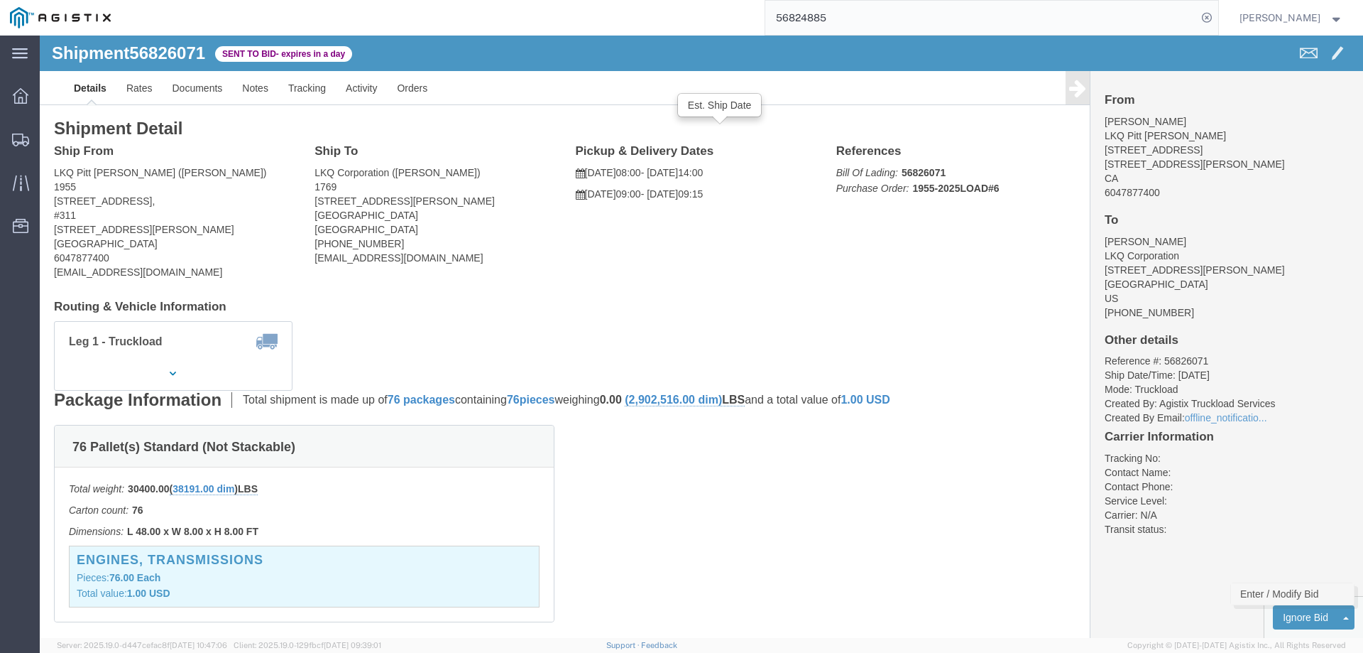
click link "Enter / Modify Bid"
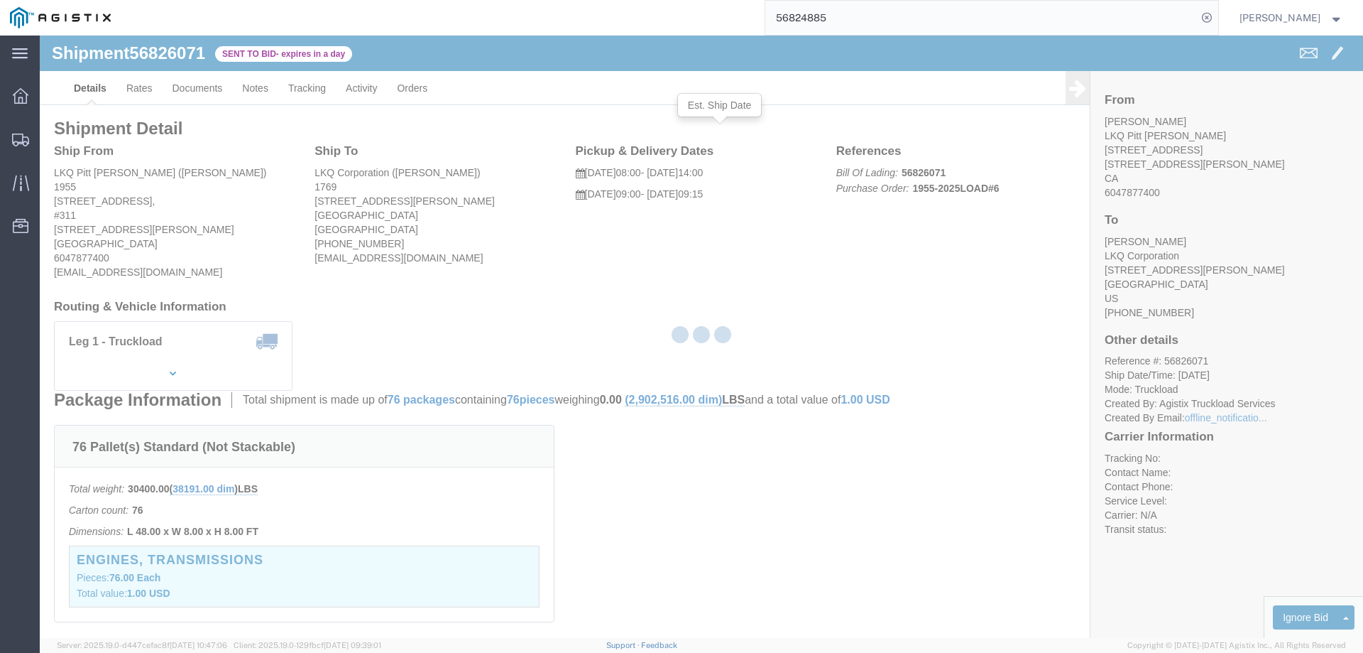
select select "146"
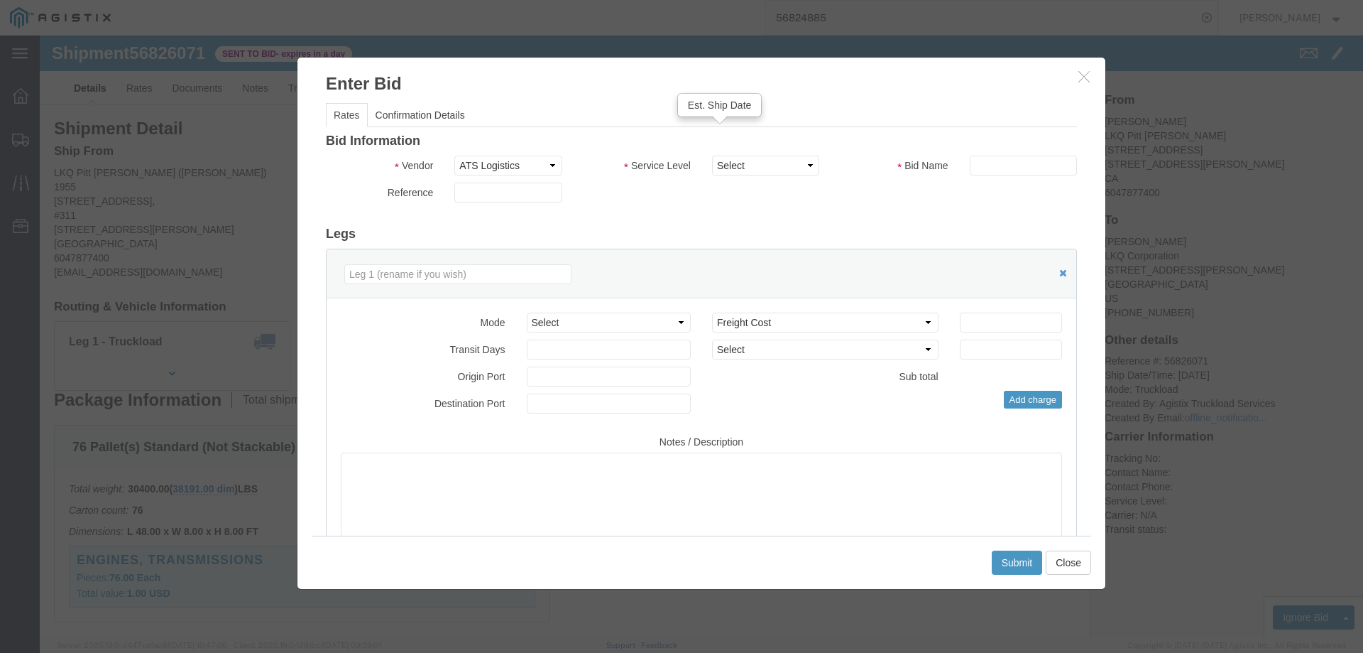
click div "Bid Information Vendor Select ATS Logistics Service Level Select CONESTOGA DFRM…"
click div "Service Level Select CONESTOGA DFRM/STEP Economy TL Flatbed Intermodal LTL Stan…"
click select "Select CONESTOGA DFRM/STEP Economy TL Flatbed Intermodal LTL Standard Next Day …"
select select "25032"
click select "Select CONESTOGA DFRM/STEP Economy TL Flatbed Intermodal LTL Standard Next Day …"
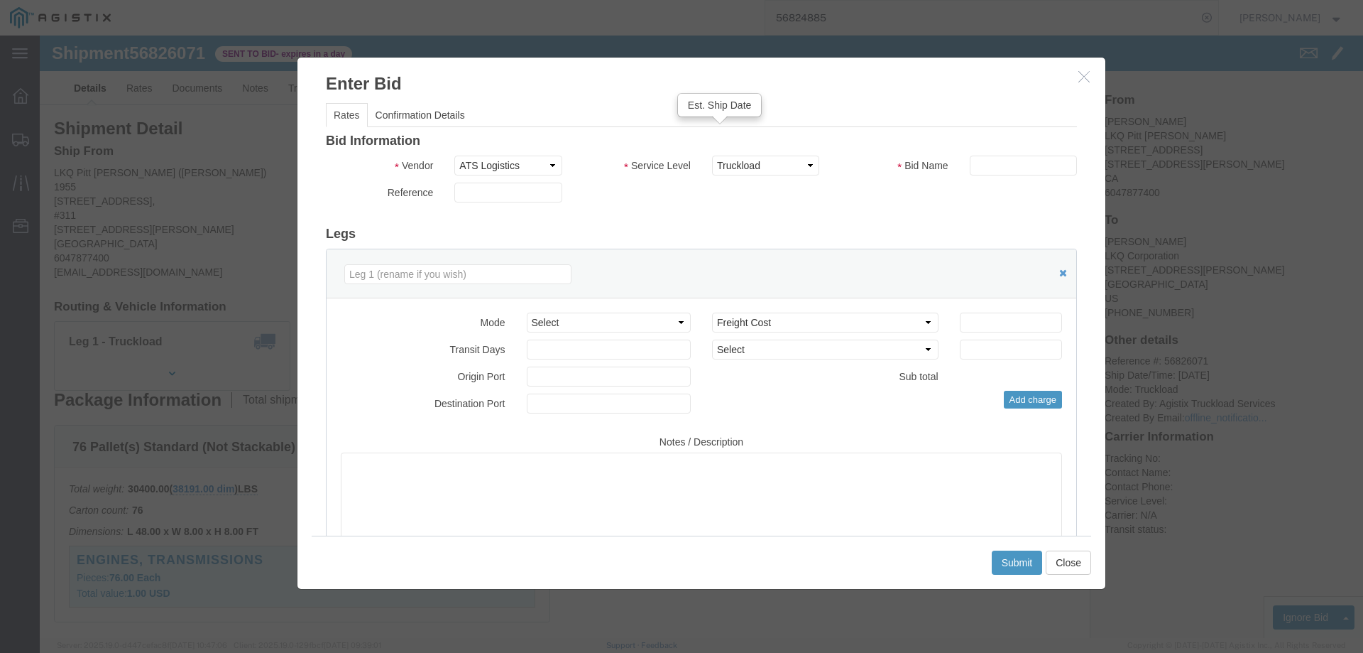
click div "Bid Information Vendor Select ATS Logistics Service Level Select CONESTOGA DFRM…"
click input "text"
type input "ats"
click input "number"
type input "1475"
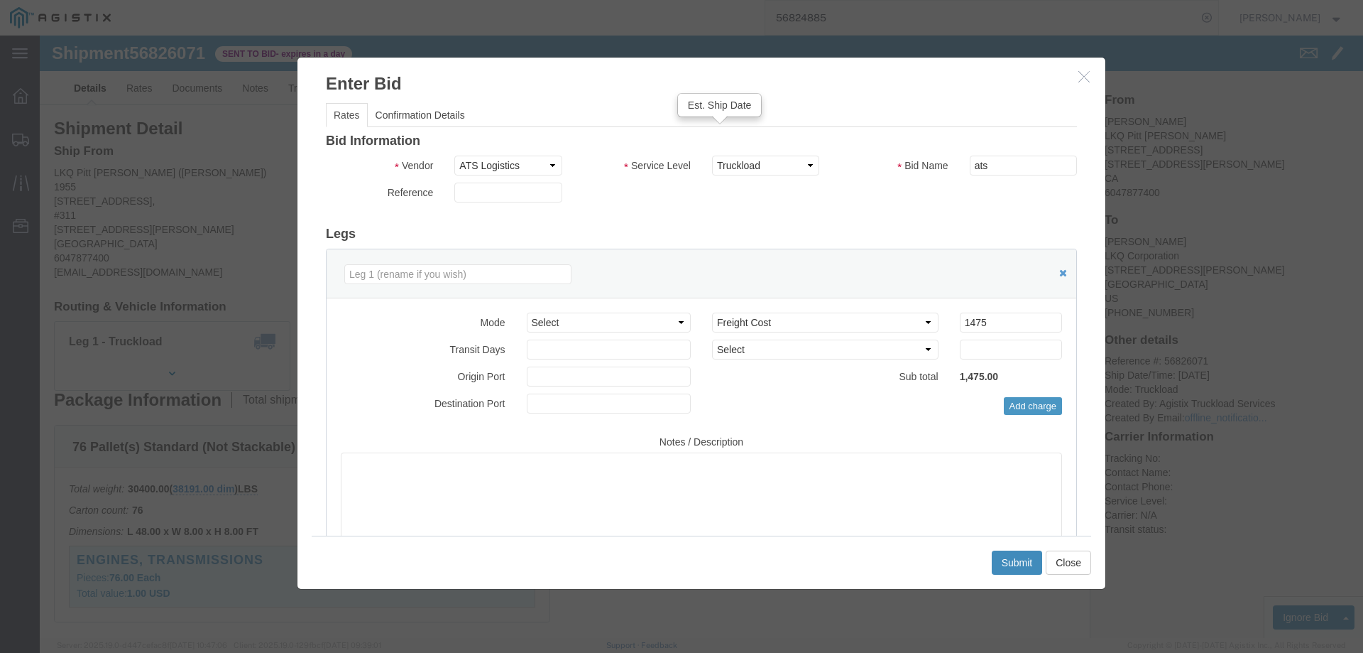
click button "Submit"
